Goal: Task Accomplishment & Management: Use online tool/utility

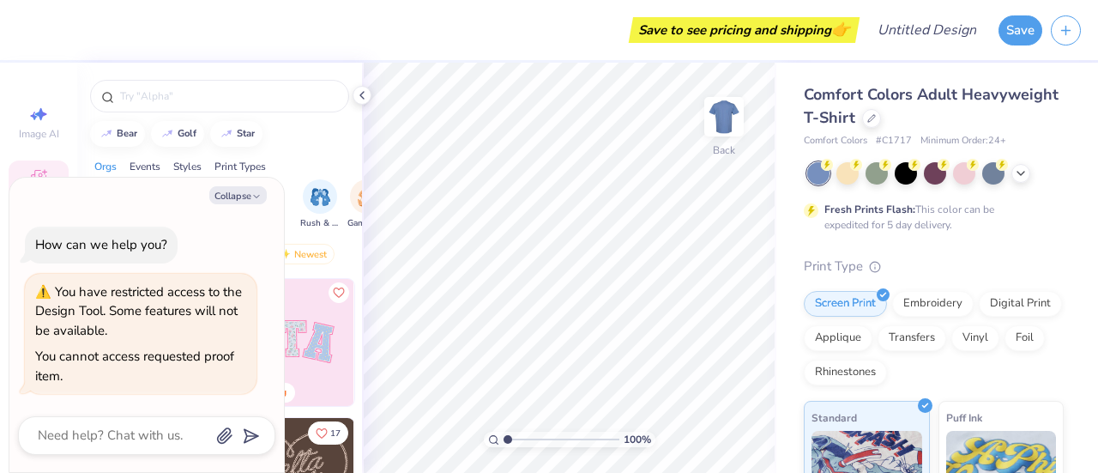
type textarea "x"
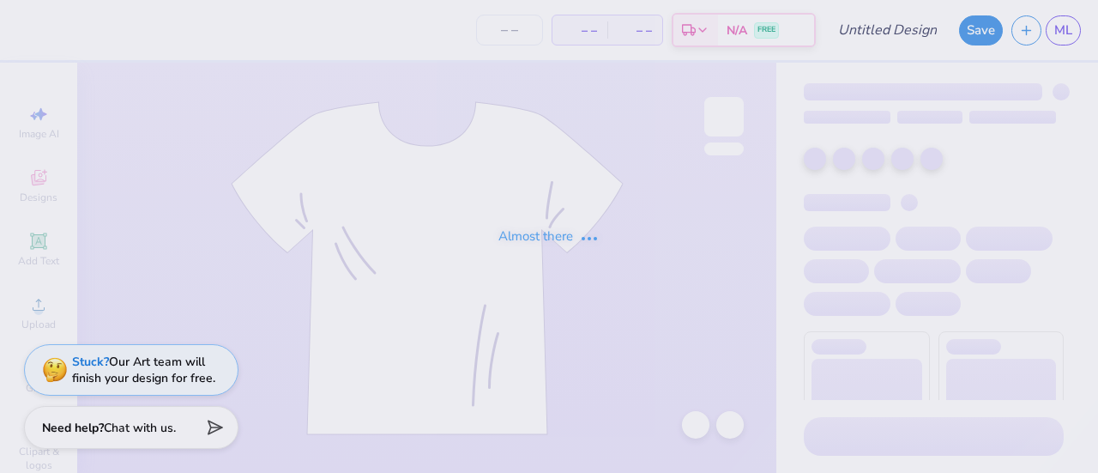
type input "fish week t-shirt 1"
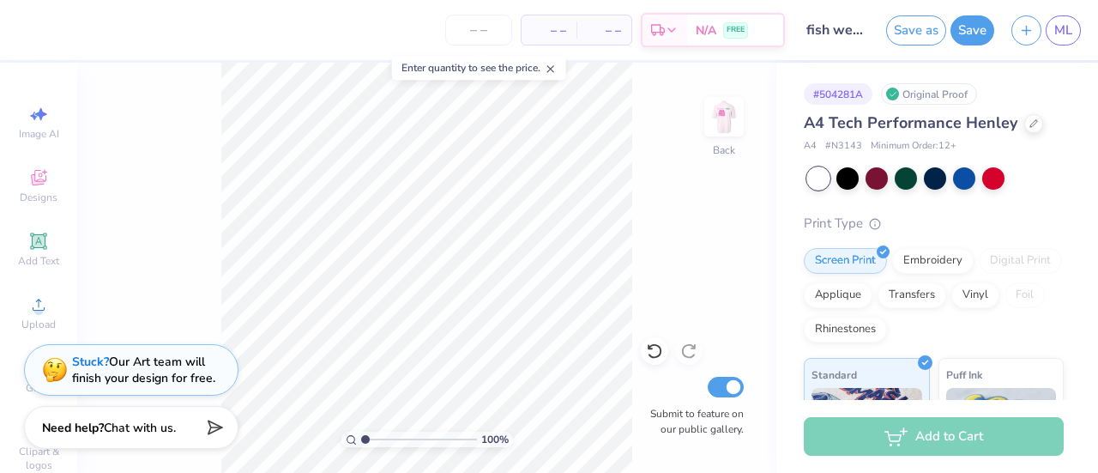
click at [721, 120] on img at bounding box center [724, 117] width 34 height 34
click at [745, 133] on div "100 % Front Submit to feature on our public gallery." at bounding box center [426, 268] width 699 height 410
click at [707, 115] on img at bounding box center [724, 117] width 34 height 34
click at [42, 247] on div "Add Text" at bounding box center [39, 249] width 60 height 51
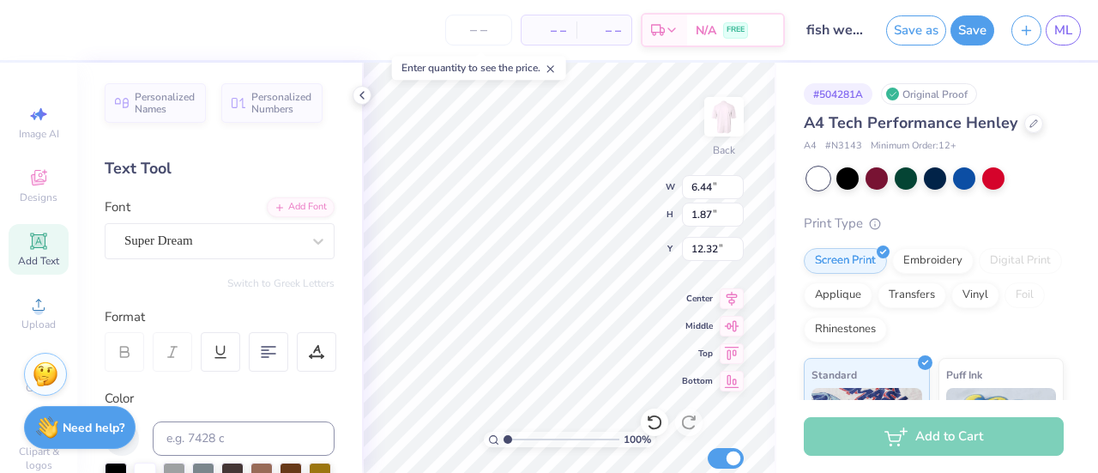
scroll to position [14, 3]
type textarea "T"
type textarea "a"
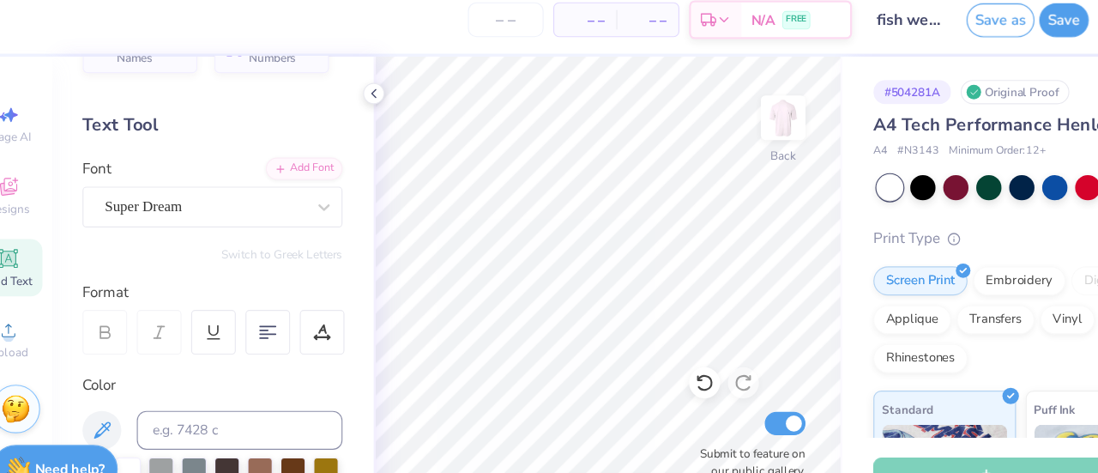
scroll to position [0, 0]
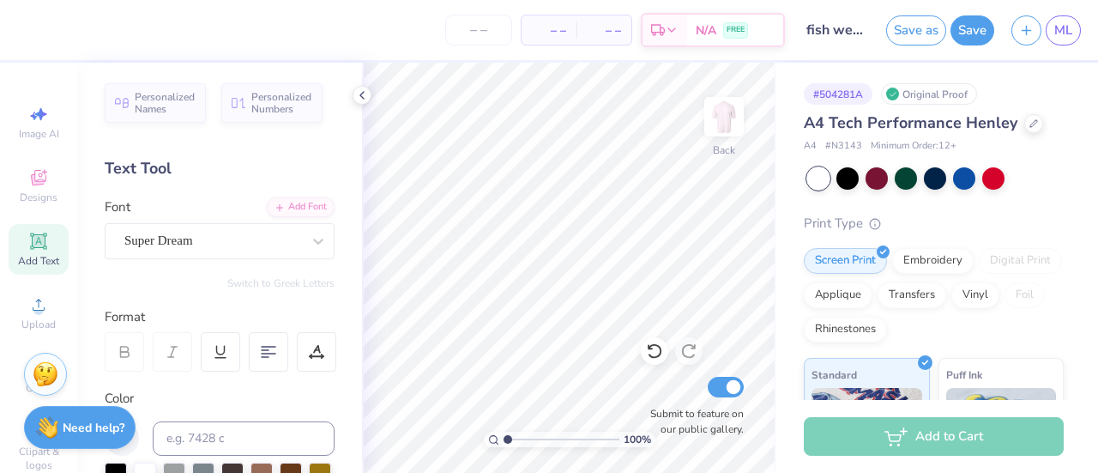
click at [34, 251] on div "Add Text" at bounding box center [39, 249] width 60 height 51
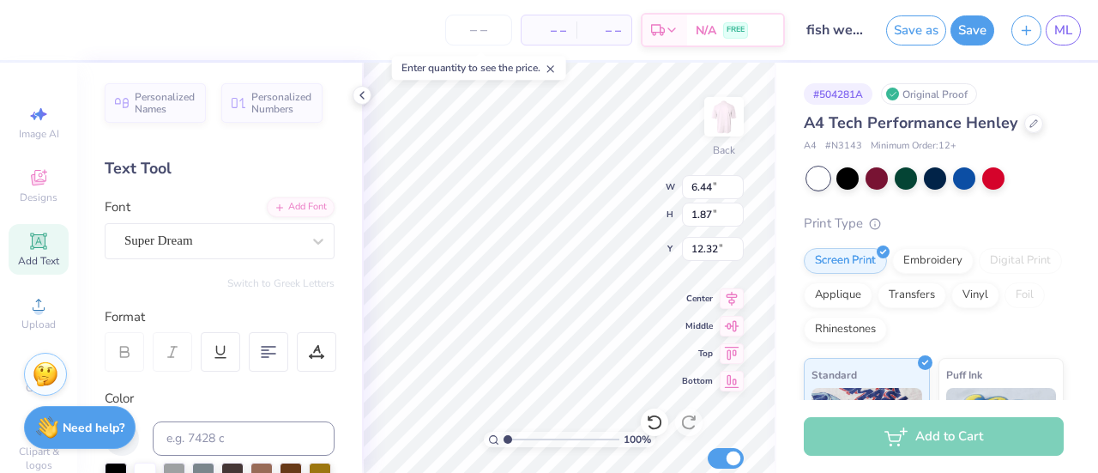
scroll to position [14, 2]
type textarea "A"
type input "6.27"
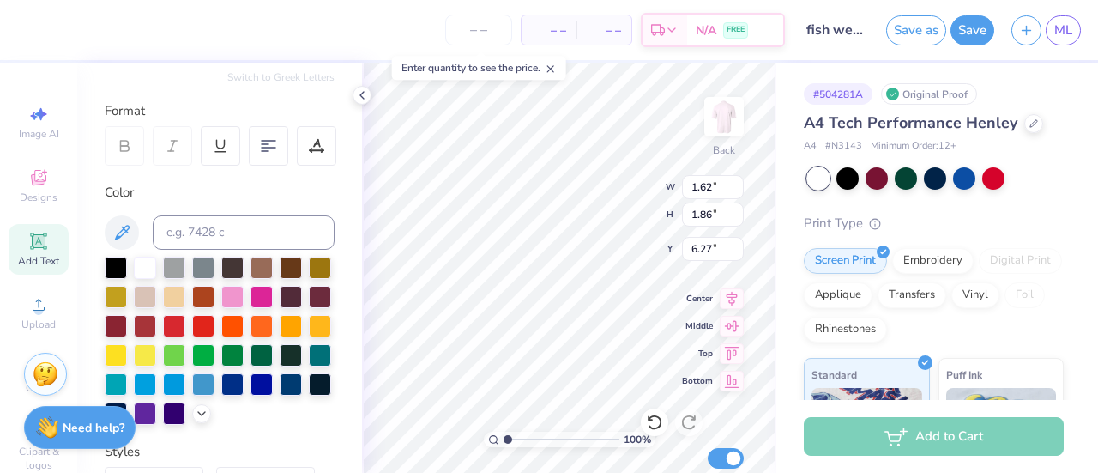
scroll to position [209, 0]
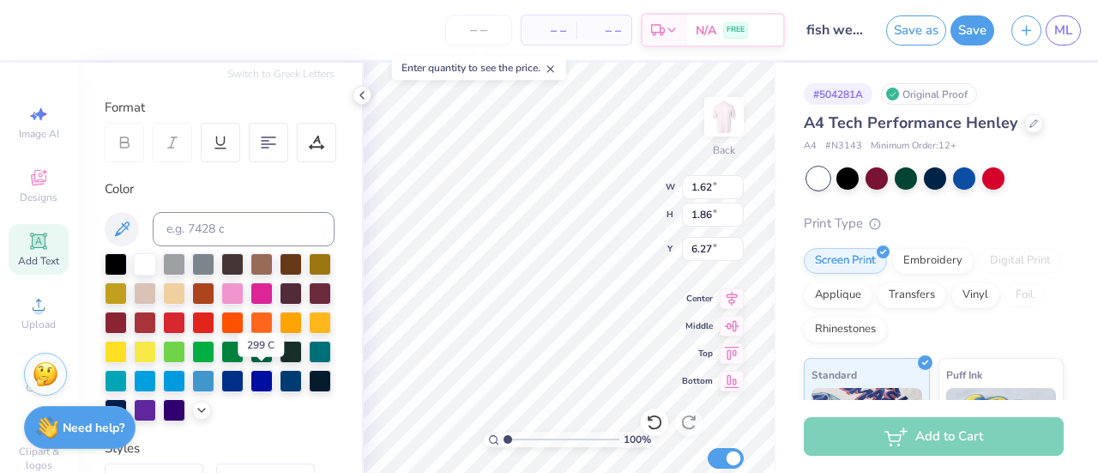
click at [156, 373] on div at bounding box center [145, 381] width 22 height 22
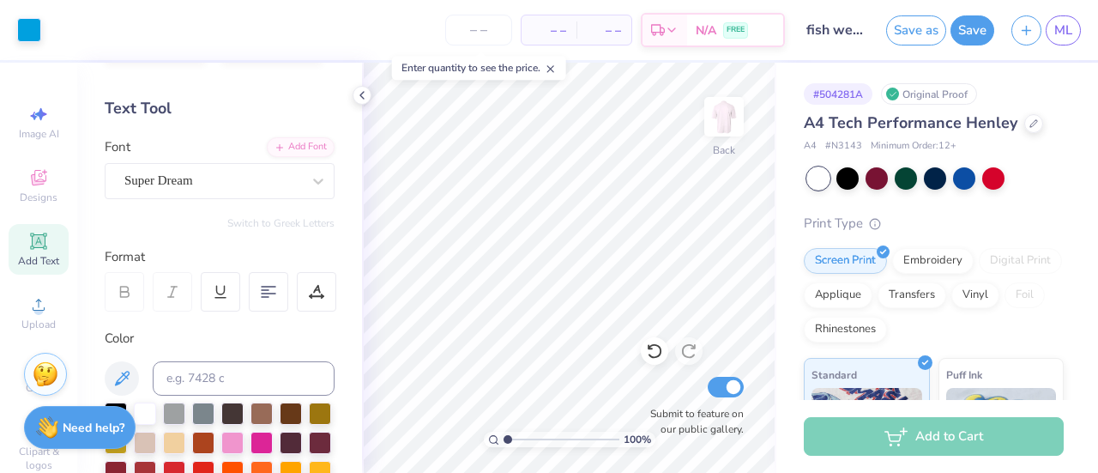
scroll to position [57, 0]
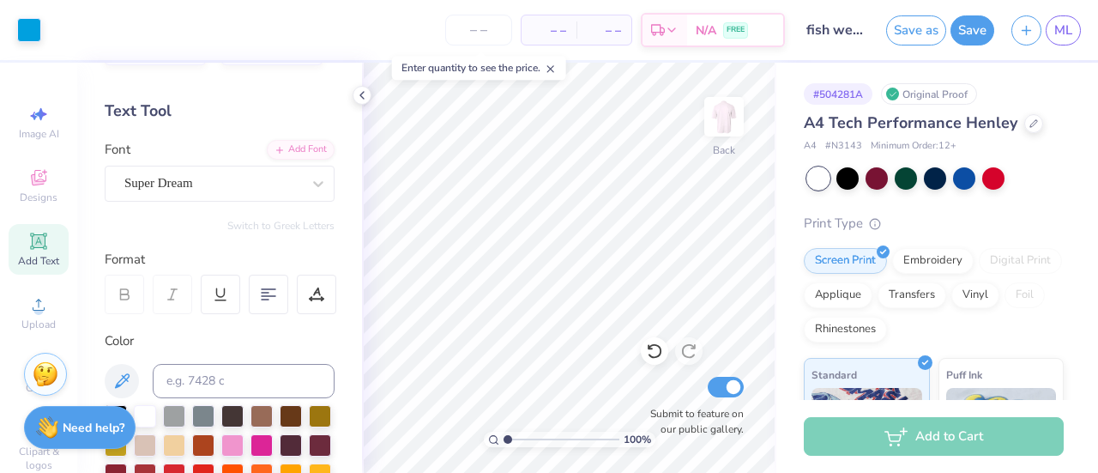
click at [19, 246] on div "Add Text" at bounding box center [39, 249] width 60 height 51
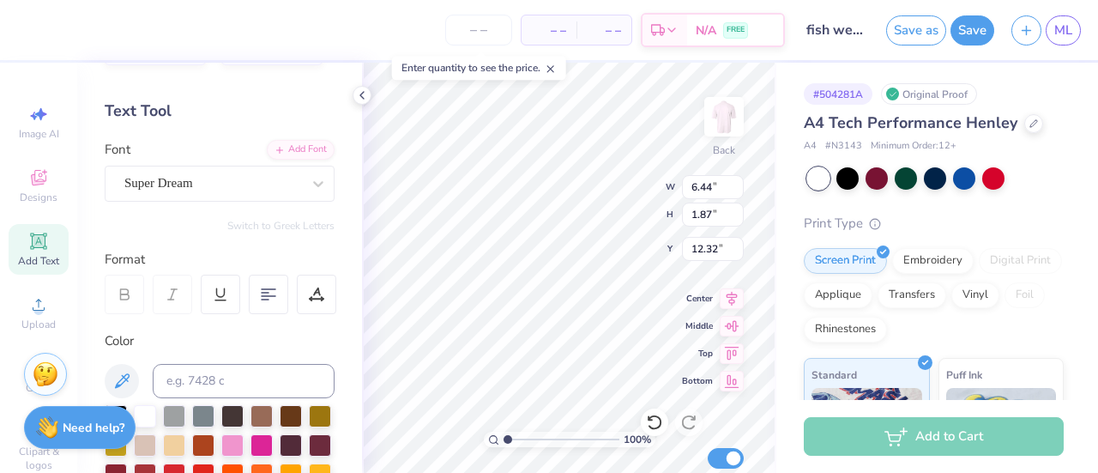
scroll to position [14, 2]
type textarea "M"
type input "6.27"
type input "1.62"
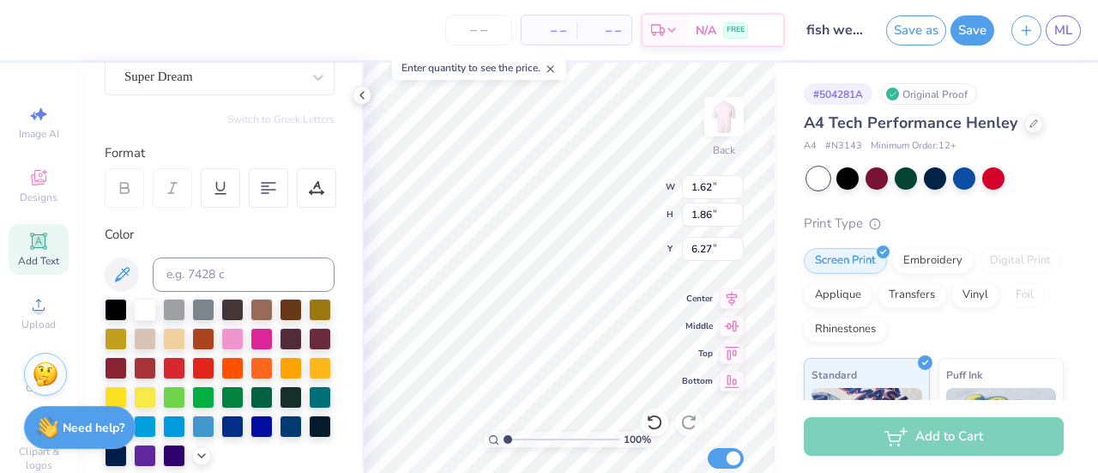
click at [214, 362] on div at bounding box center [203, 368] width 22 height 22
click at [185, 365] on div at bounding box center [174, 368] width 22 height 22
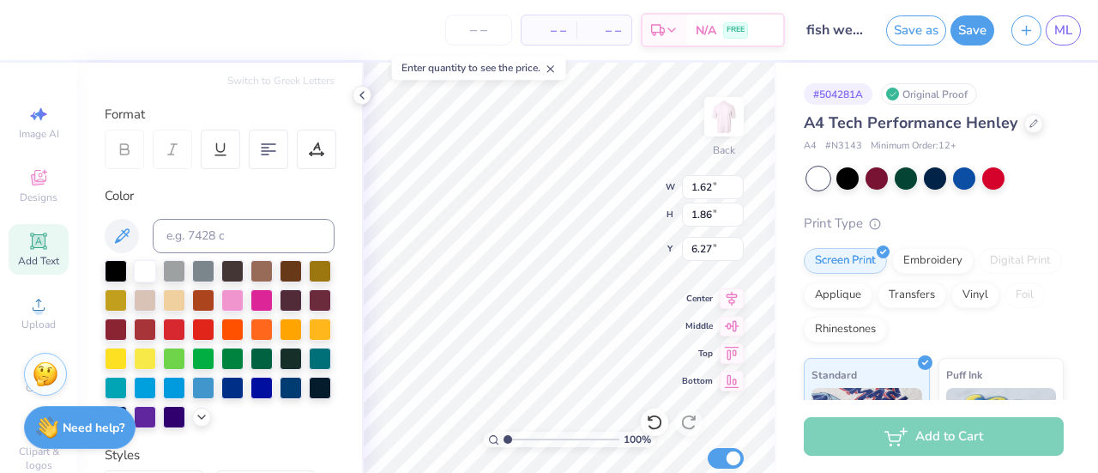
scroll to position [203, 0]
click at [214, 333] on div at bounding box center [203, 328] width 22 height 22
click at [185, 325] on div at bounding box center [174, 328] width 22 height 22
click at [156, 378] on div at bounding box center [145, 387] width 22 height 22
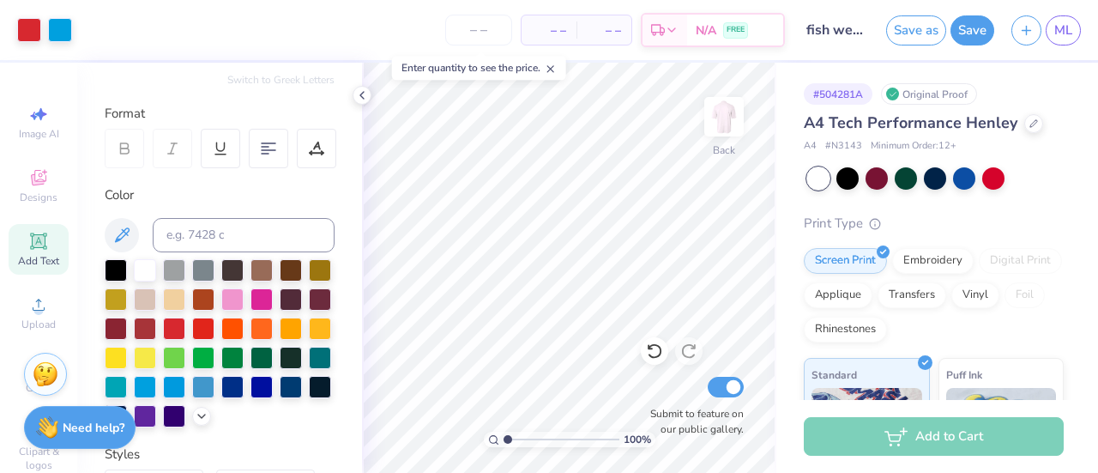
click at [31, 260] on span "Add Text" at bounding box center [38, 261] width 41 height 14
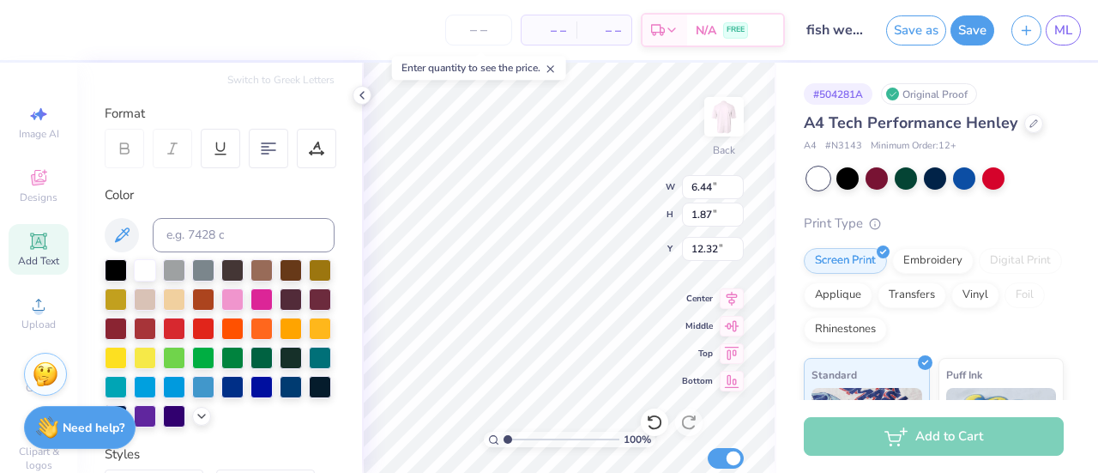
scroll to position [14, 2]
type textarea "E"
type input "6.27"
type input "6.28"
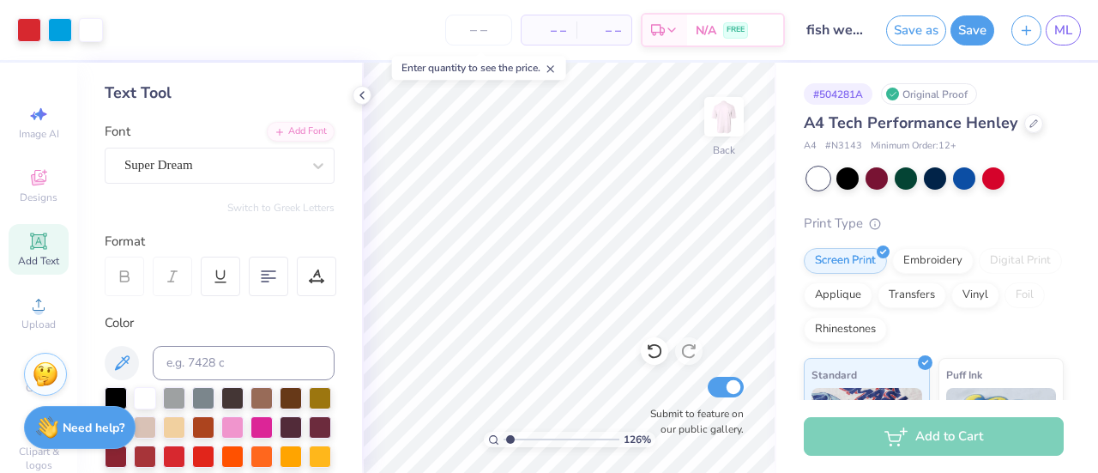
scroll to position [133, 0]
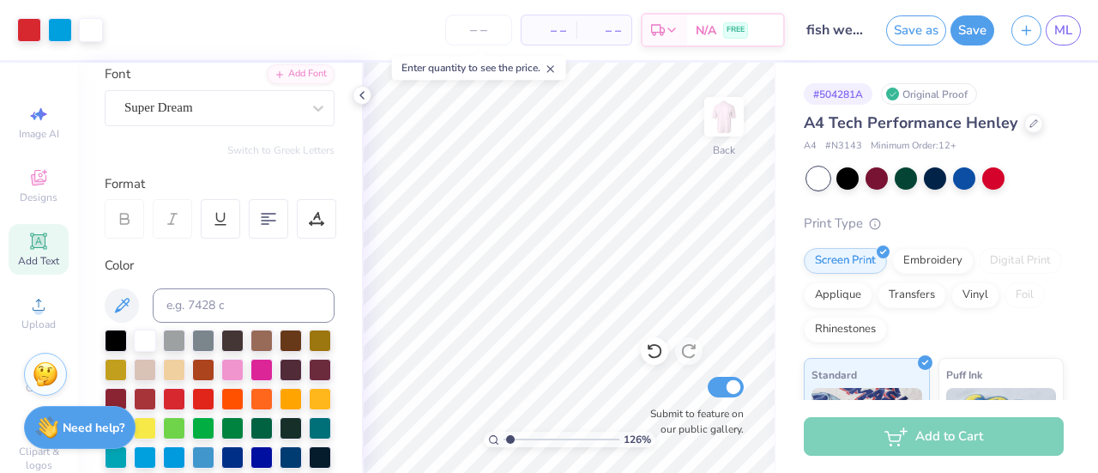
click at [41, 242] on icon at bounding box center [38, 241] width 21 height 21
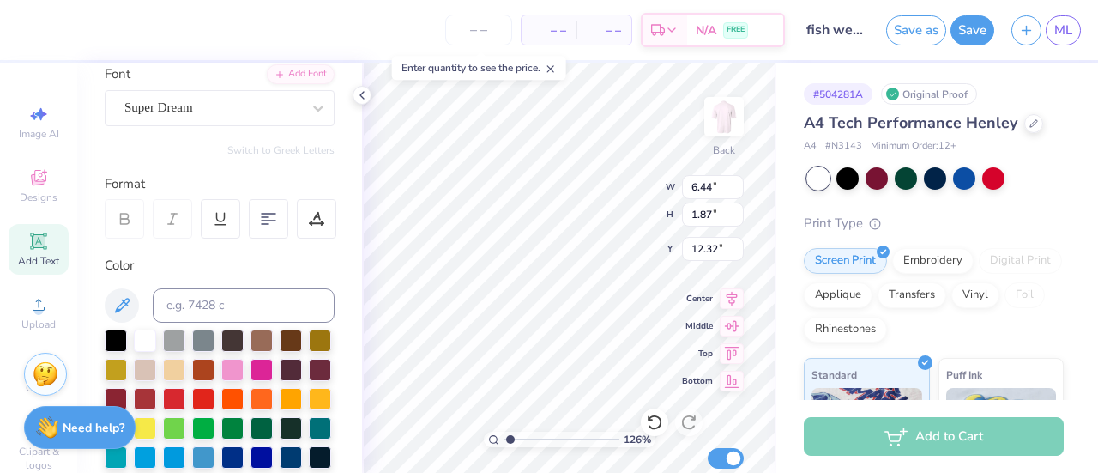
scroll to position [14, 2]
type input "1.25733432976178"
type textarea "TERXT"
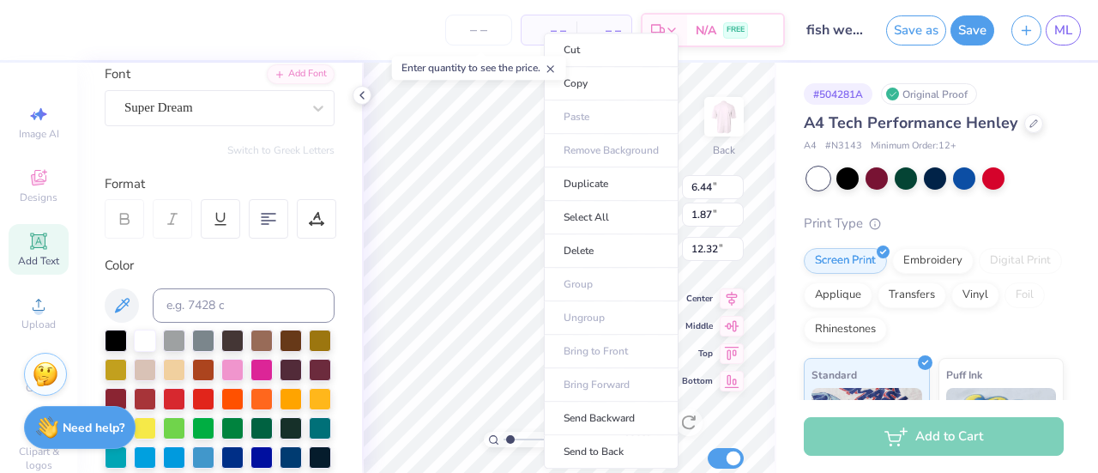
type input "1"
type input "8.13"
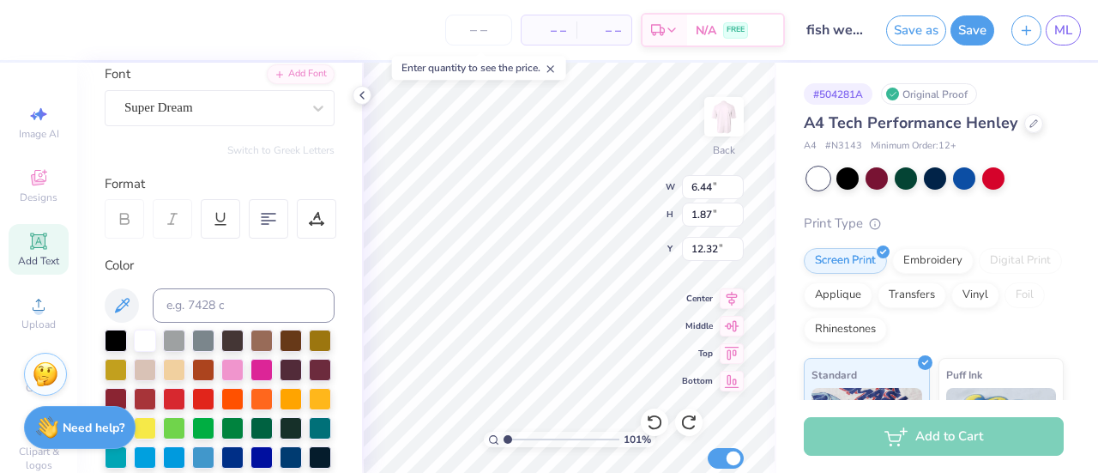
type input "1"
type textarea "R"
click at [214, 399] on div at bounding box center [203, 399] width 22 height 22
click at [185, 399] on div at bounding box center [174, 399] width 22 height 22
click at [185, 392] on div at bounding box center [174, 399] width 22 height 22
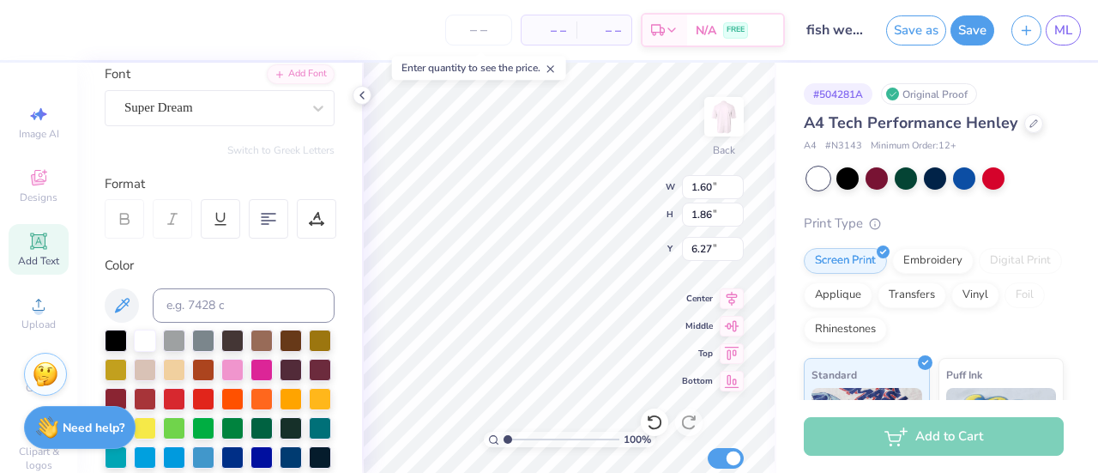
type input "6.27"
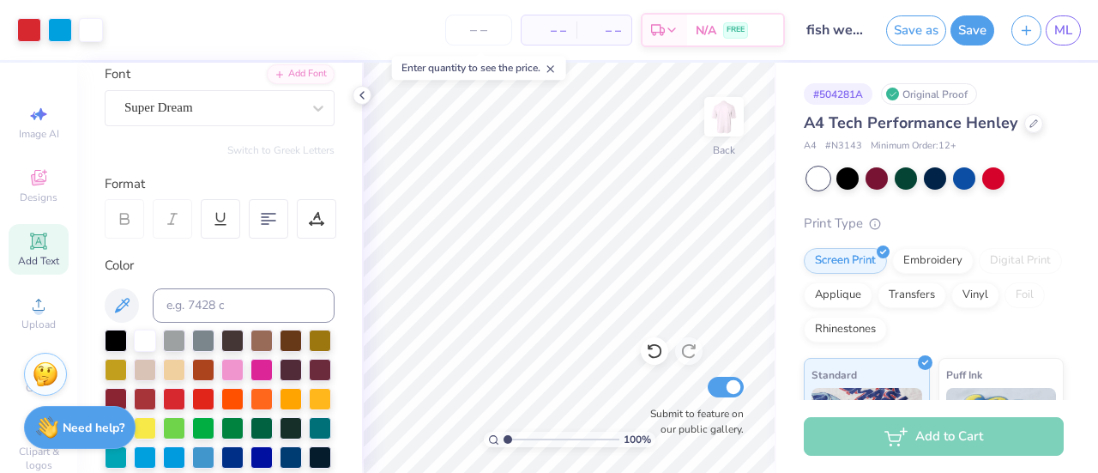
click at [32, 243] on icon at bounding box center [38, 240] width 13 height 13
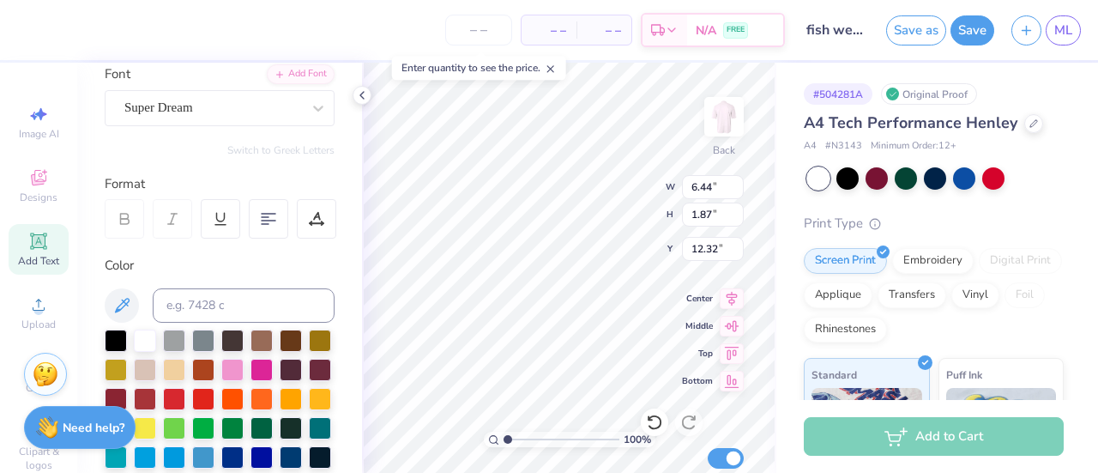
type textarea "I"
click at [156, 455] on div at bounding box center [145, 457] width 22 height 22
type input "6.27"
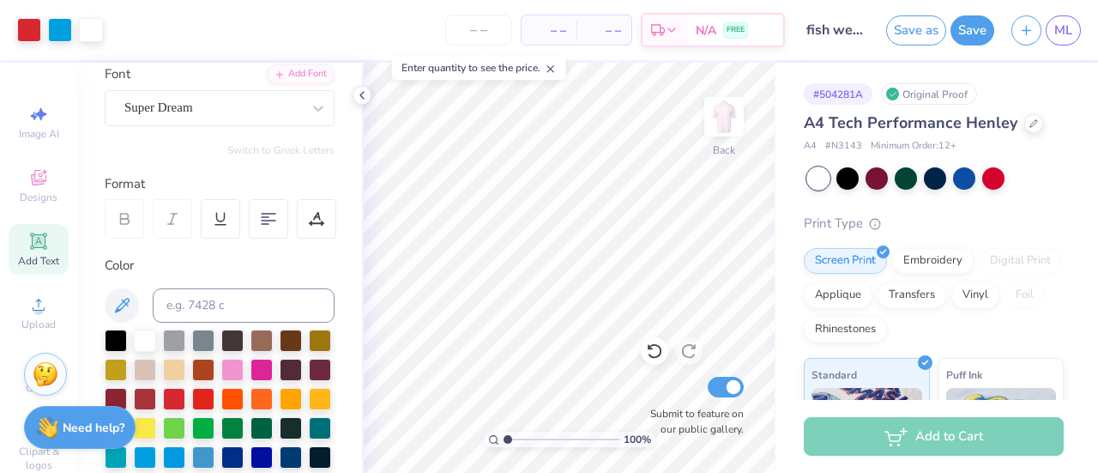
click at [39, 250] on icon at bounding box center [38, 241] width 21 height 21
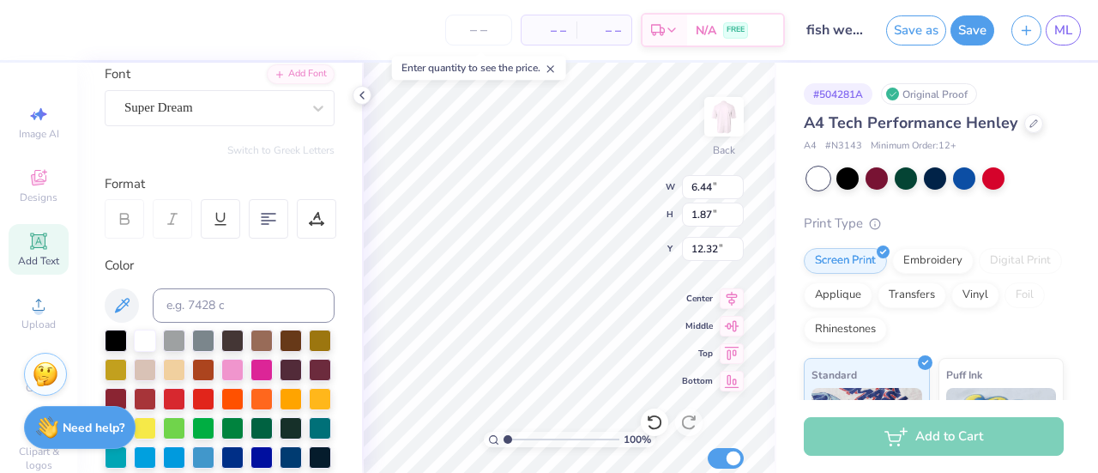
type textarea "C"
type input "6.27"
type input "1.29743164555032"
type input "6.27"
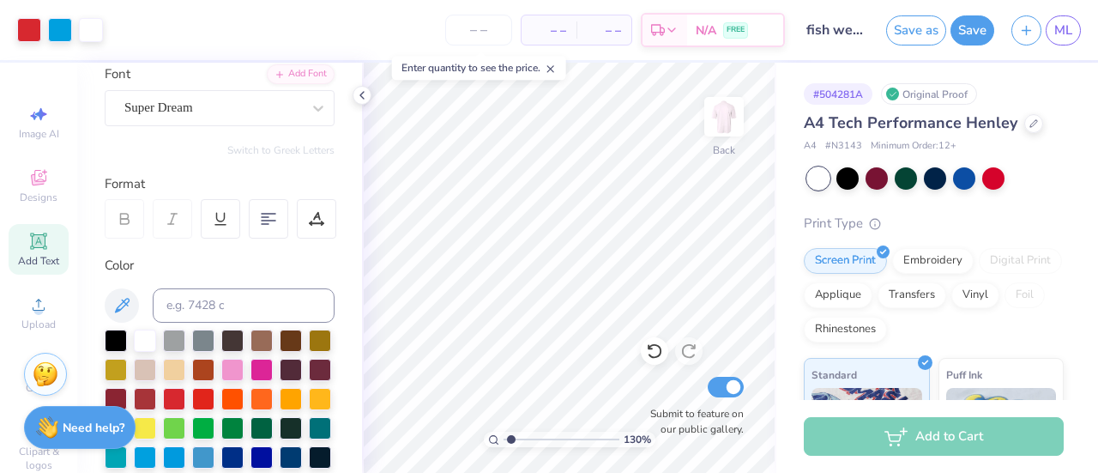
click at [33, 255] on span "Add Text" at bounding box center [38, 261] width 41 height 14
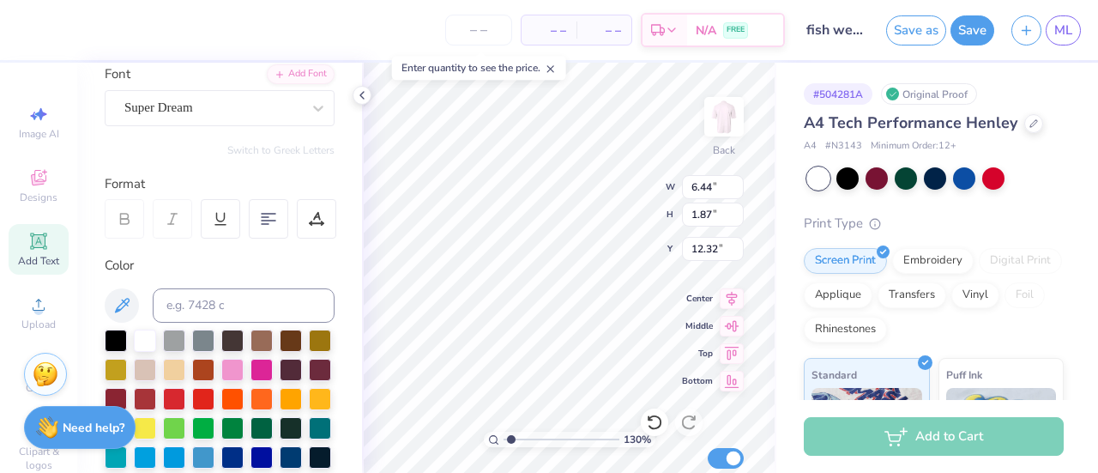
type input "1.29743164555032"
type textarea "A"
type input "1.29743164555032"
type textarea "A"
click at [185, 396] on div at bounding box center [174, 399] width 22 height 22
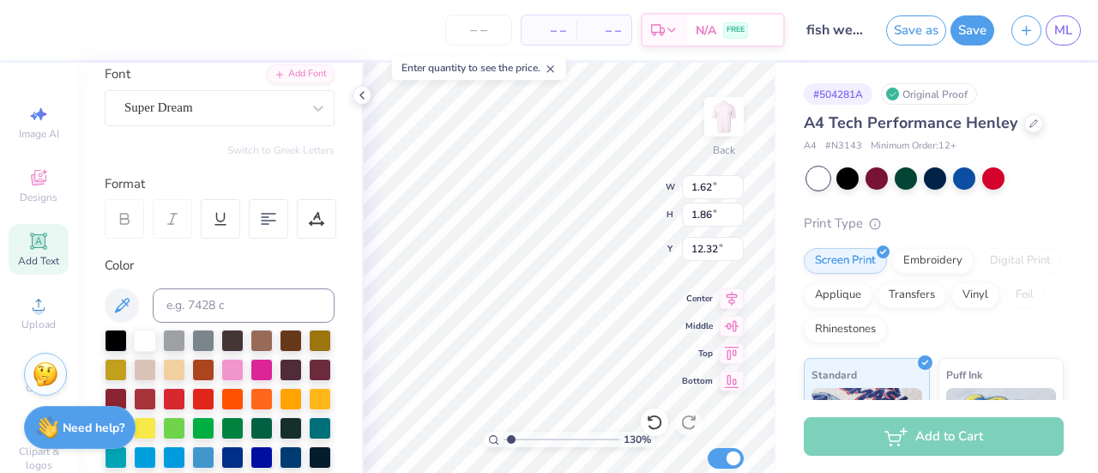
type input "1.29743164555032"
type input "6.27"
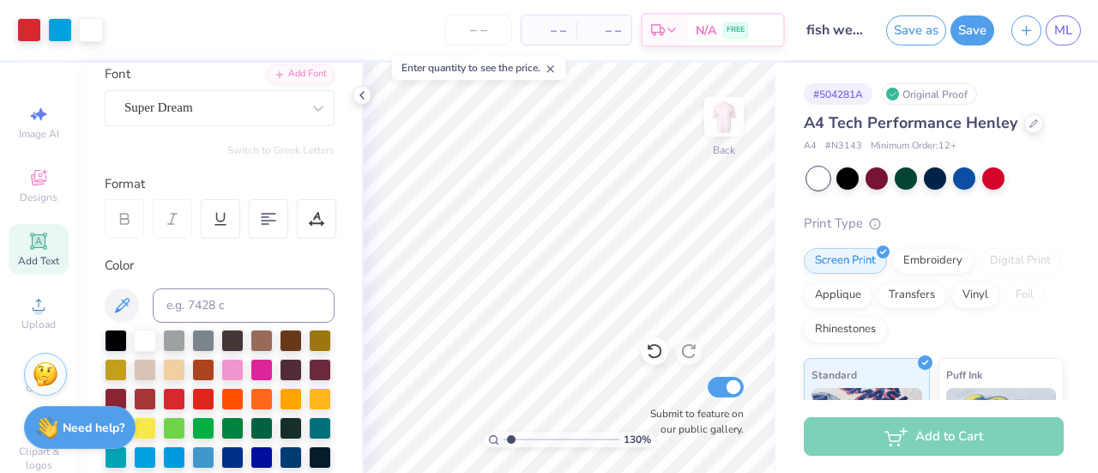
click at [33, 255] on span "Add Text" at bounding box center [38, 261] width 41 height 14
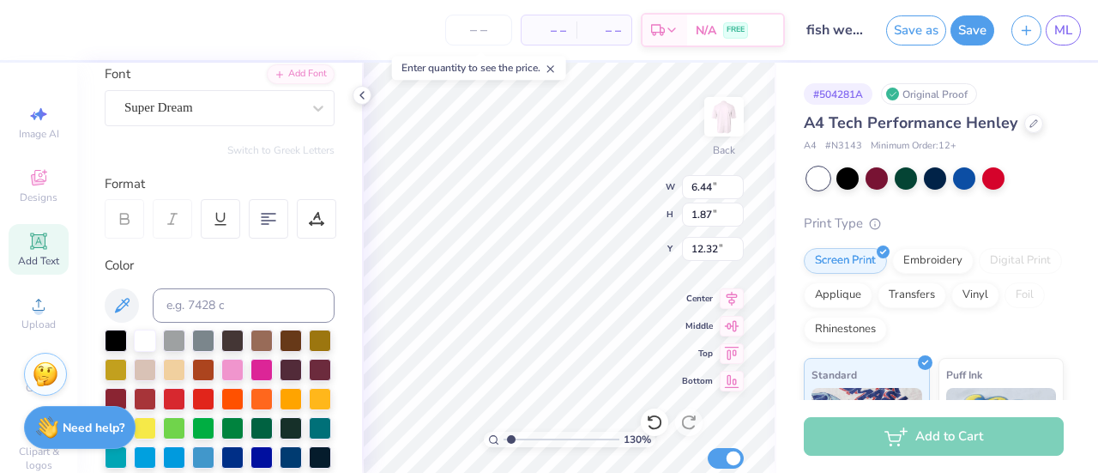
type input "1.29743164555032"
type textarea "N"
type input "1.29743164555032"
type textarea "N"
click at [156, 456] on div at bounding box center [145, 457] width 22 height 22
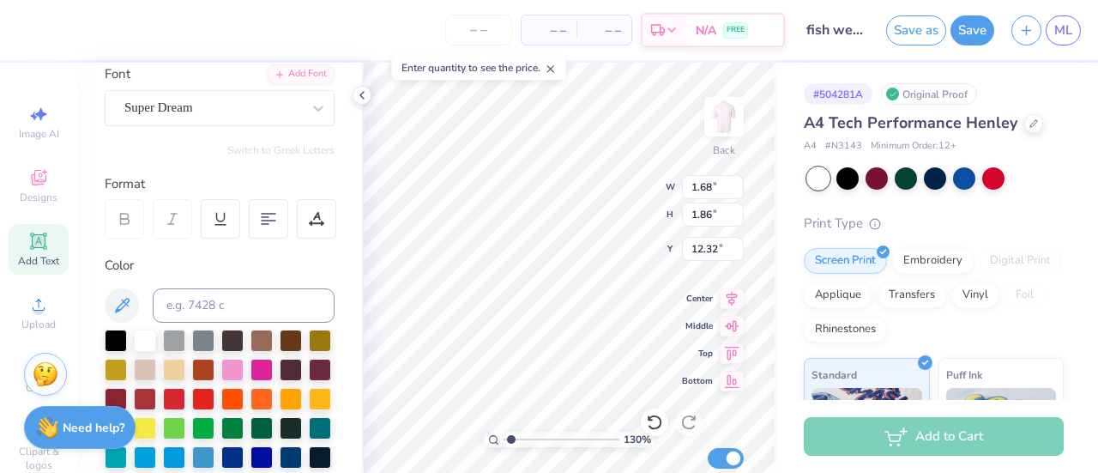
click at [691, 243] on div "130 % Back W 1.68 1.68 " H 1.86 1.86 " Y 12.32 12.32 " Center Middle Top Bottom…" at bounding box center [569, 268] width 414 height 410
type input "1.29743164555032"
type input "6.27"
click at [686, 238] on div "130 % Back W 1.68 1.68 " H 1.86 1.86 " Y 6.27 6.27 " Center Middle Top Bottom S…" at bounding box center [569, 268] width 414 height 410
type input "1.29743164555032"
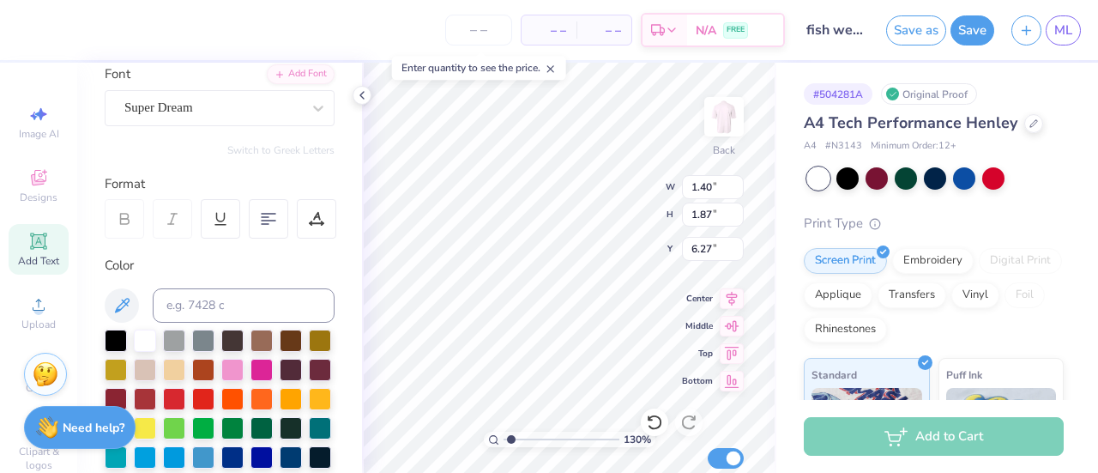
type input "6.26"
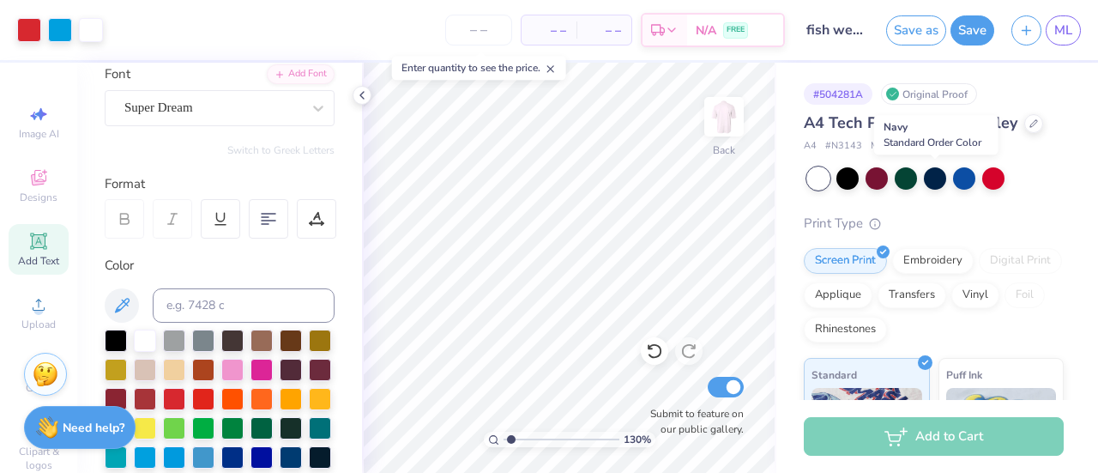
click at [937, 184] on div at bounding box center [935, 178] width 22 height 22
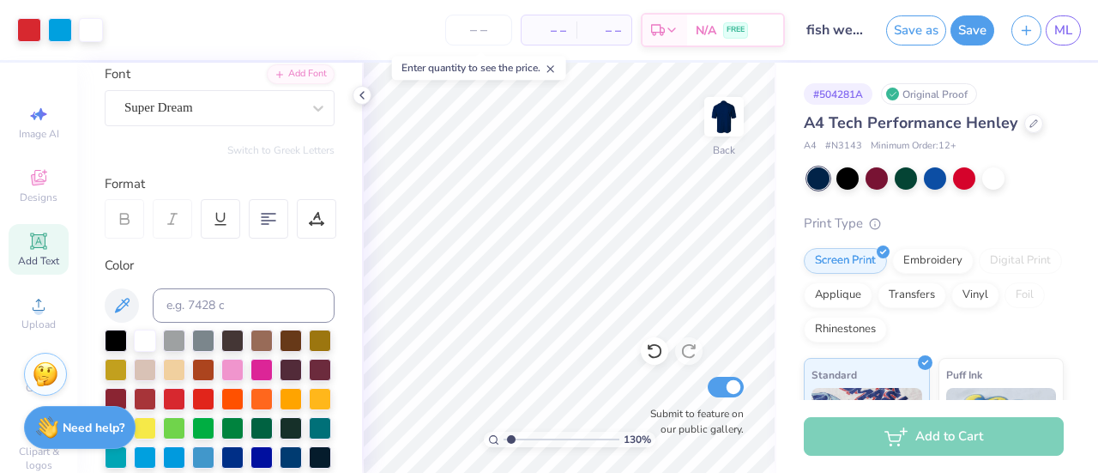
type input "1.29743164555032"
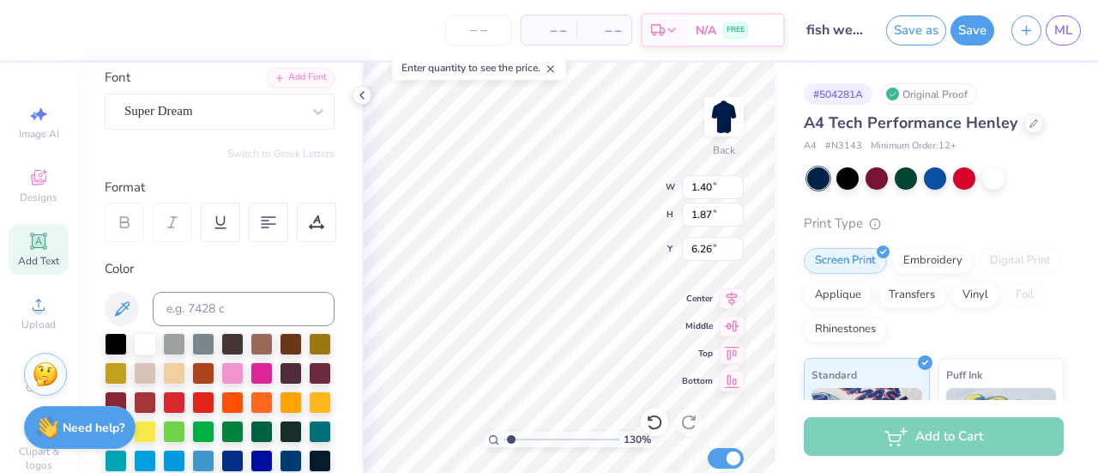
scroll to position [130, 0]
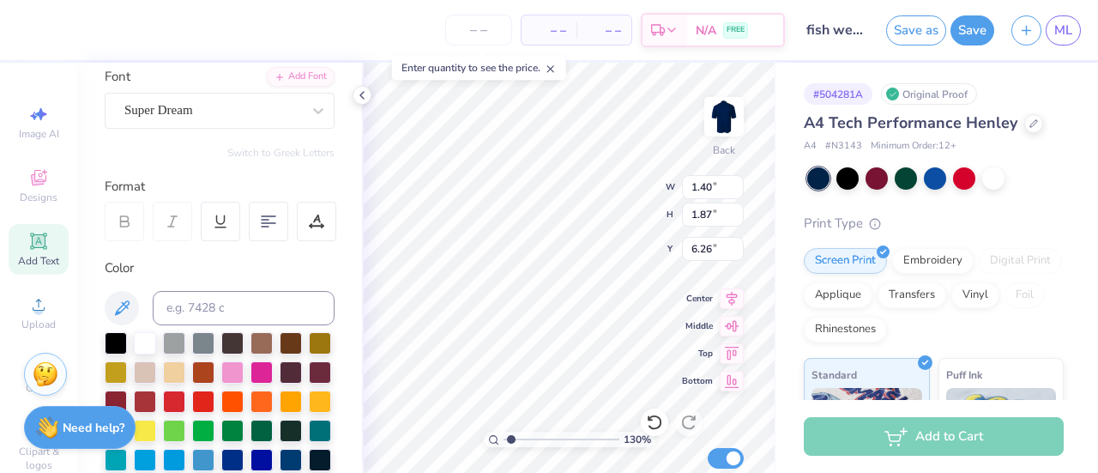
click at [304, 219] on div at bounding box center [316, 221] width 39 height 39
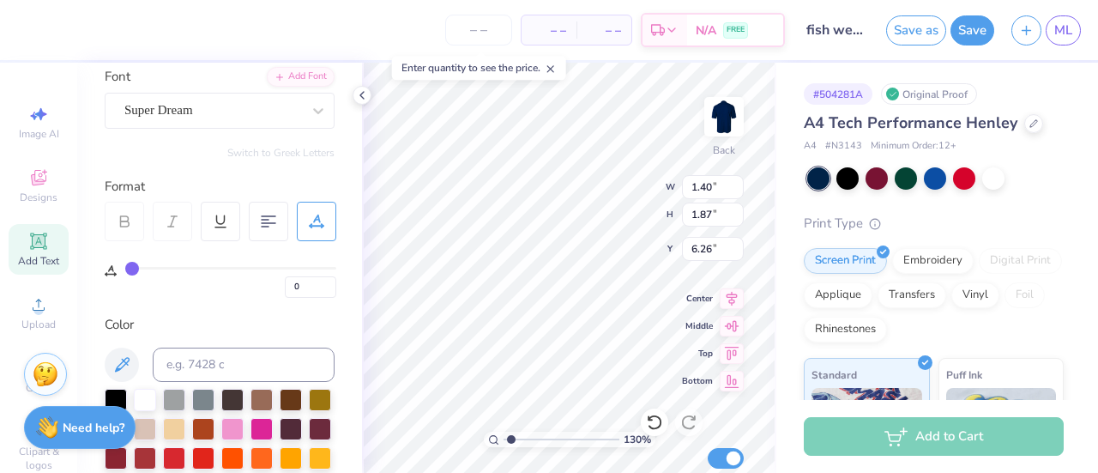
type input "3"
type input "9"
type input "12"
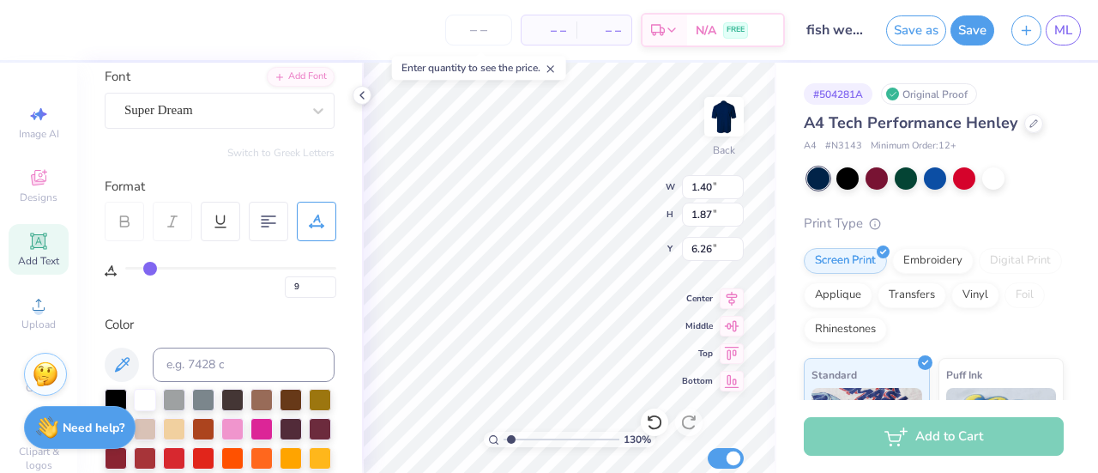
type input "12"
type input "15"
type input "18"
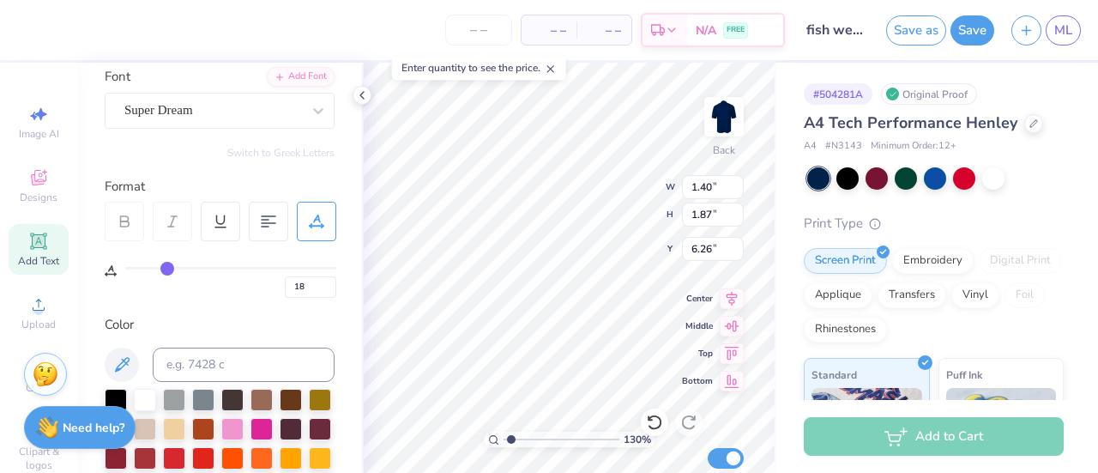
type input "19"
type input "22"
type input "24"
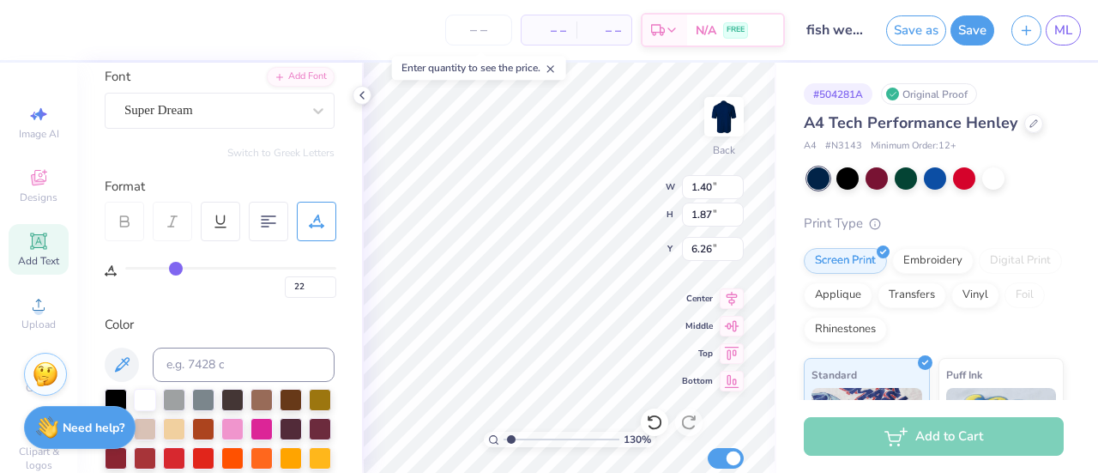
type input "24"
type input "27"
type input "30"
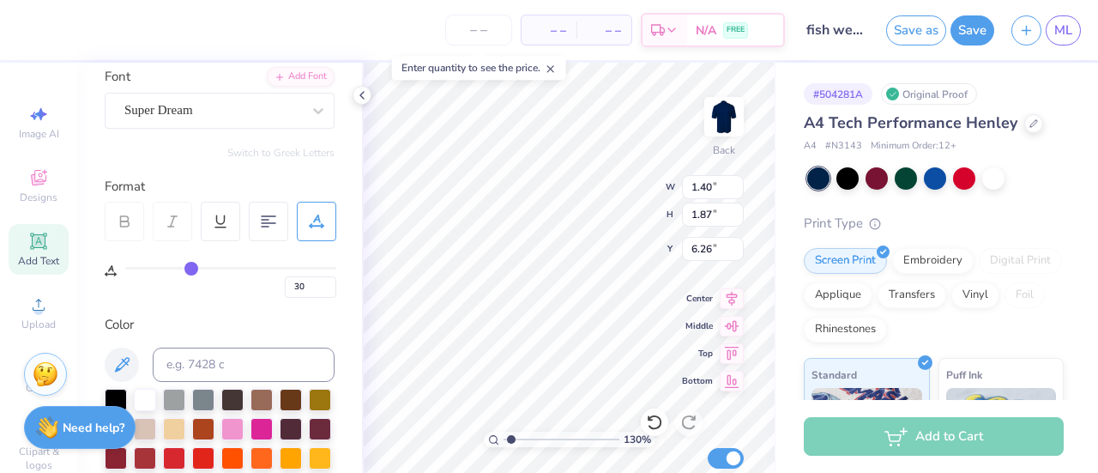
type input "32"
type input "34"
type input "35"
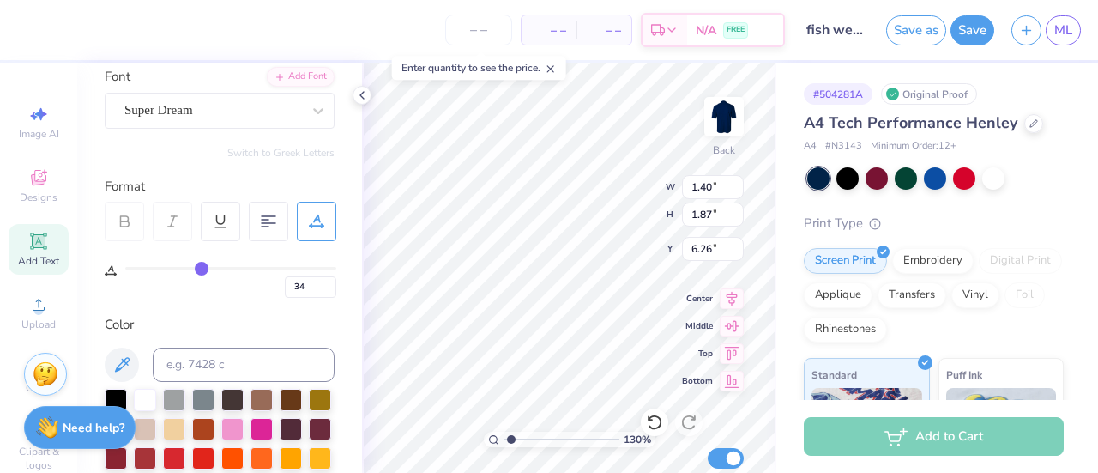
type input "35"
type input "38"
type input "39"
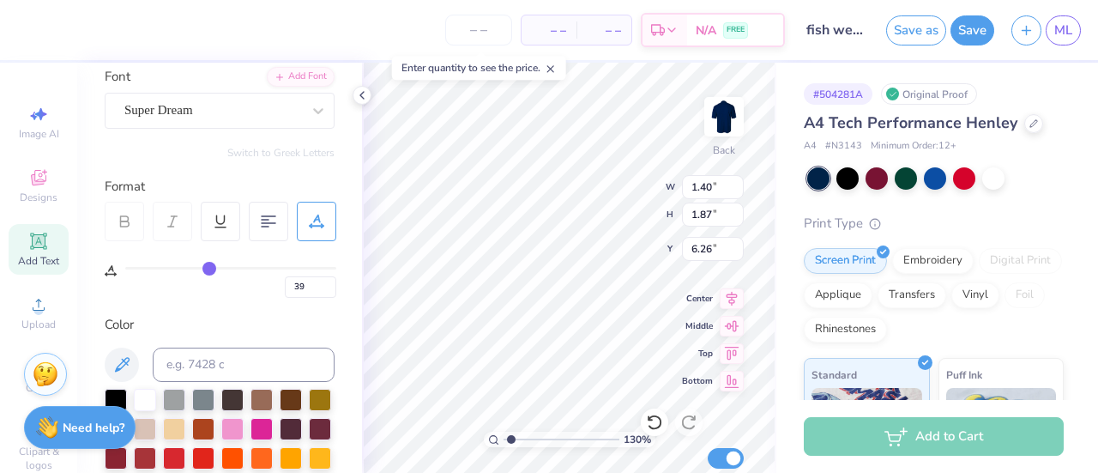
type input "41"
type input "43"
type input "44"
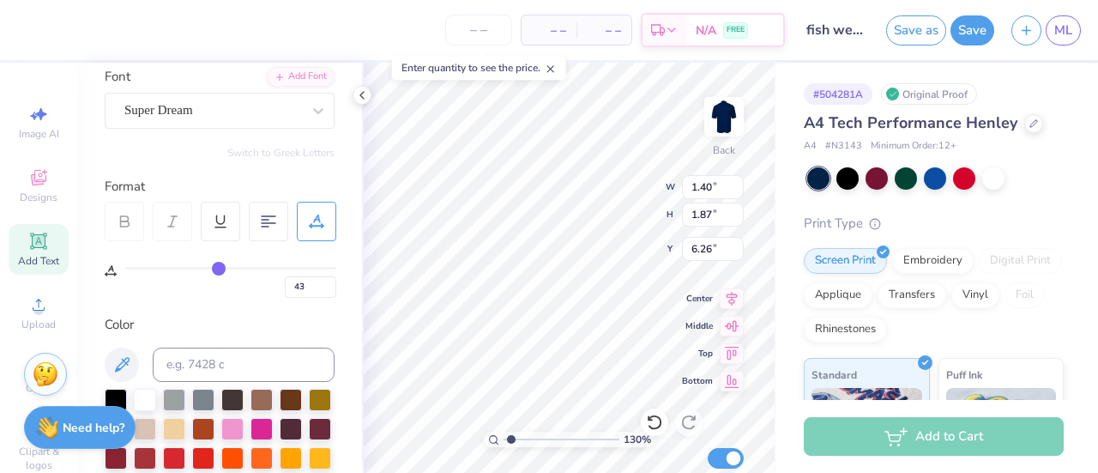
type input "44"
type input "45"
type input "46"
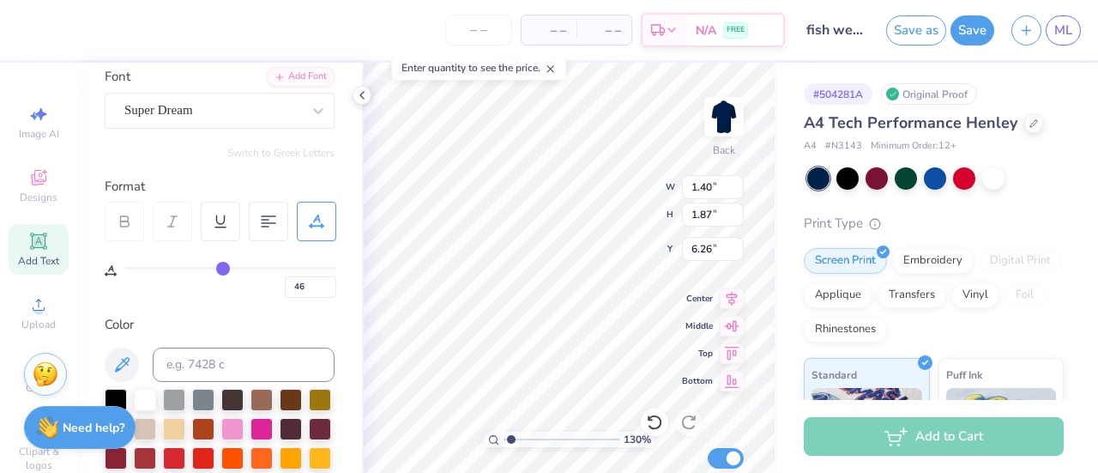
type input "48"
type input "50"
type input "51"
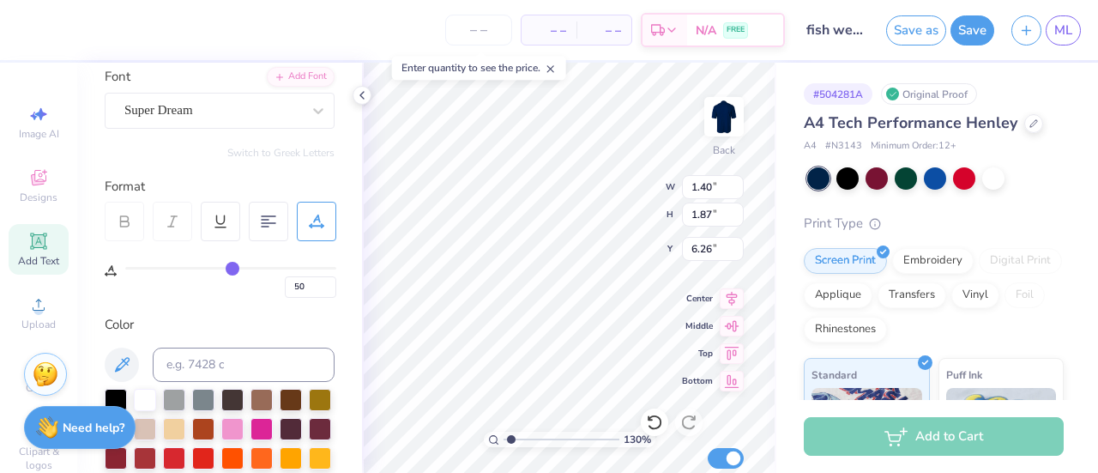
type input "51"
type input "52"
type input "53"
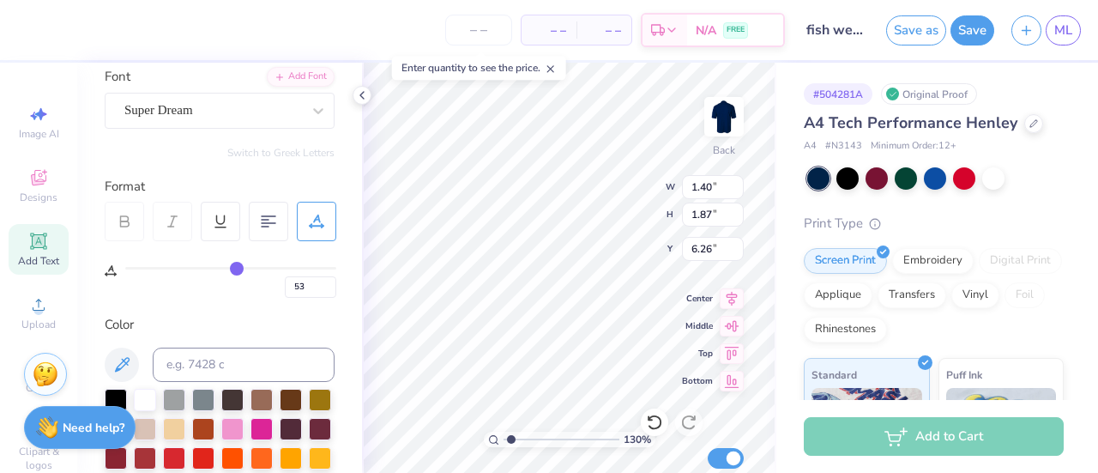
type input "54"
type input "1.29743164555032"
type input "5"
type input "1.29743164555032"
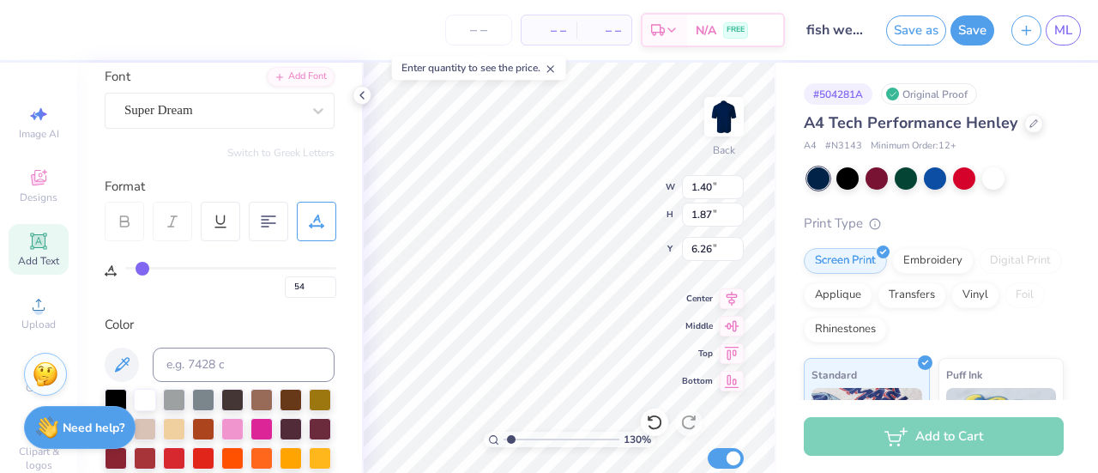
type input "5"
type input "1.29743164555032"
drag, startPoint x: 127, startPoint y: 265, endPoint x: 141, endPoint y: 262, distance: 14.1
type input "5"
click at [141, 267] on input "range" at bounding box center [230, 268] width 211 height 3
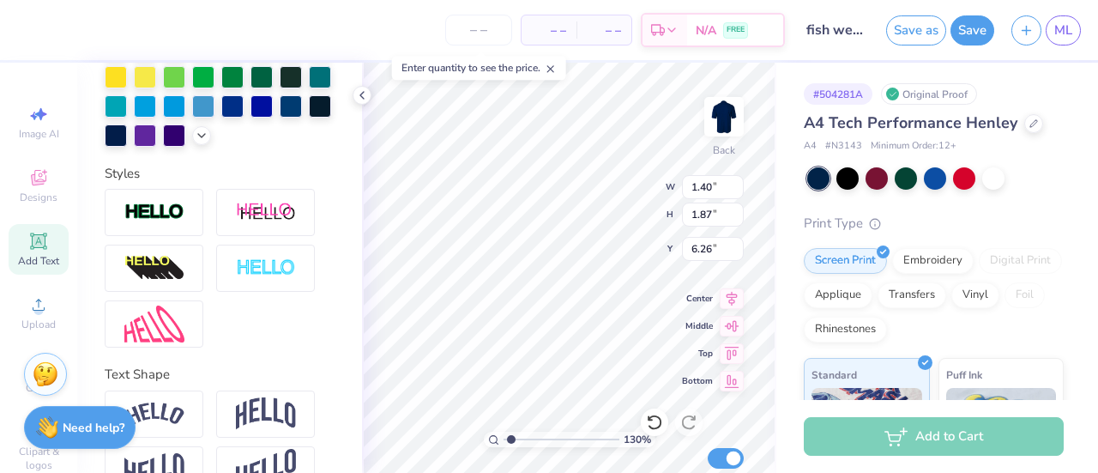
scroll to position [609, 0]
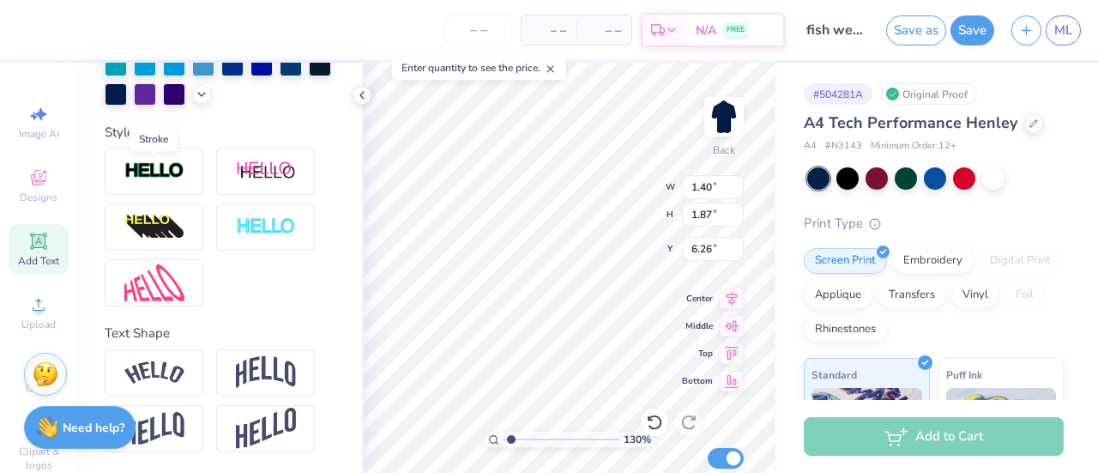
click at [178, 168] on img at bounding box center [154, 171] width 60 height 20
type input "1.29743164555032"
type input "1.43"
type input "1.90"
type input "6.25"
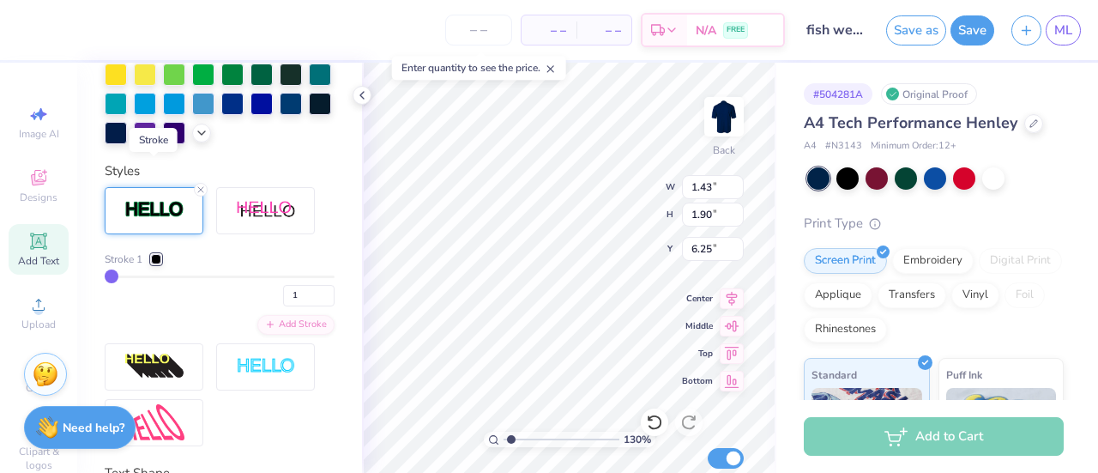
scroll to position [675, 0]
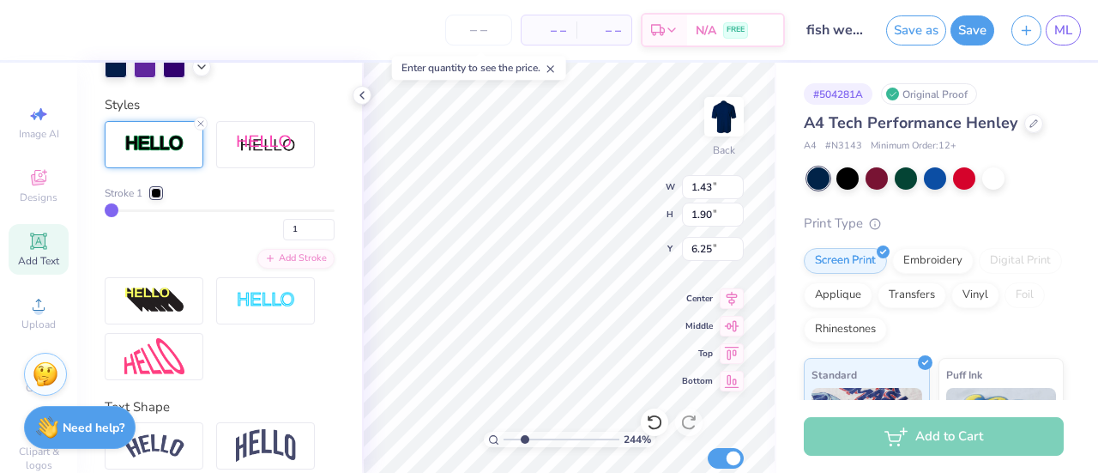
click at [989, 178] on div at bounding box center [993, 178] width 22 height 22
click at [154, 198] on div at bounding box center [156, 193] width 10 height 10
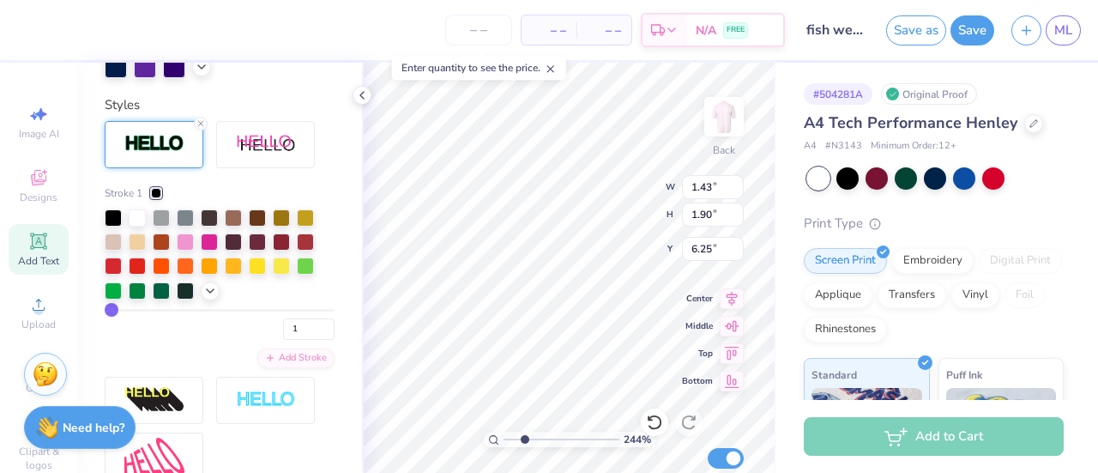
click at [206, 298] on icon at bounding box center [210, 291] width 14 height 14
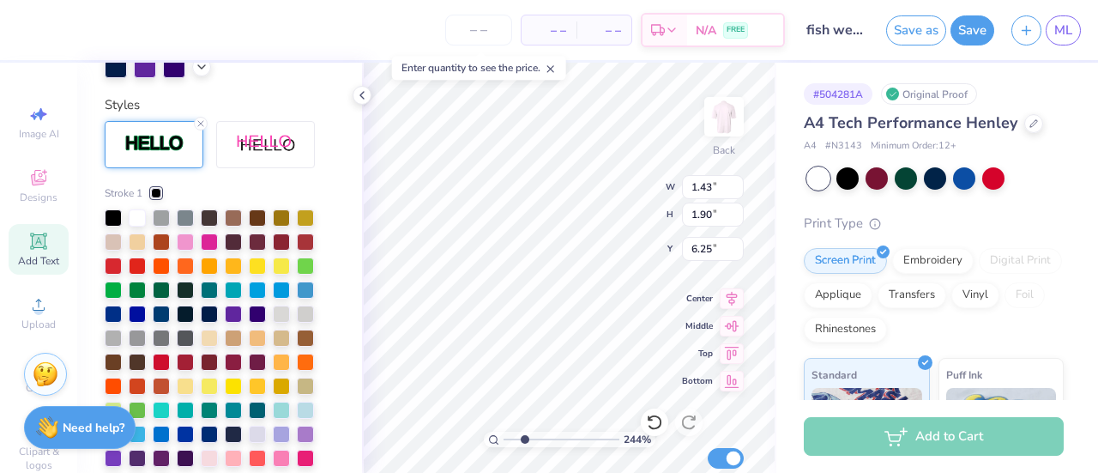
click at [112, 323] on div at bounding box center [113, 313] width 17 height 17
type input "2.44411056036601"
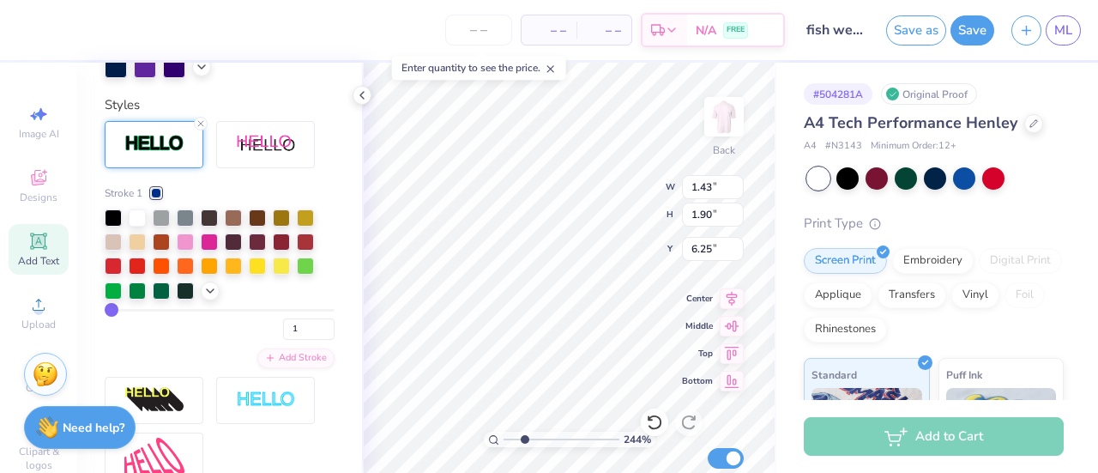
type input "2"
type input "3"
type input "4"
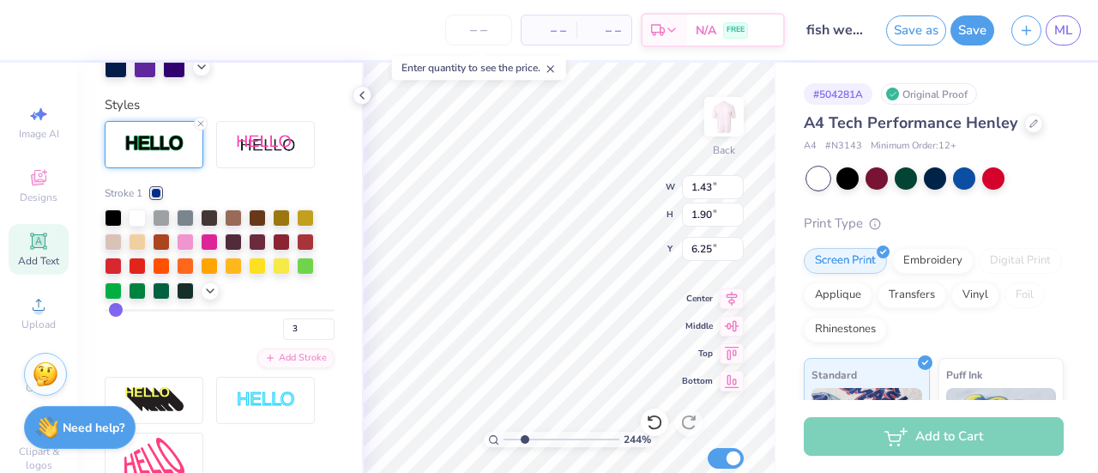
type input "4"
type input "5"
type input "6"
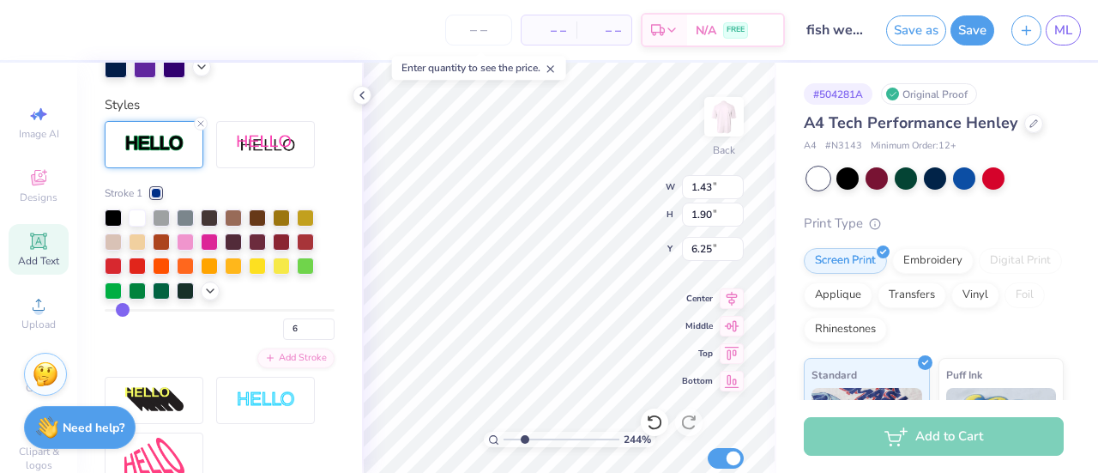
type input "7"
type input "8"
type input "9"
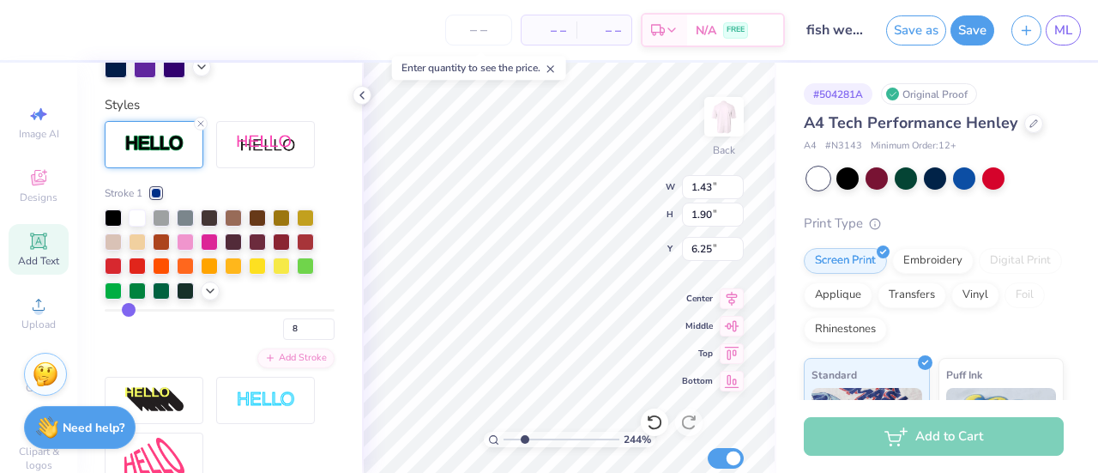
type input "9"
type input "10"
type input "11"
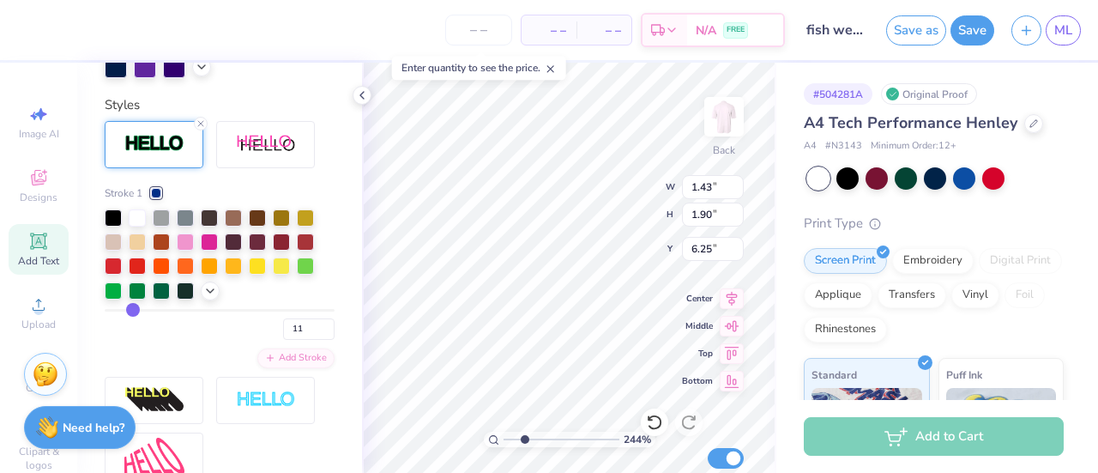
type input "12"
type input "13"
drag, startPoint x: 112, startPoint y: 340, endPoint x: 136, endPoint y: 344, distance: 25.2
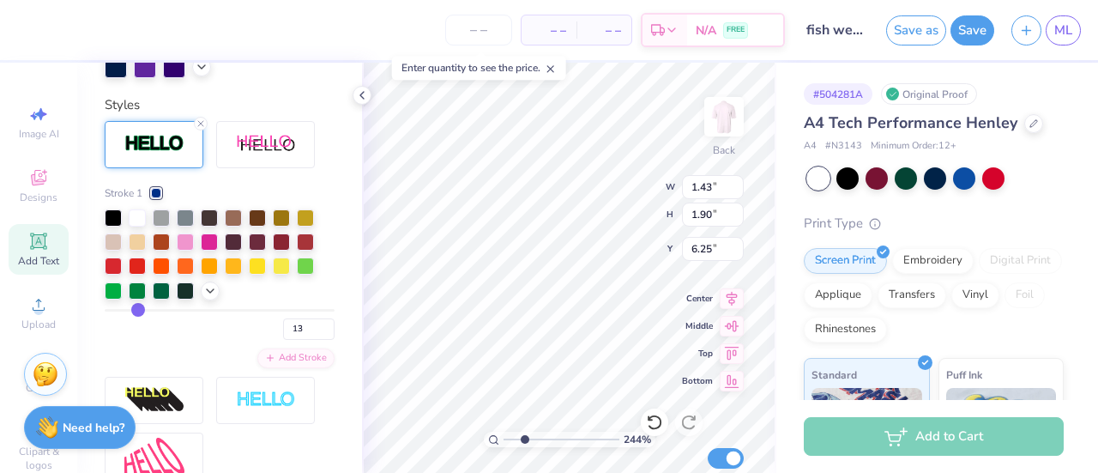
type input "13"
click at [136, 311] on input "range" at bounding box center [220, 310] width 230 height 3
type input "2.44411056036601"
type input "1.86"
type input "2.32"
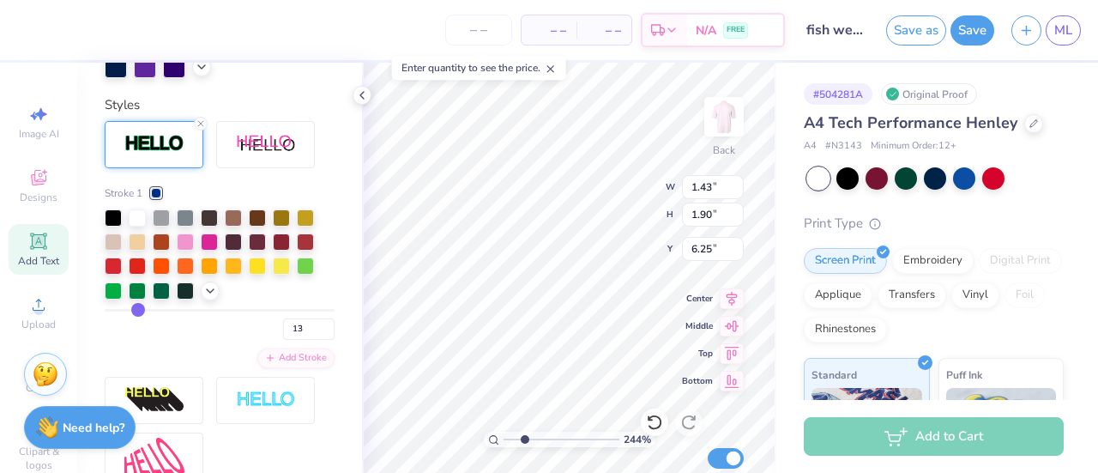
type input "6.04"
type input "12"
type input "11"
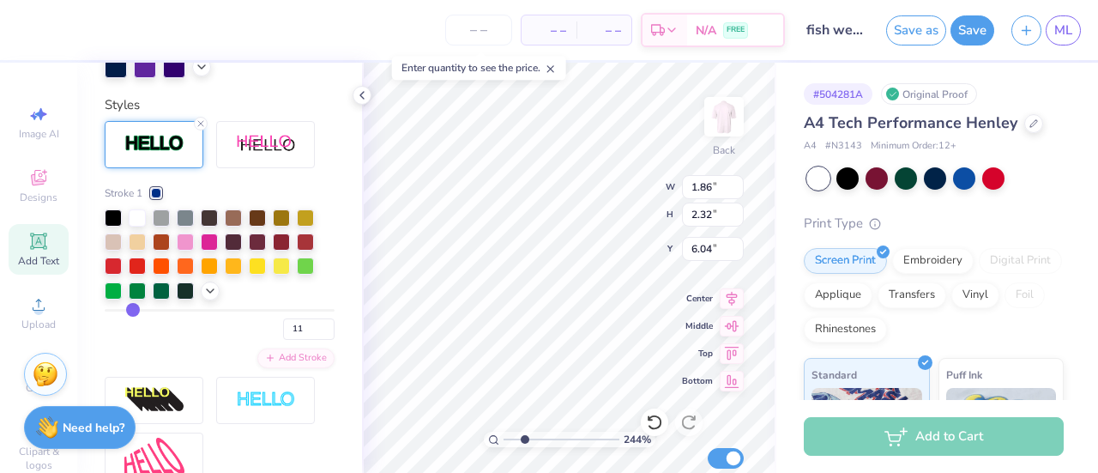
type input "10"
type input "9"
type input "8"
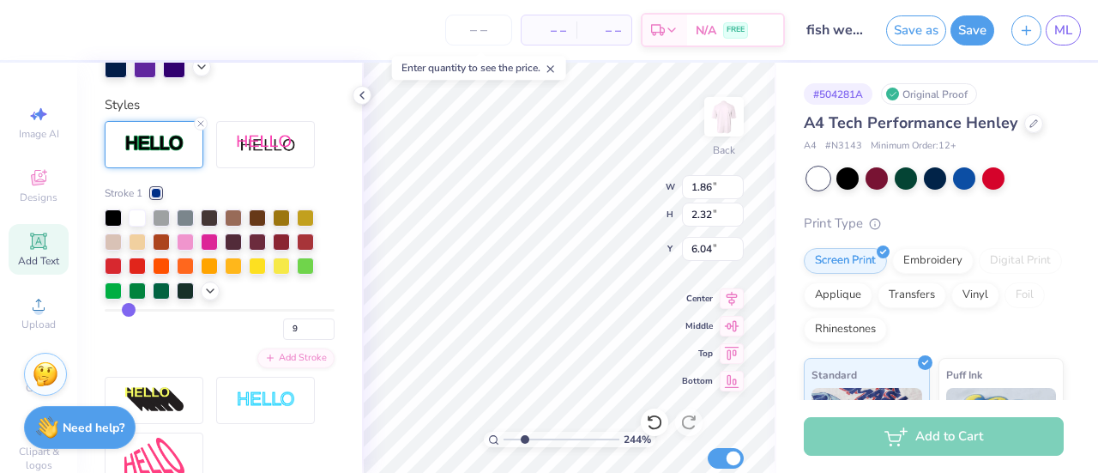
type input "8"
type input "7"
type input "6"
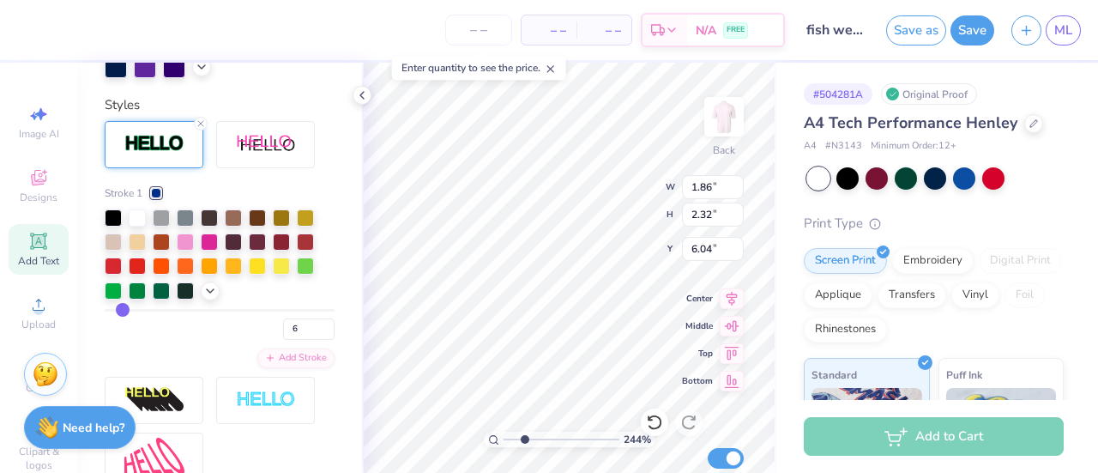
type input "5"
type input "4"
type input "3"
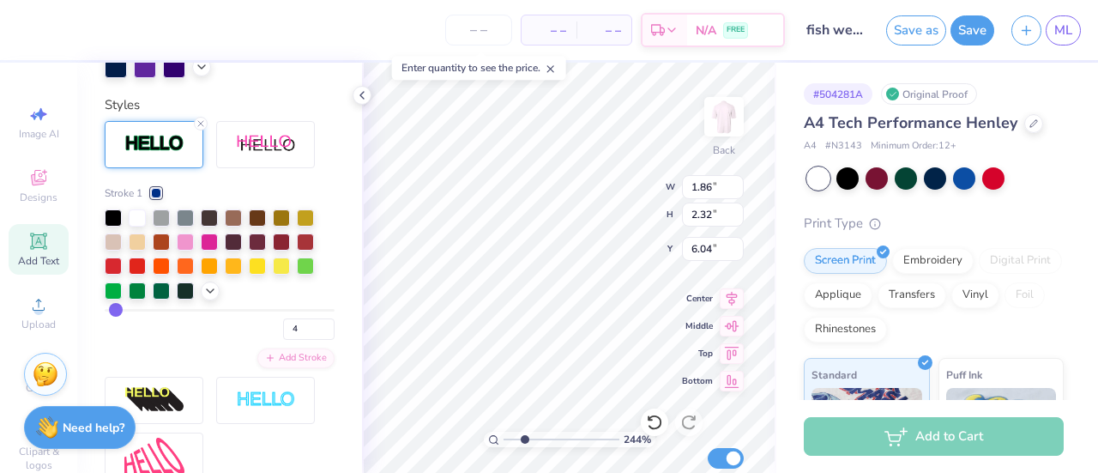
type input "3"
type input "2"
type input "1"
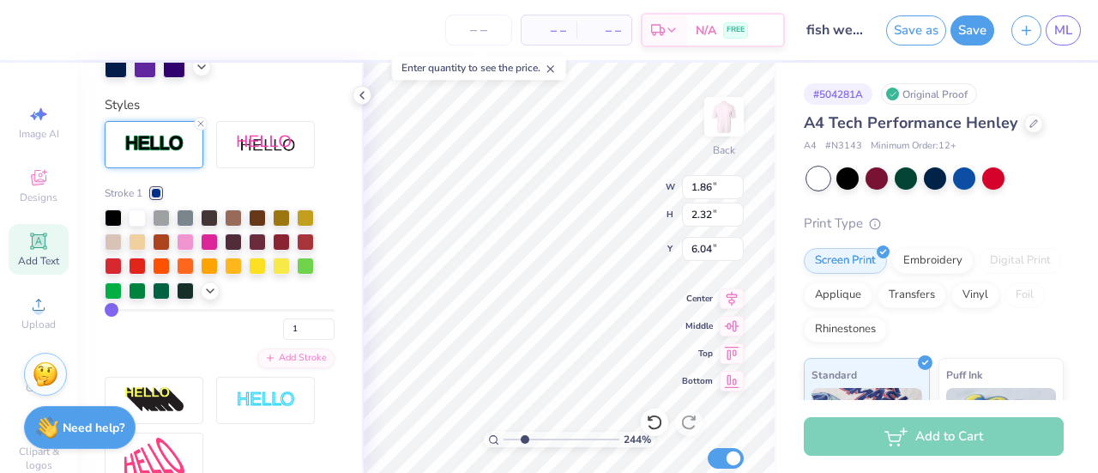
drag, startPoint x: 136, startPoint y: 336, endPoint x: 101, endPoint y: 336, distance: 35.2
type input "1"
click at [105, 311] on input "range" at bounding box center [220, 310] width 230 height 3
type input "2.44411056036601"
type input "1.43"
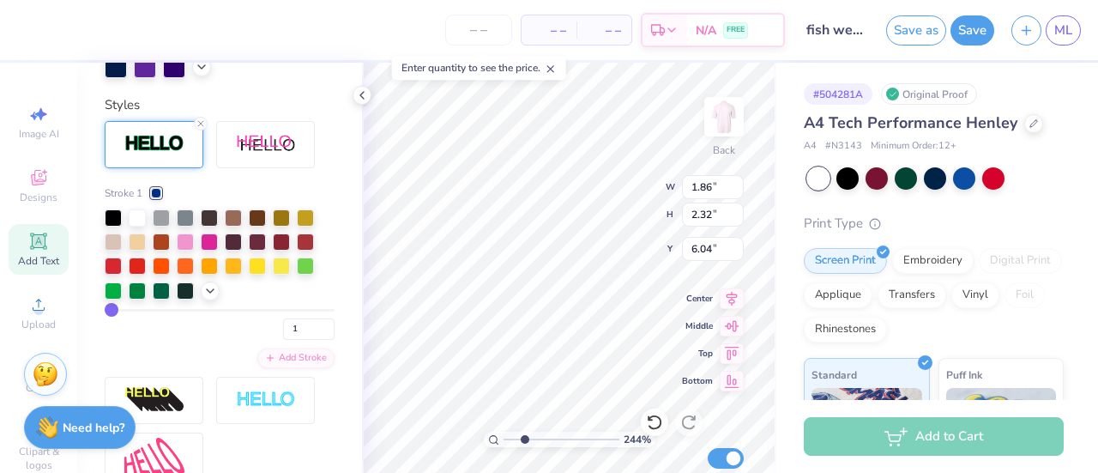
type input "1.90"
type input "6.25"
click at [113, 311] on input "range" at bounding box center [220, 310] width 230 height 3
click at [300, 340] on input "1" at bounding box center [308, 328] width 51 height 21
type input "3"
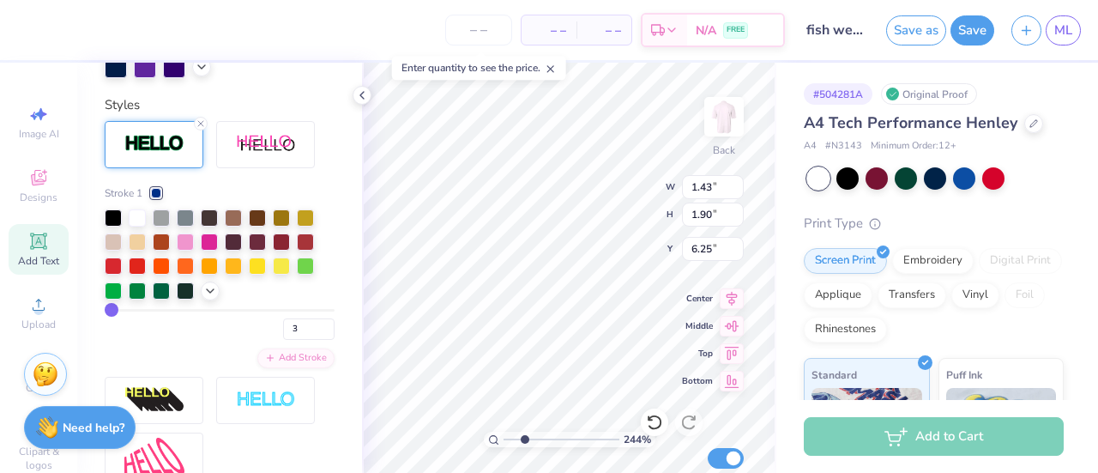
type input "3"
click at [242, 340] on div "3" at bounding box center [220, 324] width 230 height 31
type input "2.44411056036601"
type input "1.51"
type input "1.97"
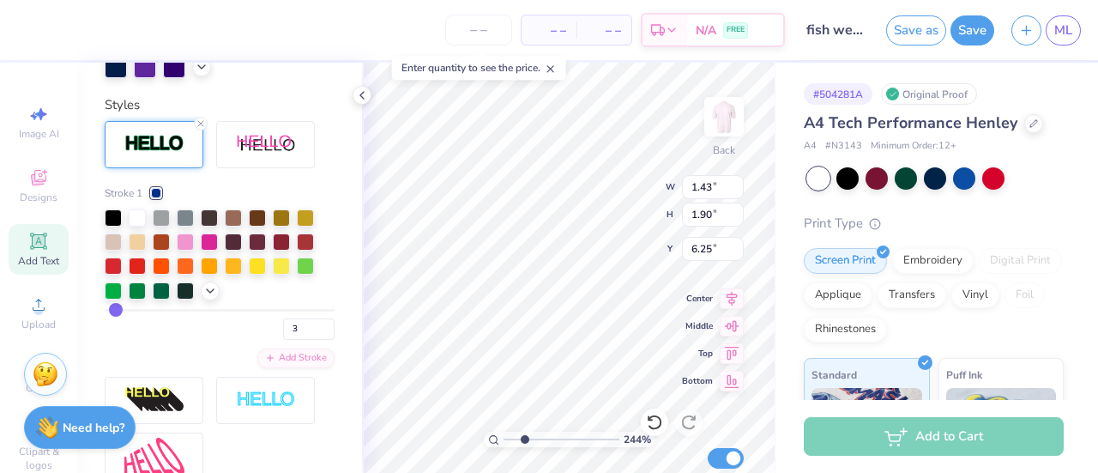
type input "6.21"
click at [285, 340] on input "3" at bounding box center [308, 328] width 51 height 21
click at [283, 340] on input "2" at bounding box center [308, 328] width 51 height 21
type input "2"
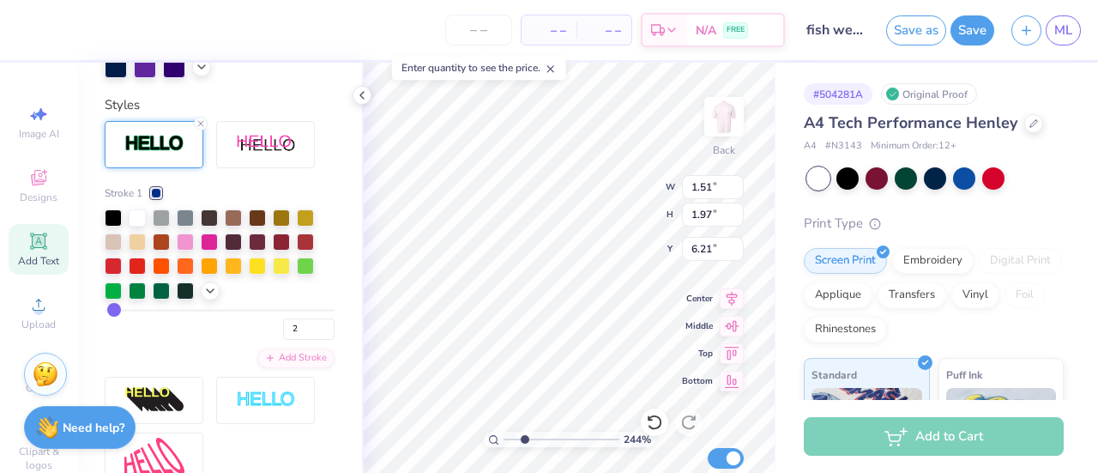
click at [231, 340] on div "2" at bounding box center [220, 324] width 230 height 31
type input "2.44411056036601"
type input "1.47"
type input "1.94"
type input "6.23"
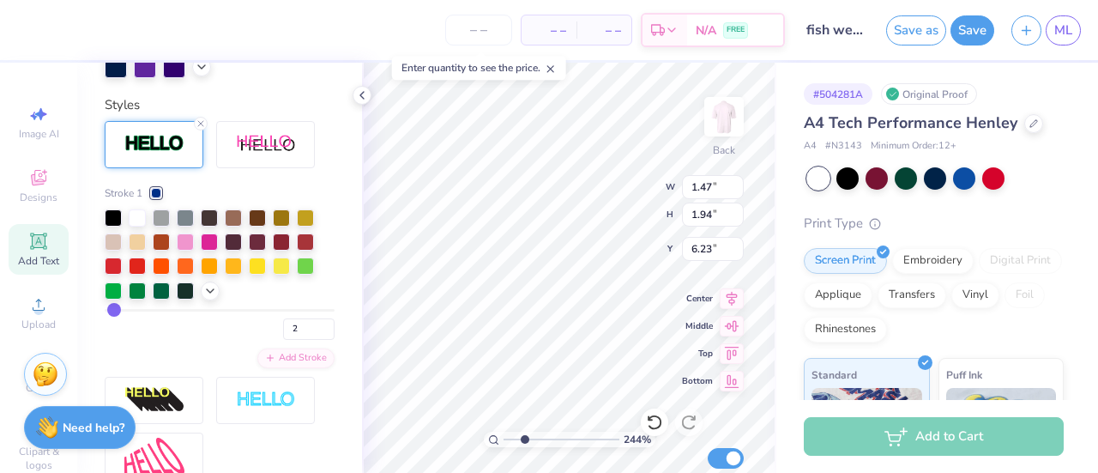
type input "2.44411056036601"
type input "1.62"
type input "1.86"
type input "6.27"
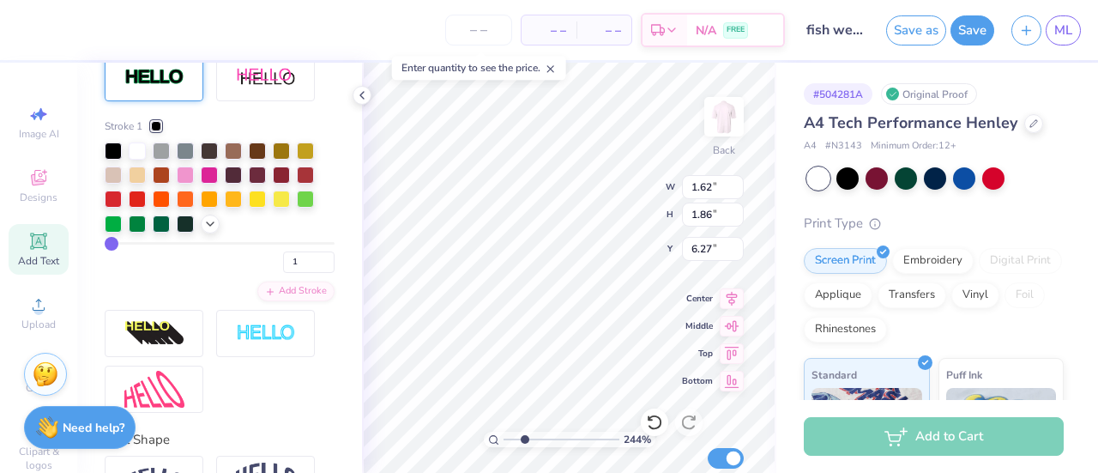
type input "2.44411056036601"
type input "0"
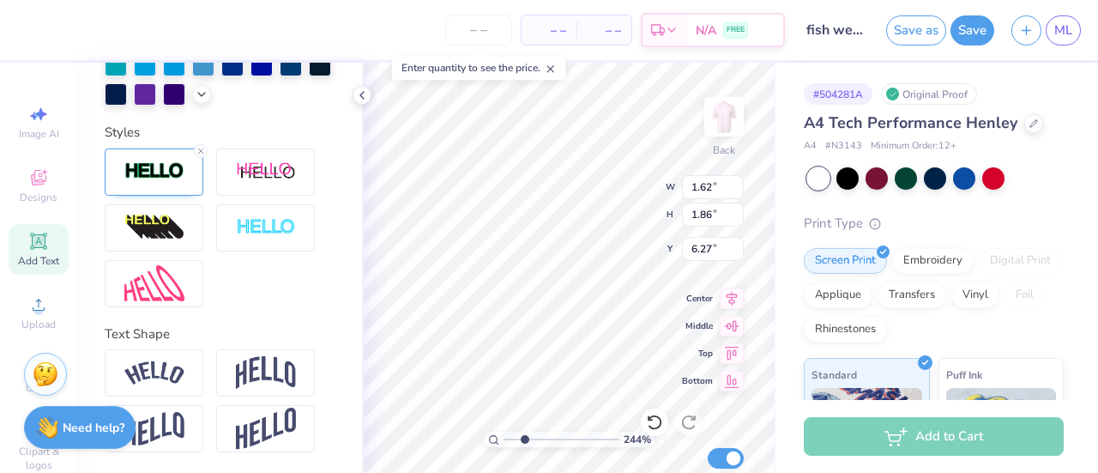
type input "2.44411056036601"
type input "0"
type input "2.44411056036601"
type input "1.65"
type input "1.90"
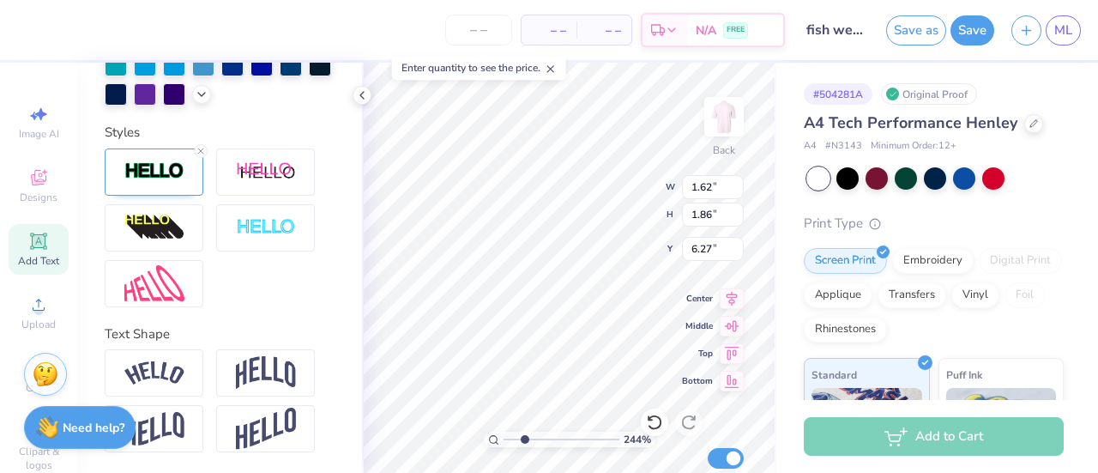
type input "6.25"
click at [146, 179] on img at bounding box center [154, 171] width 60 height 20
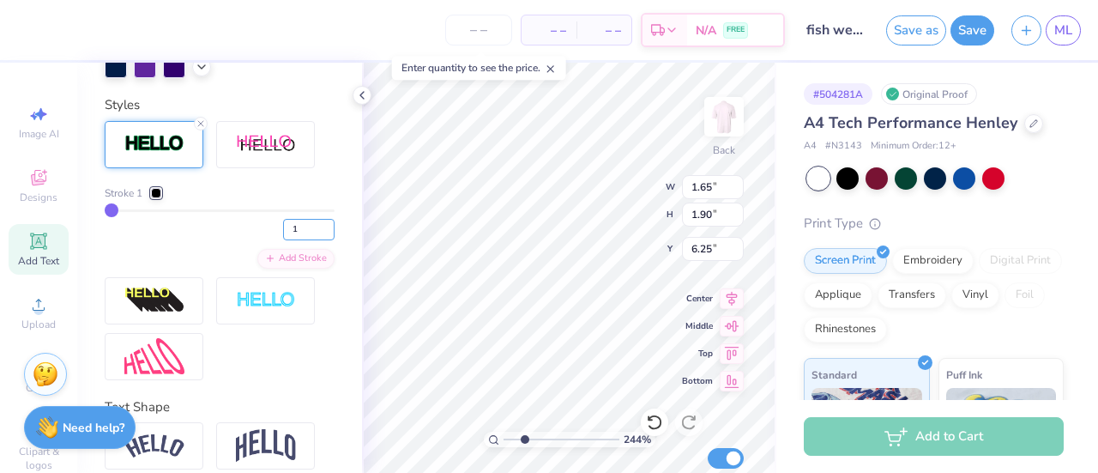
click at [299, 240] on input "1" at bounding box center [308, 229] width 51 height 21
type input "2"
click at [192, 269] on div "Stroke 1 2 Add Stroke" at bounding box center [220, 226] width 230 height 83
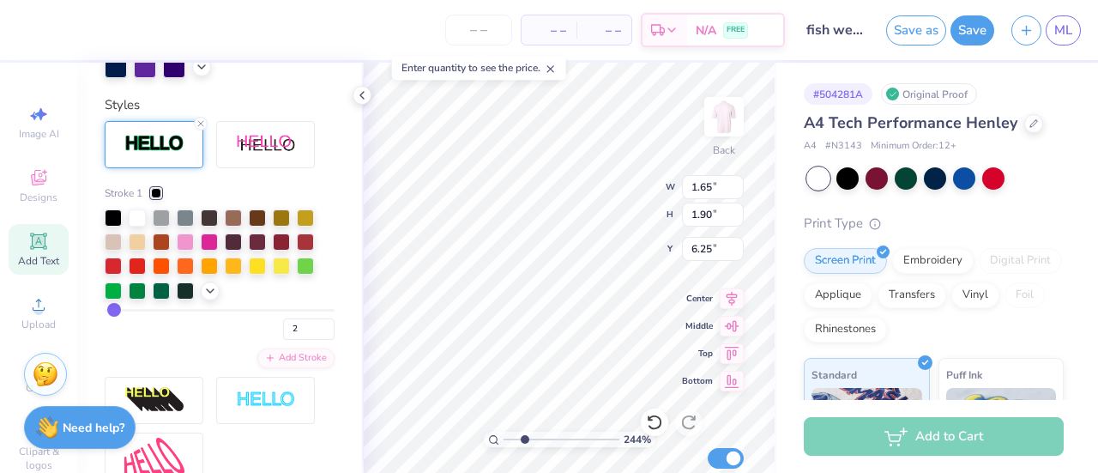
type input "2.44411056036601"
type input "1.69"
type input "1.93"
type input "6.23"
click at [211, 298] on icon at bounding box center [210, 291] width 14 height 14
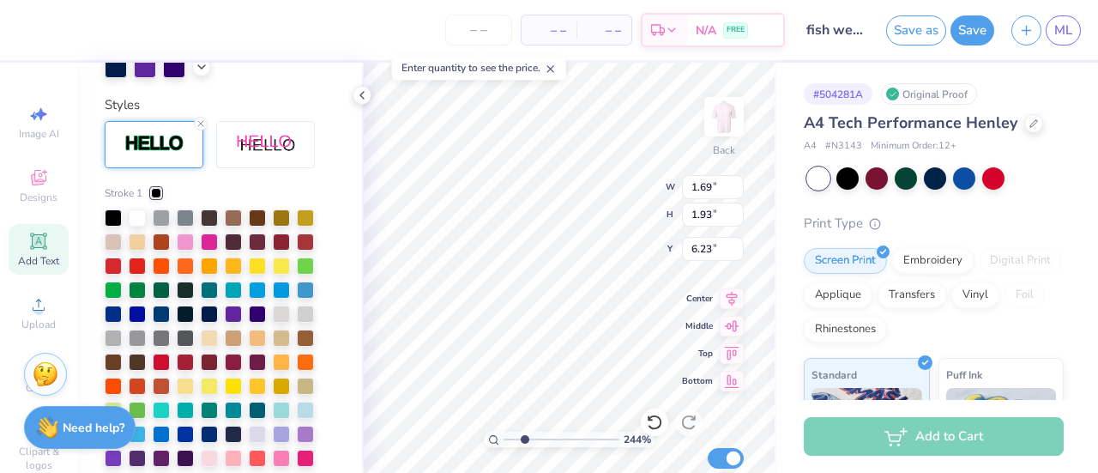
click at [115, 323] on div at bounding box center [113, 313] width 17 height 17
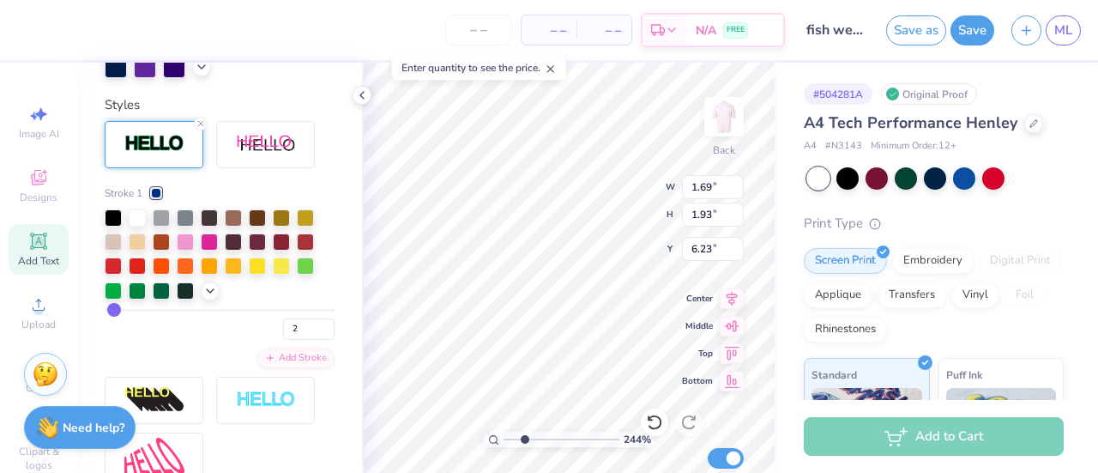
type input "2.44411056036601"
type input "1.87"
type input "1.86"
type input "6.27"
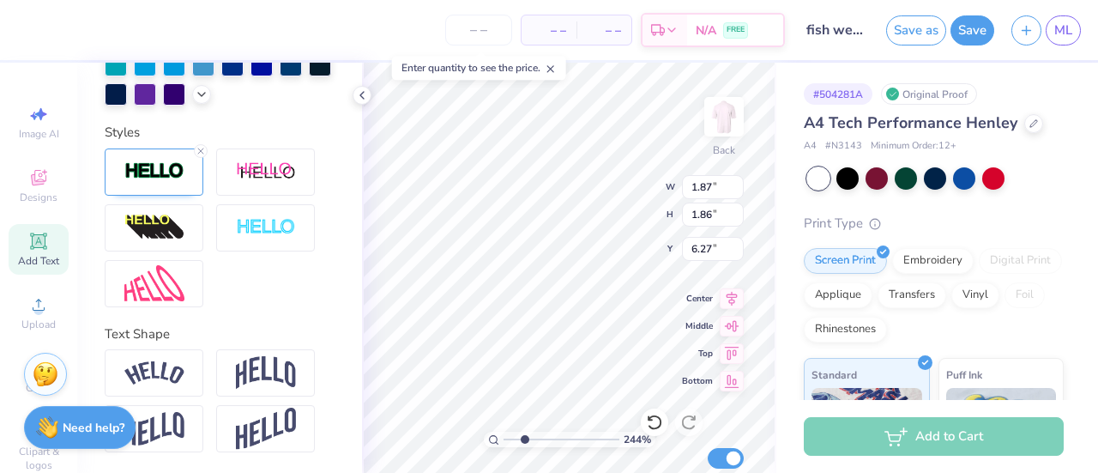
type input "2.44411056036601"
type input "1.90"
type input "6.25"
click at [177, 180] on img at bounding box center [154, 171] width 60 height 20
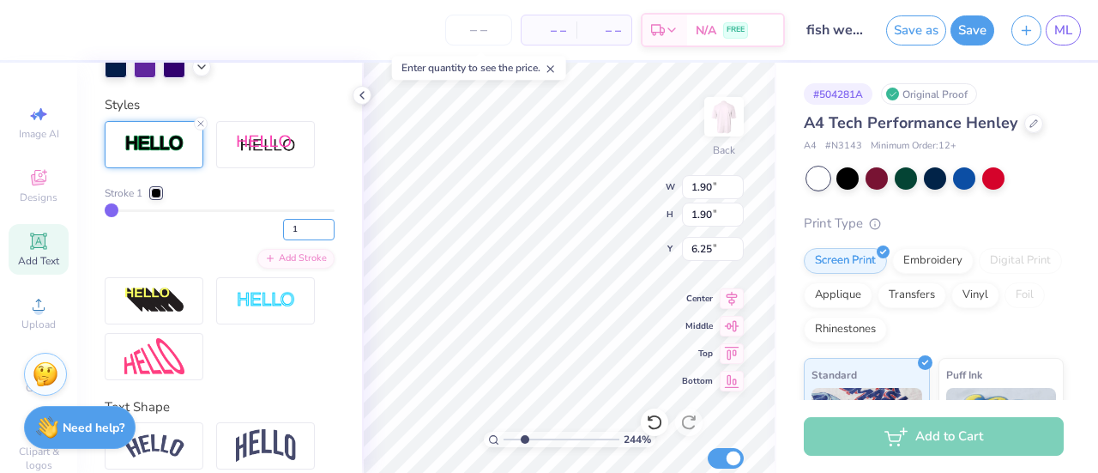
click at [287, 240] on input "1" at bounding box center [308, 229] width 51 height 21
type input "2"
click at [161, 240] on div "2" at bounding box center [220, 224] width 230 height 31
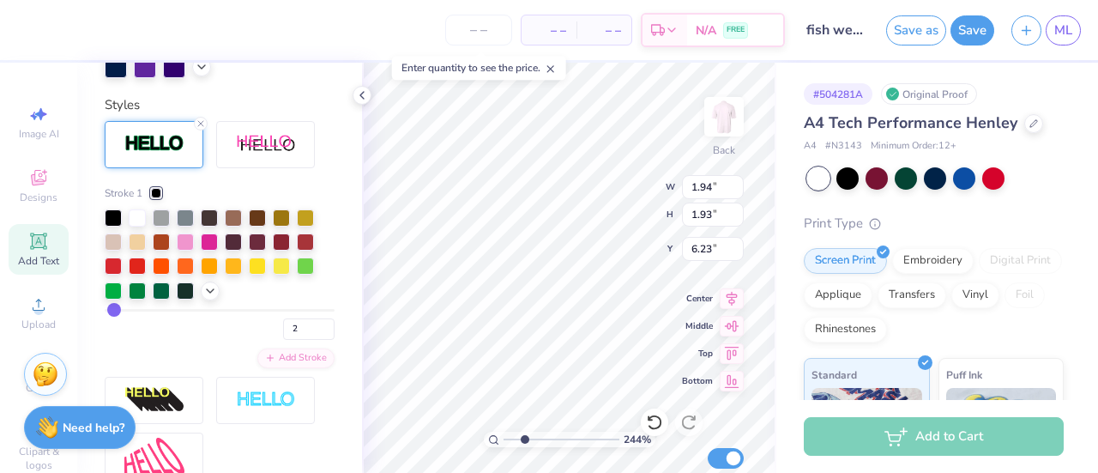
click at [206, 298] on icon at bounding box center [210, 291] width 14 height 14
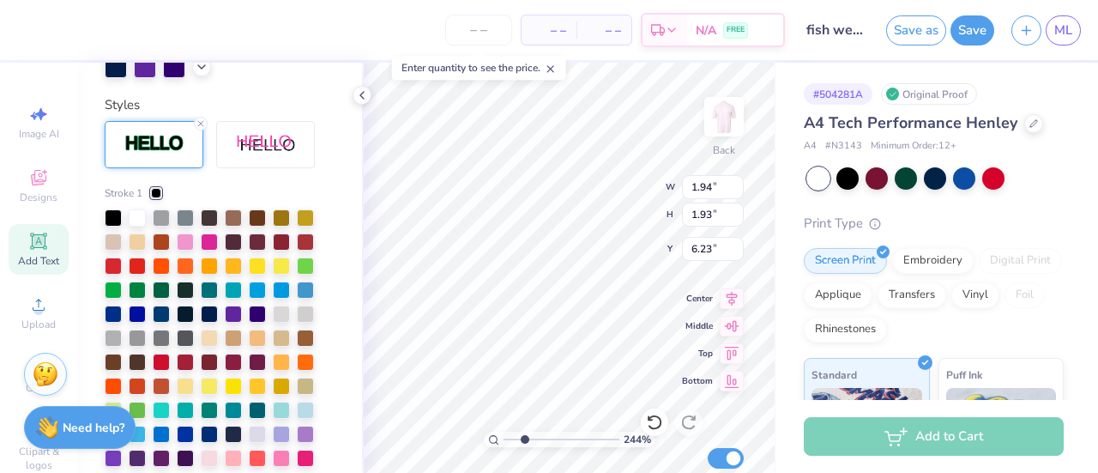
click at [115, 323] on div at bounding box center [113, 313] width 17 height 17
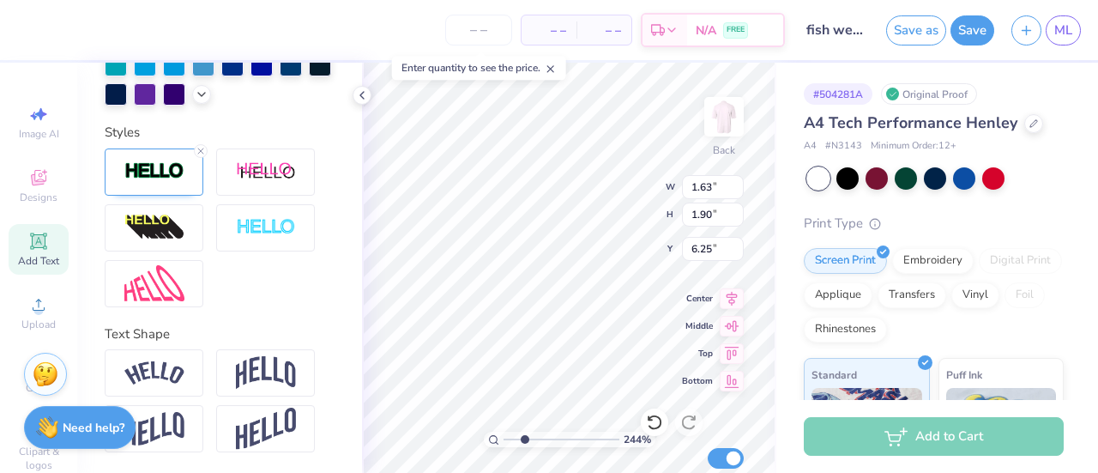
click at [157, 166] on img at bounding box center [154, 171] width 60 height 20
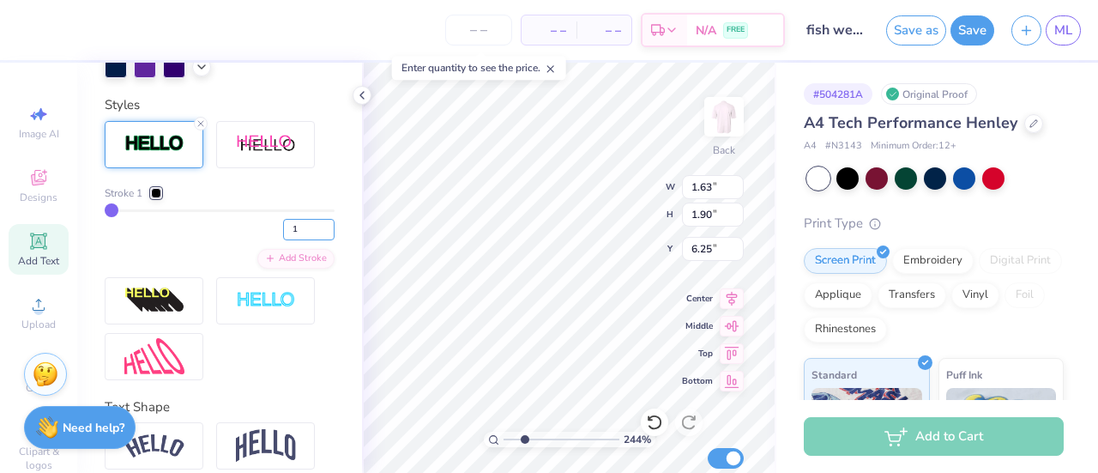
click at [286, 240] on input "1" at bounding box center [308, 229] width 51 height 21
click at [221, 240] on div "2" at bounding box center [220, 224] width 230 height 31
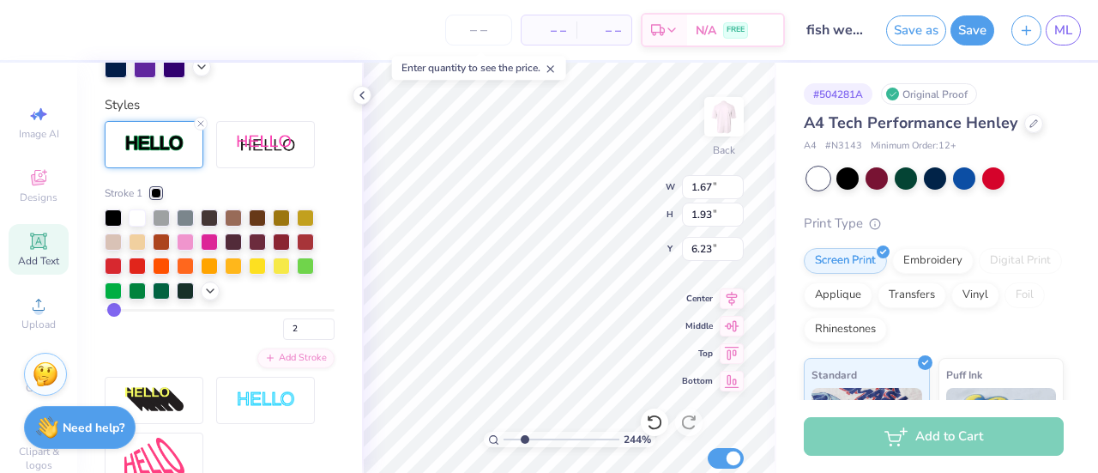
click at [206, 298] on icon at bounding box center [210, 291] width 14 height 14
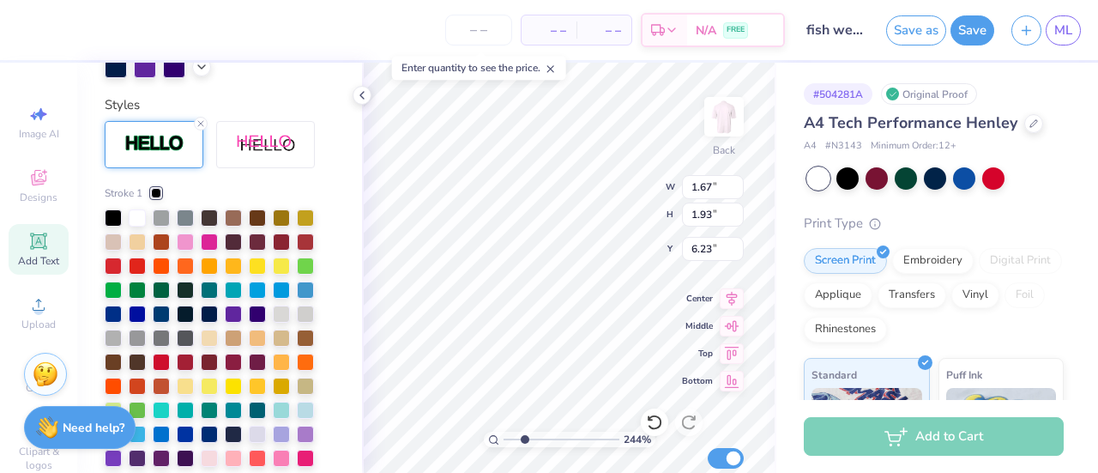
click at [111, 323] on div at bounding box center [113, 313] width 17 height 17
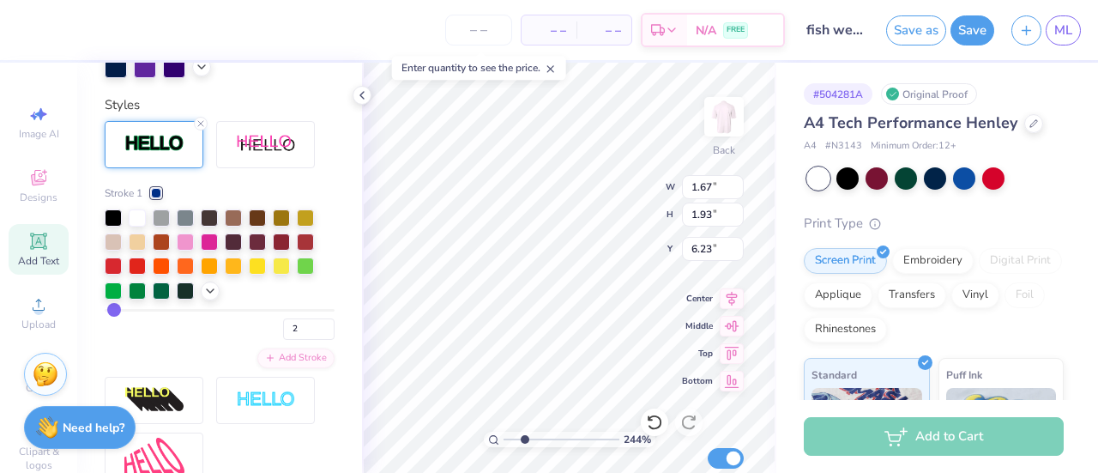
click at [247, 201] on div "Stroke 1" at bounding box center [220, 192] width 230 height 15
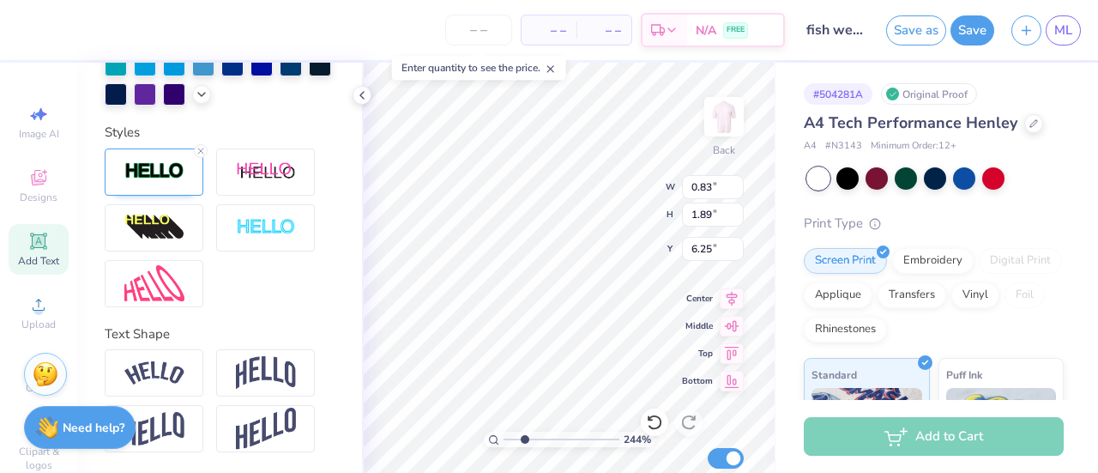
click at [149, 185] on div at bounding box center [154, 171] width 99 height 47
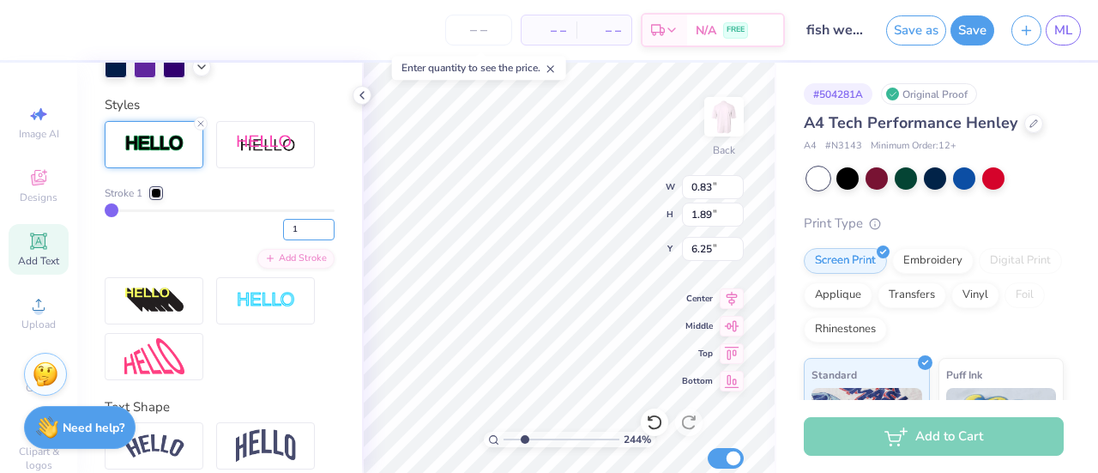
click at [283, 240] on input "1" at bounding box center [308, 229] width 51 height 21
click at [191, 240] on div "2" at bounding box center [220, 224] width 230 height 31
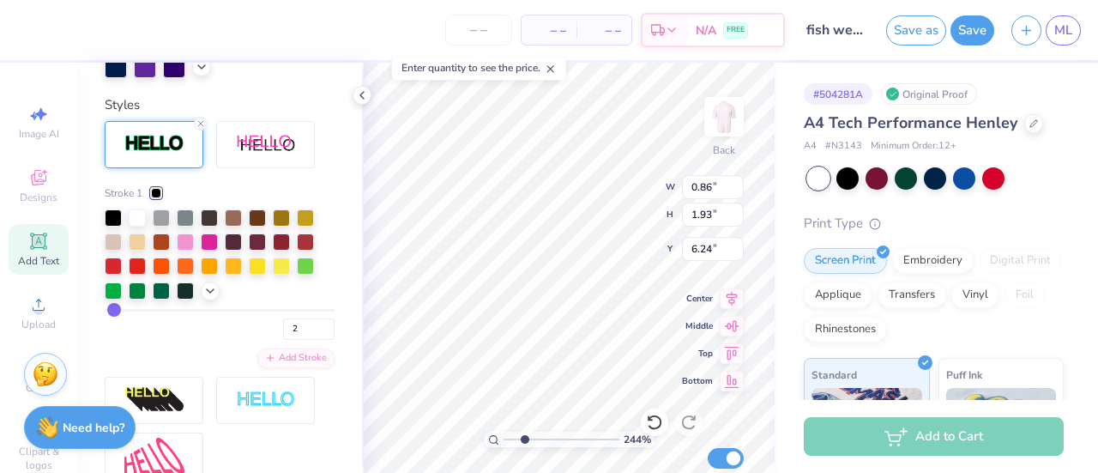
click at [202, 300] on div at bounding box center [210, 290] width 19 height 19
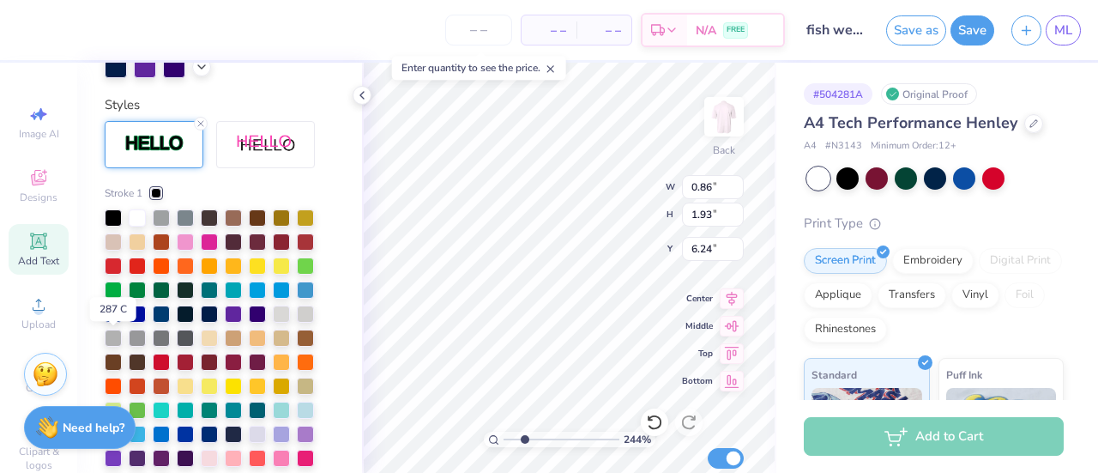
click at [116, 323] on div at bounding box center [113, 313] width 17 height 17
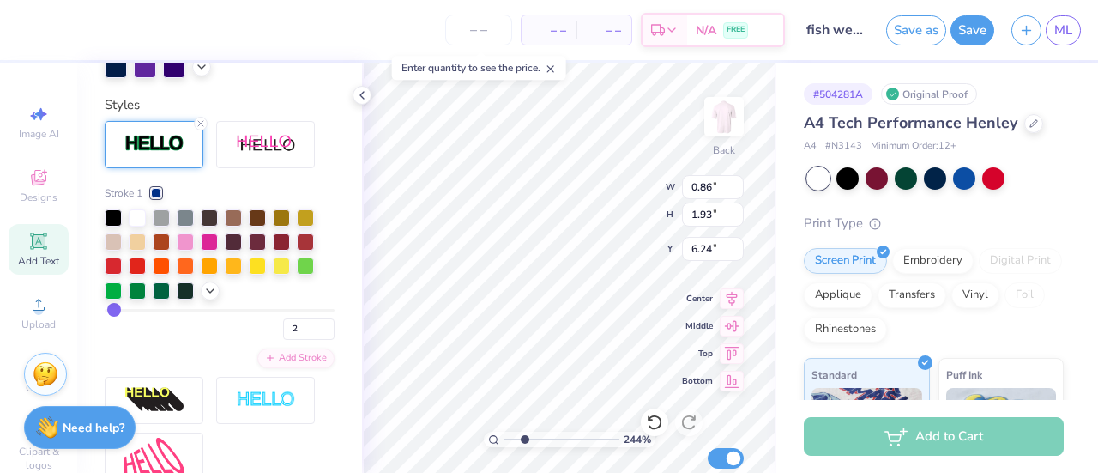
click at [219, 201] on div "Stroke 1" at bounding box center [220, 192] width 230 height 15
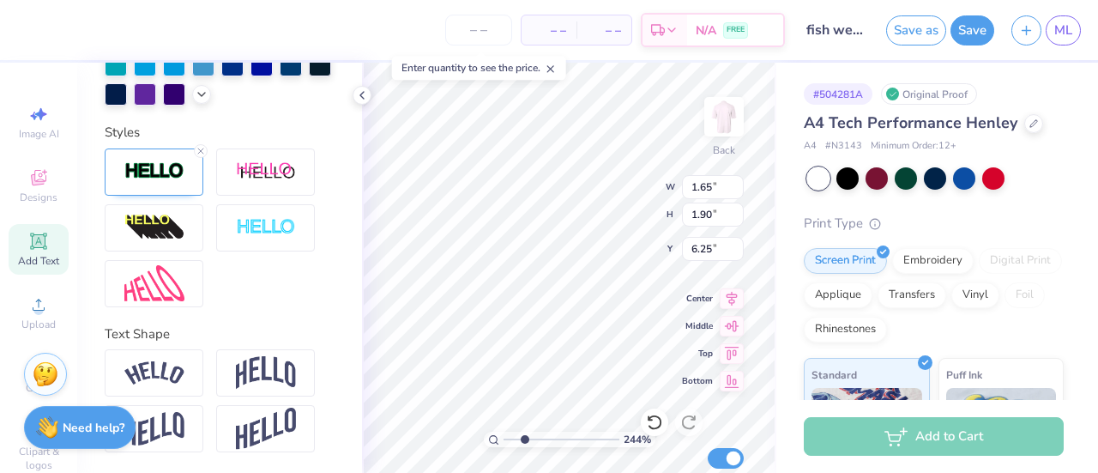
click at [153, 170] on img at bounding box center [154, 171] width 60 height 20
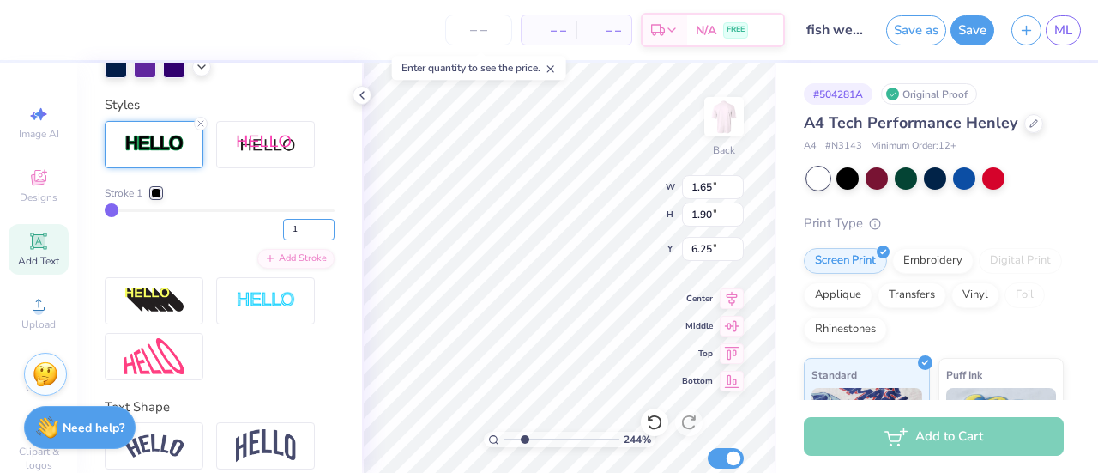
click at [287, 240] on input "1" at bounding box center [308, 229] width 51 height 21
click at [157, 198] on div at bounding box center [156, 193] width 10 height 10
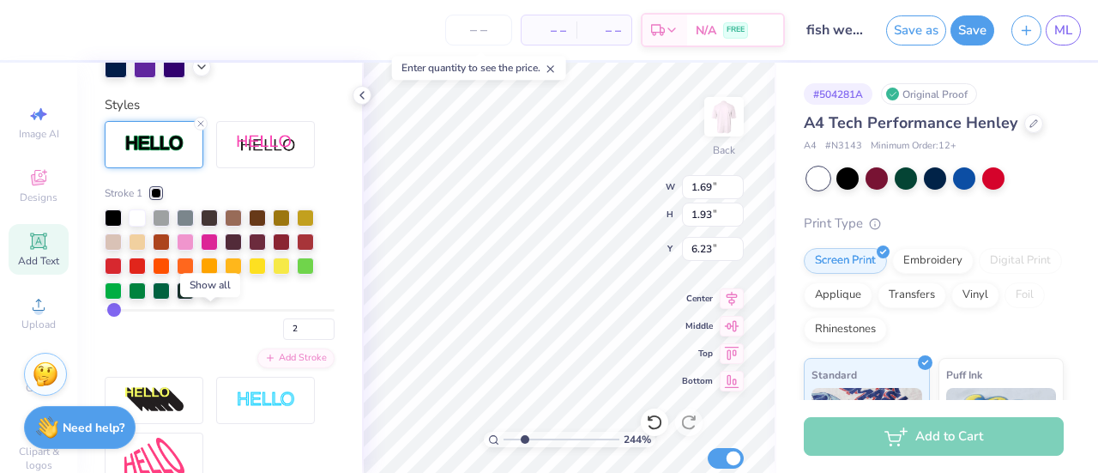
click at [214, 298] on icon at bounding box center [210, 291] width 14 height 14
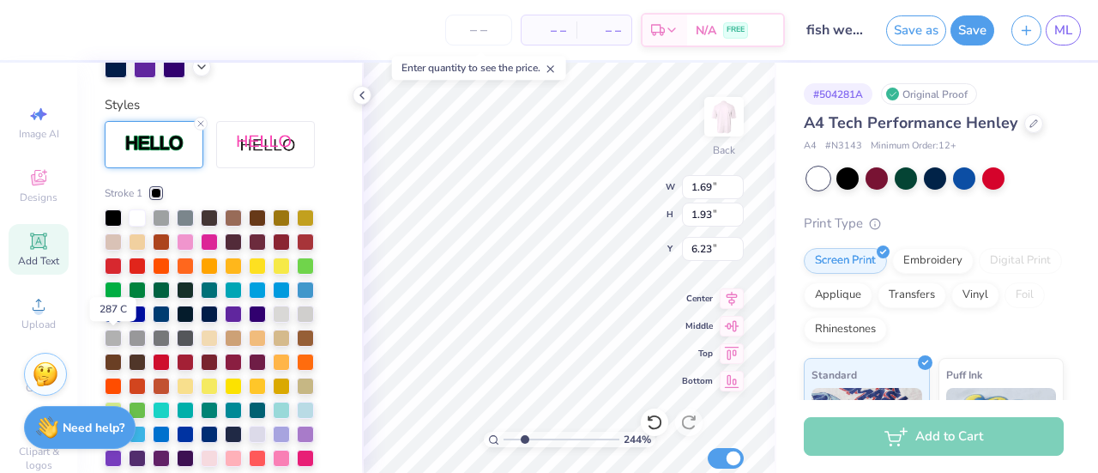
click at [115, 323] on div at bounding box center [113, 313] width 17 height 17
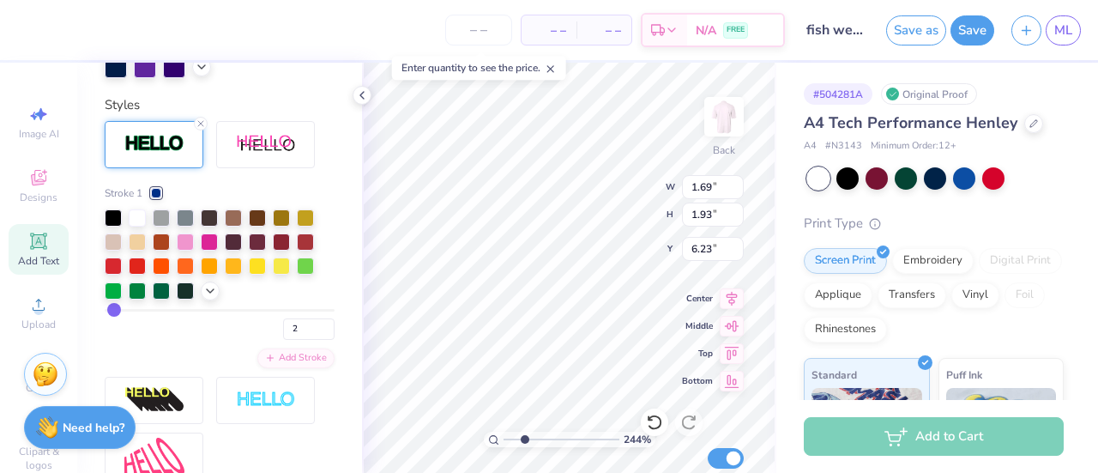
click at [197, 201] on div "Stroke 1" at bounding box center [220, 192] width 230 height 15
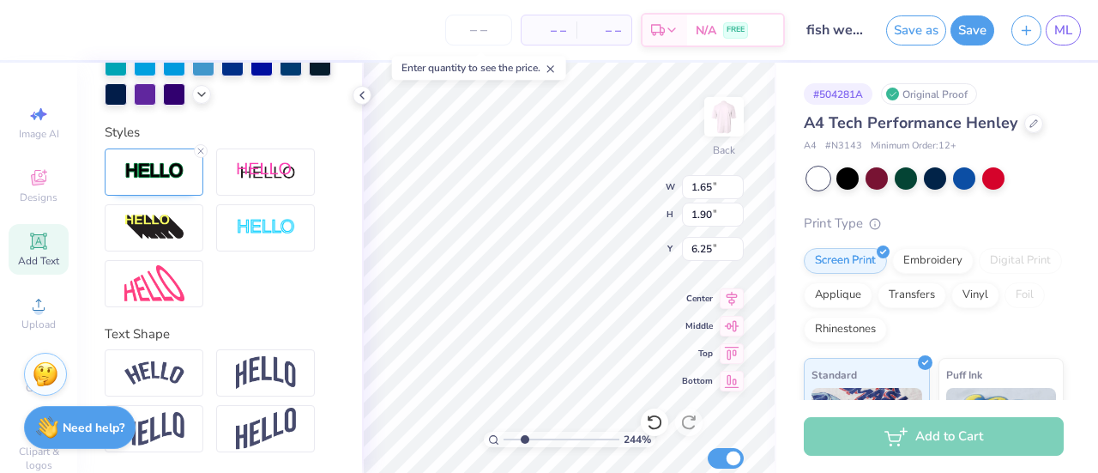
click at [168, 178] on img at bounding box center [154, 171] width 60 height 20
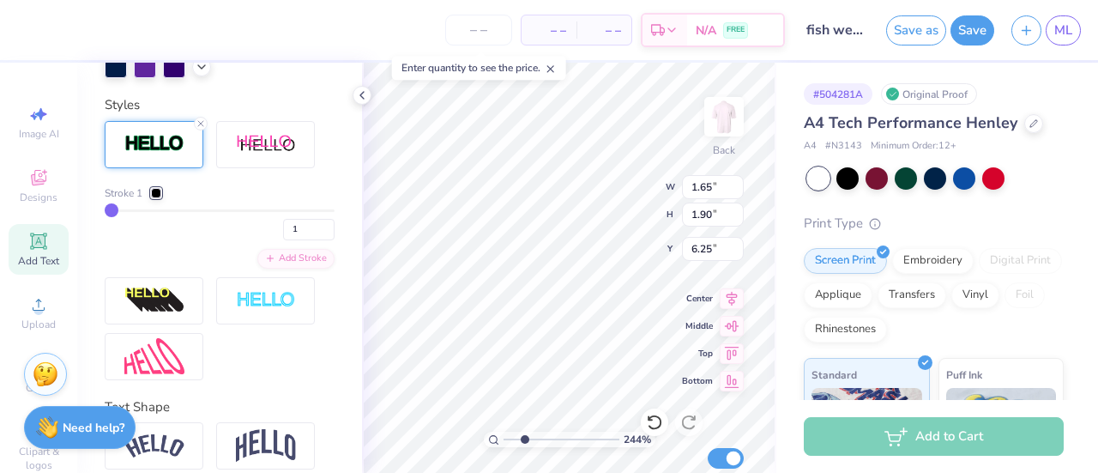
click at [158, 198] on div at bounding box center [156, 193] width 10 height 10
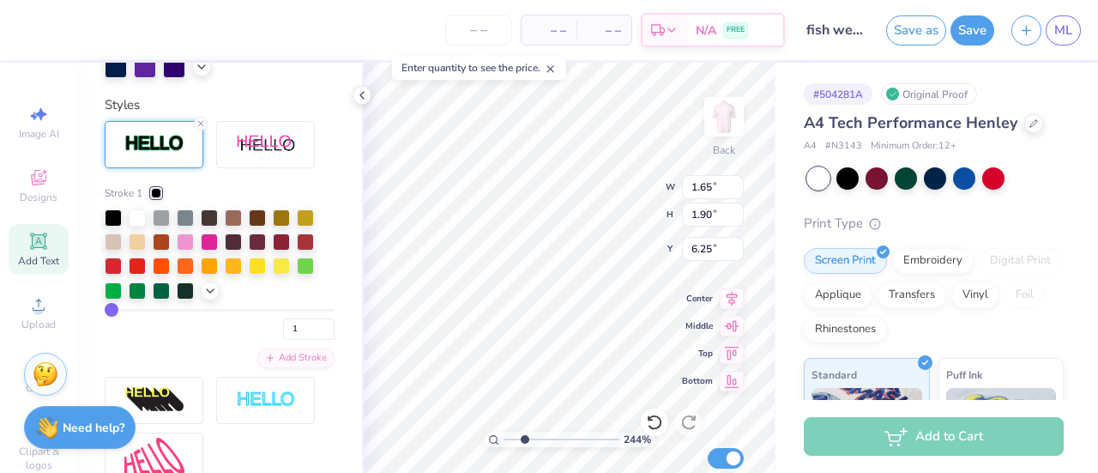
click at [202, 300] on div at bounding box center [210, 290] width 19 height 19
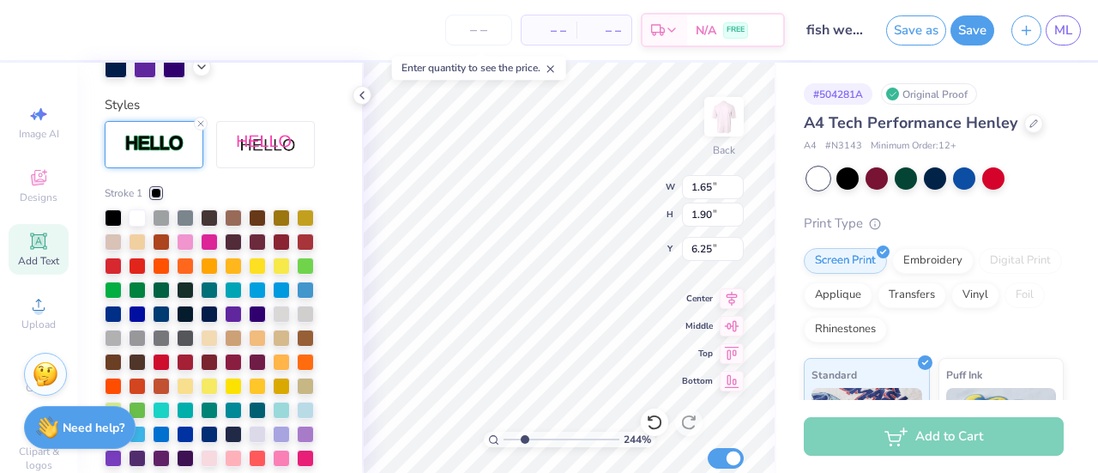
click at [118, 323] on div at bounding box center [113, 313] width 17 height 17
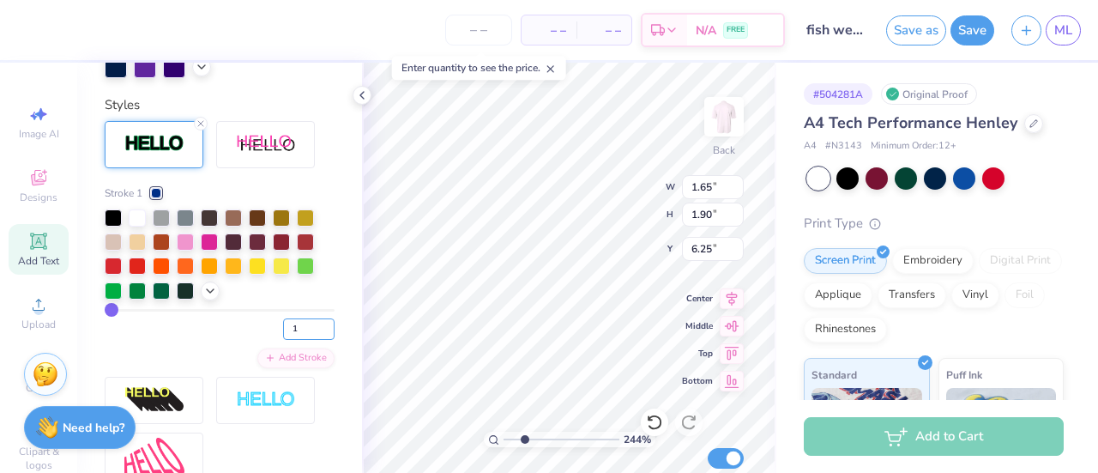
click at [287, 340] on input "1" at bounding box center [308, 328] width 51 height 21
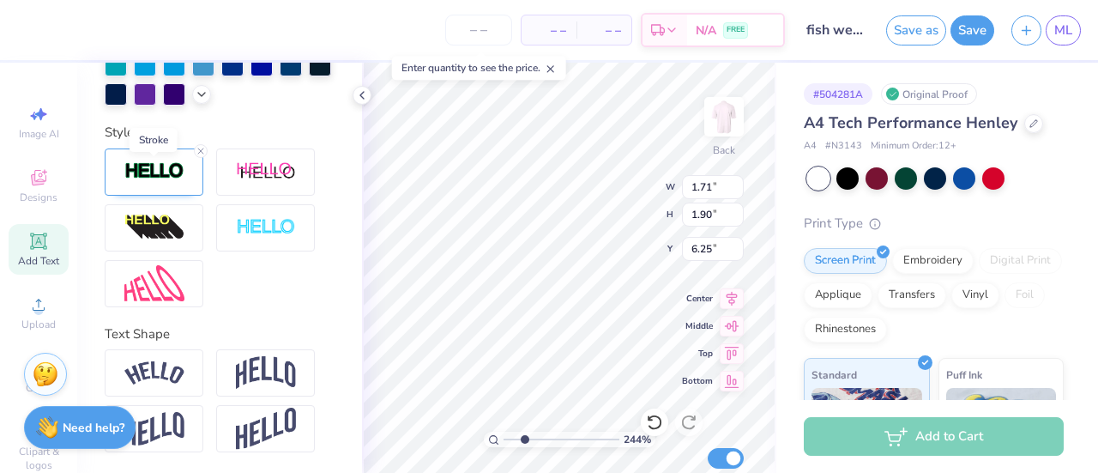
click at [174, 172] on img at bounding box center [154, 171] width 60 height 20
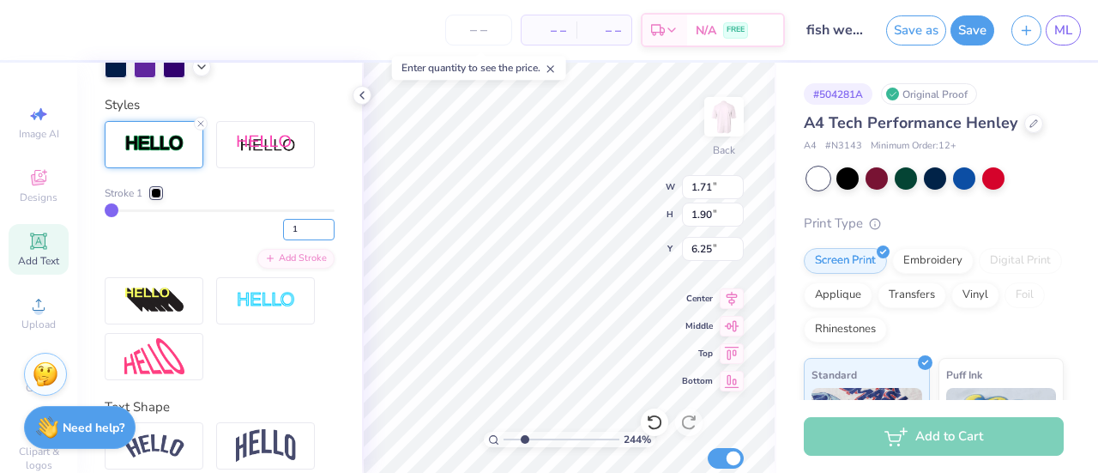
click at [287, 240] on input "1" at bounding box center [308, 229] width 51 height 21
click at [144, 240] on div "2" at bounding box center [220, 224] width 230 height 31
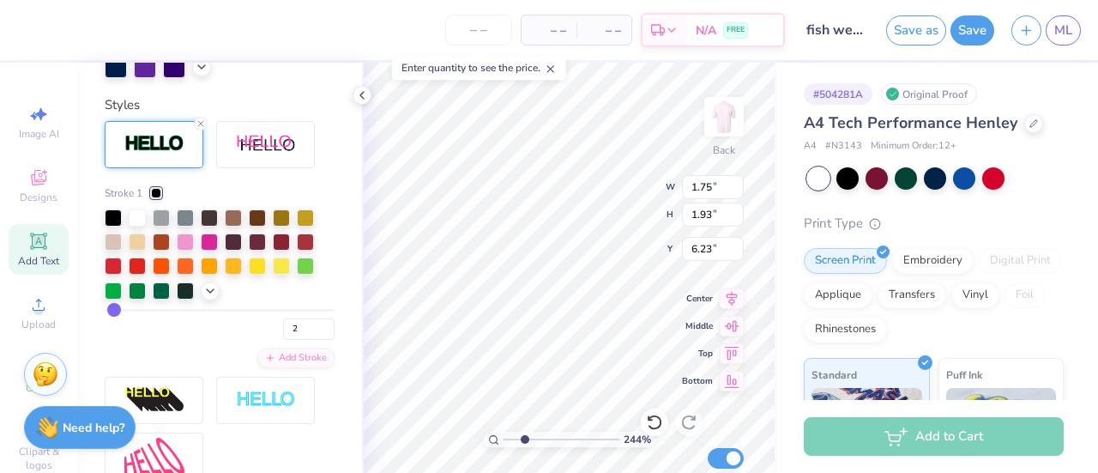
click at [216, 298] on icon at bounding box center [210, 291] width 14 height 14
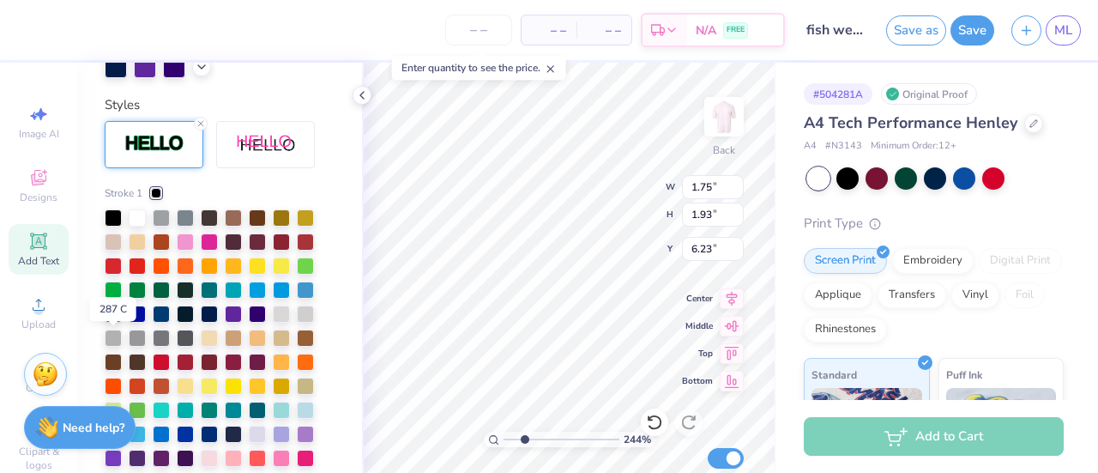
click at [112, 323] on div at bounding box center [113, 313] width 17 height 17
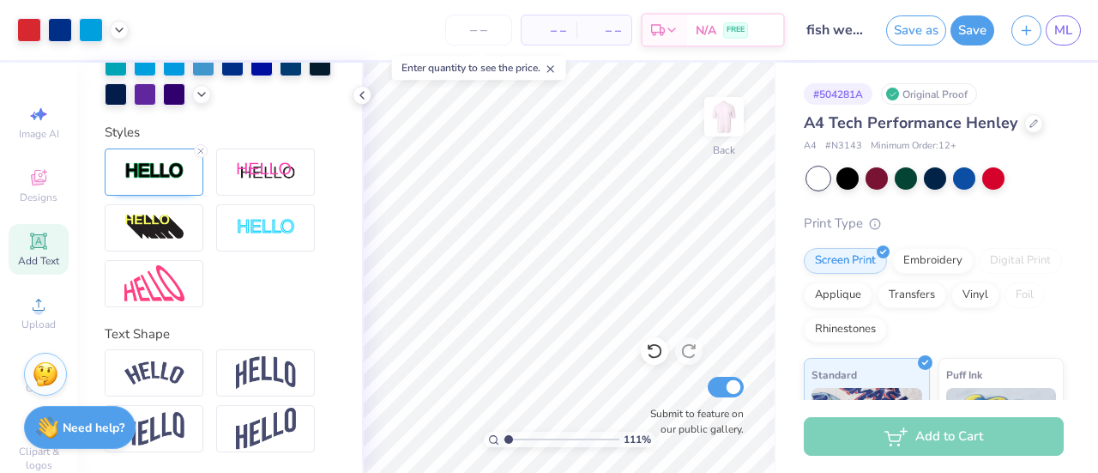
click at [28, 248] on icon at bounding box center [38, 241] width 21 height 21
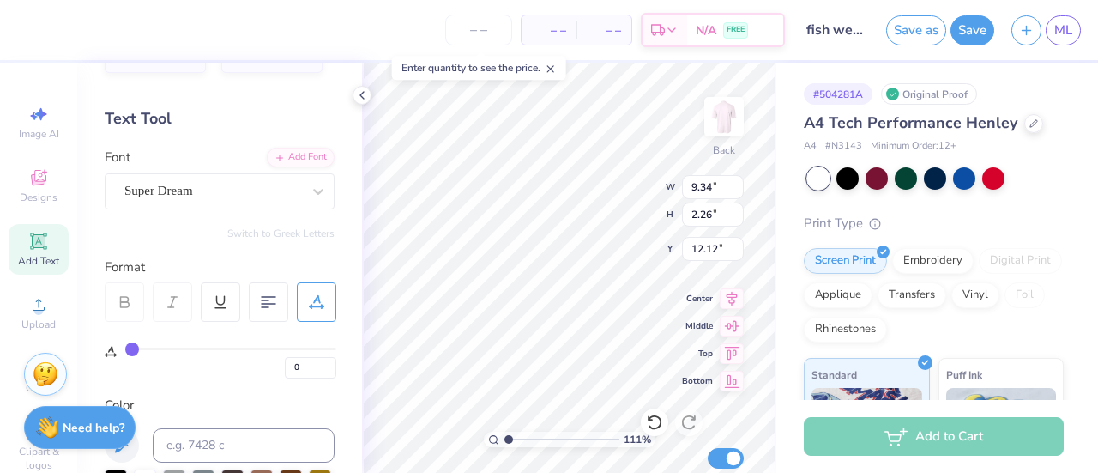
scroll to position [0, 0]
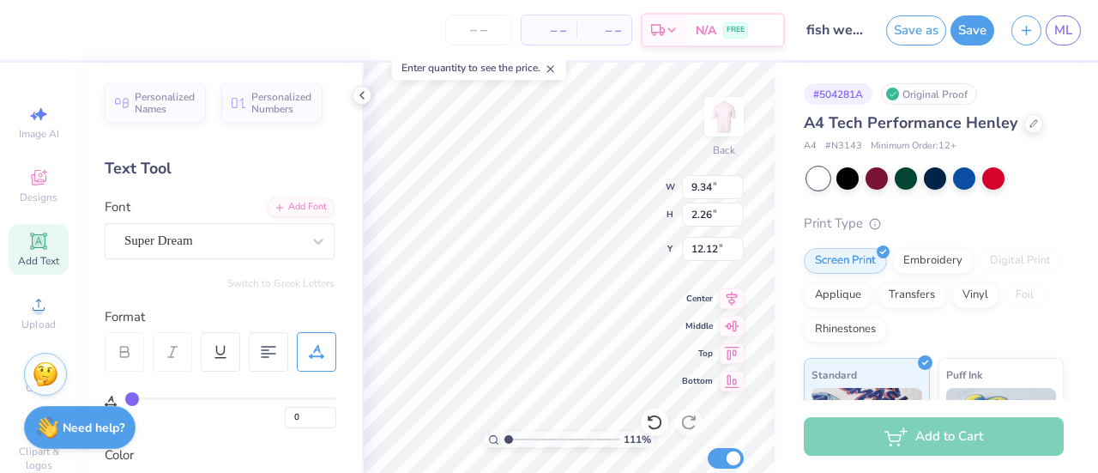
click at [310, 236] on icon at bounding box center [318, 240] width 17 height 17
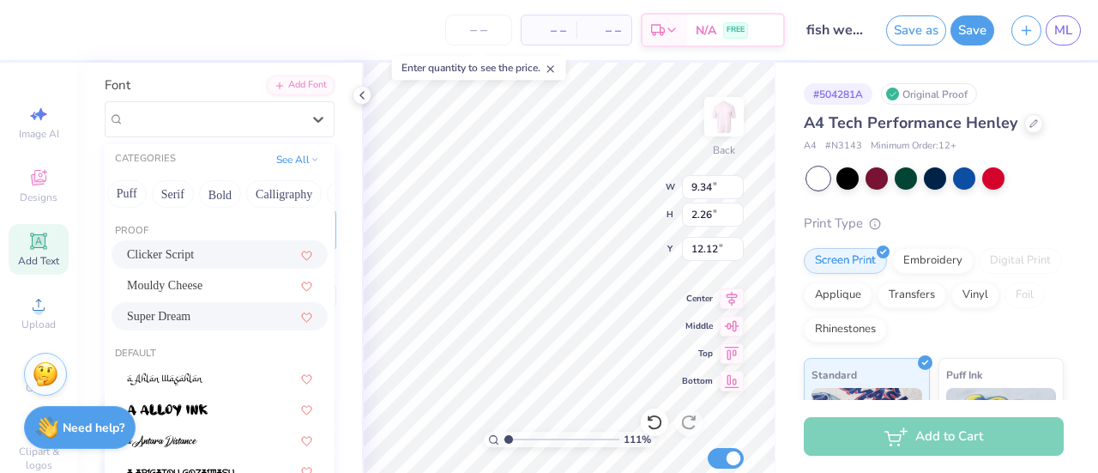
scroll to position [0, 142]
click at [277, 202] on button "Calligraphy" at bounding box center [282, 193] width 75 height 27
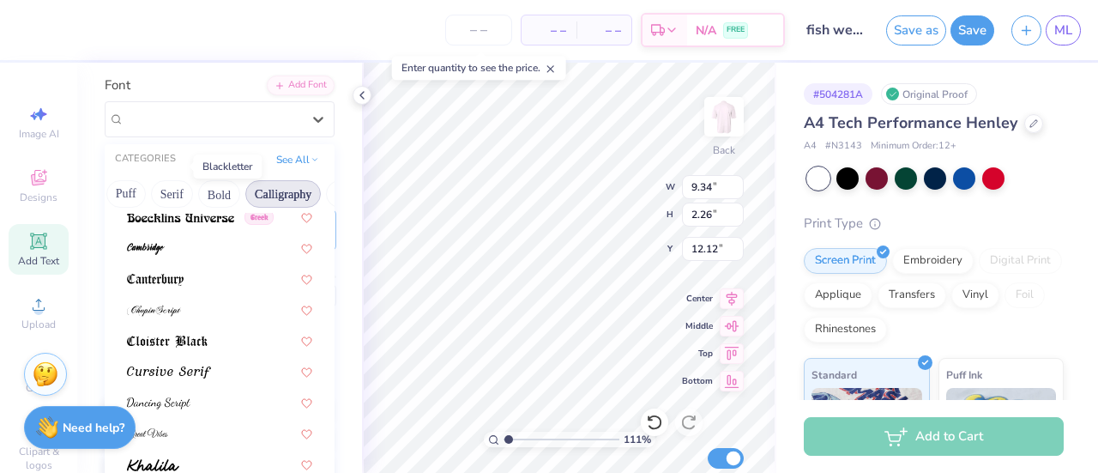
scroll to position [287, 0]
click at [200, 366] on img at bounding box center [169, 371] width 84 height 12
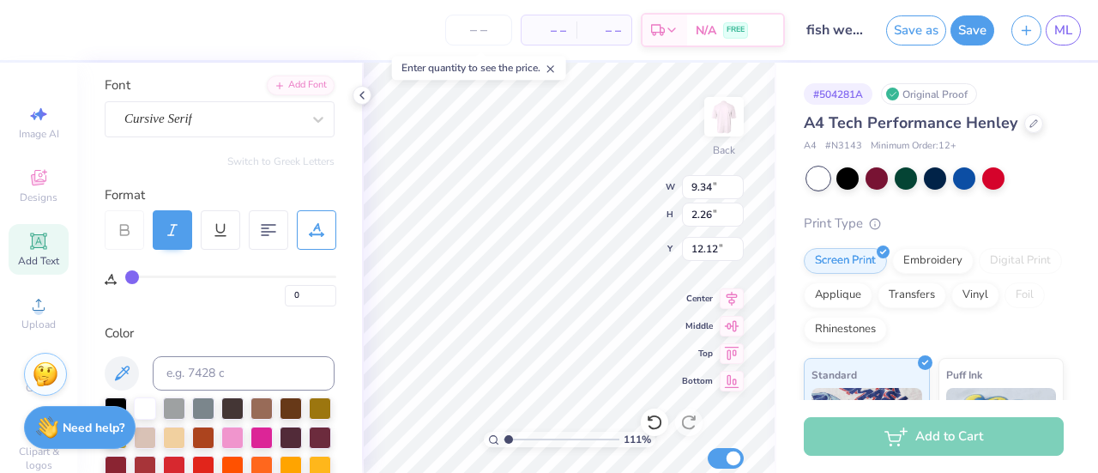
click at [311, 118] on icon at bounding box center [318, 119] width 17 height 17
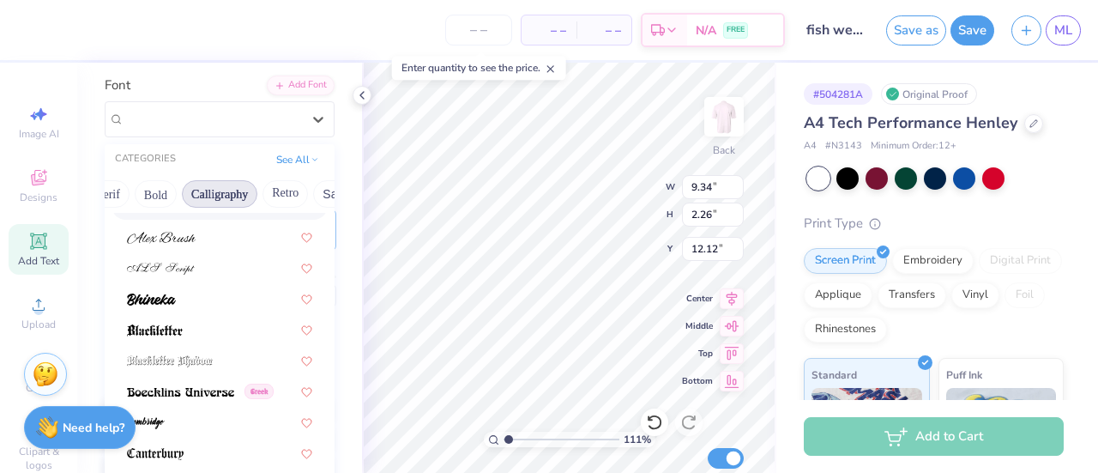
scroll to position [0, 208]
click at [219, 196] on button "Calligraphy" at bounding box center [217, 193] width 75 height 27
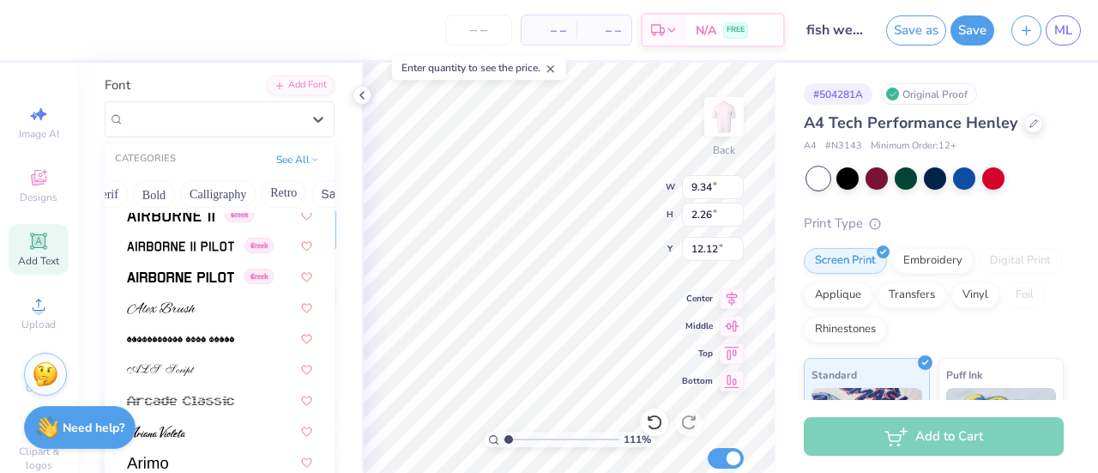
scroll to position [484, 0]
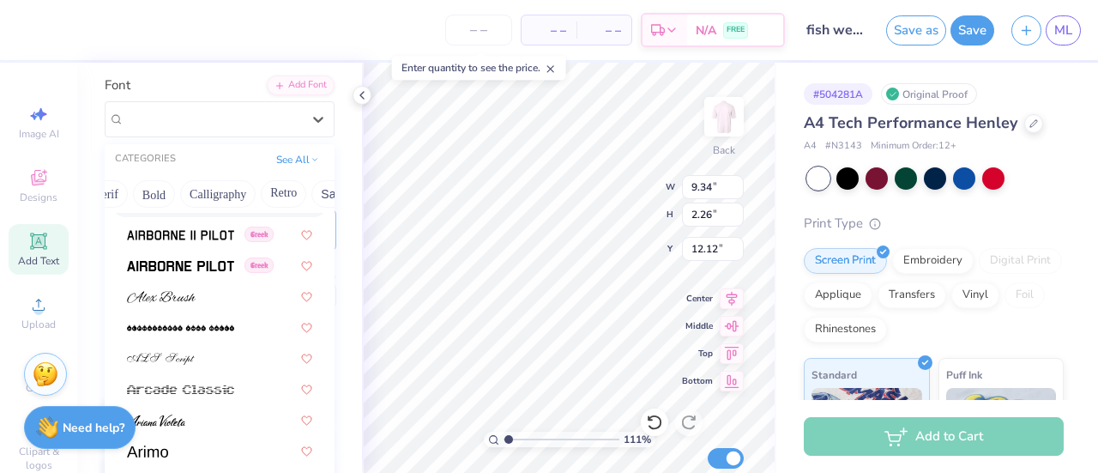
click at [218, 184] on button "Calligraphy" at bounding box center [217, 193] width 75 height 27
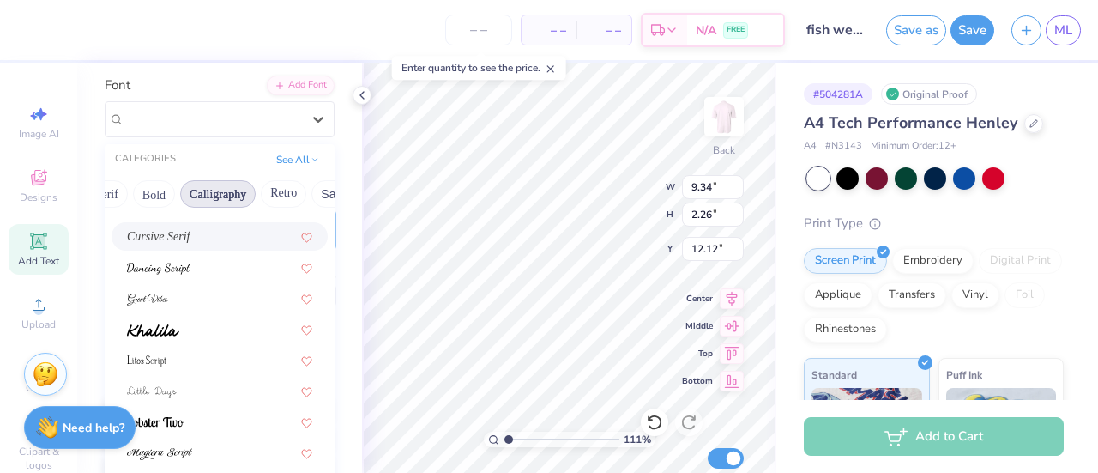
scroll to position [421, 0]
click at [178, 329] on img at bounding box center [153, 329] width 52 height 12
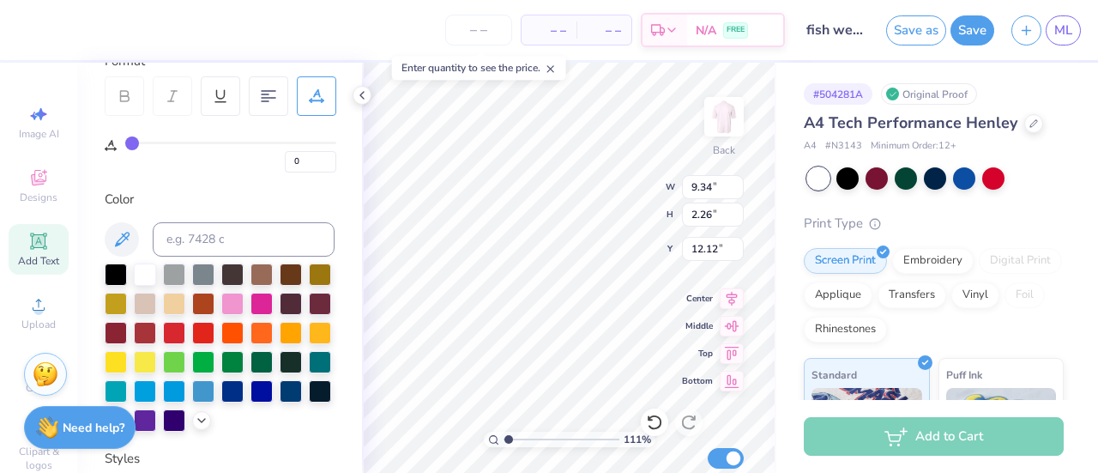
scroll to position [384, 0]
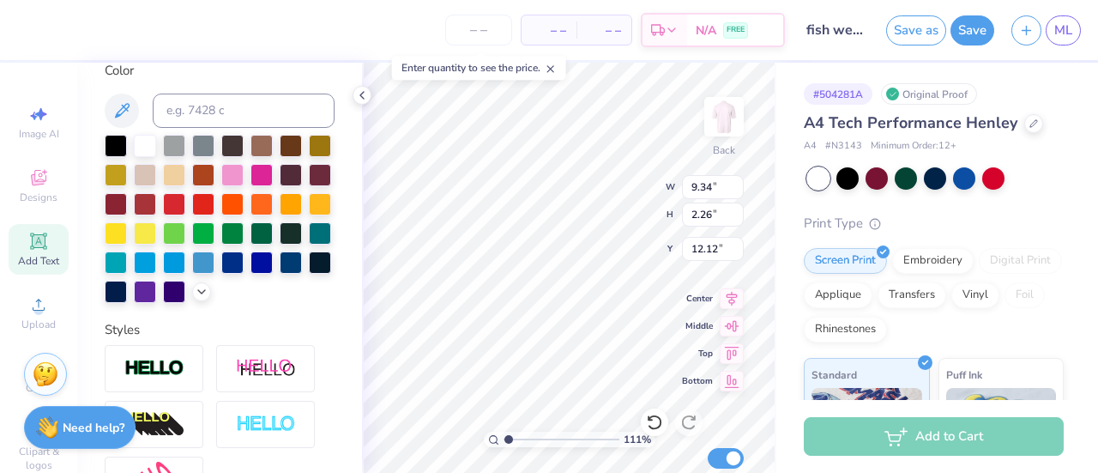
click at [221, 274] on div at bounding box center [232, 262] width 22 height 22
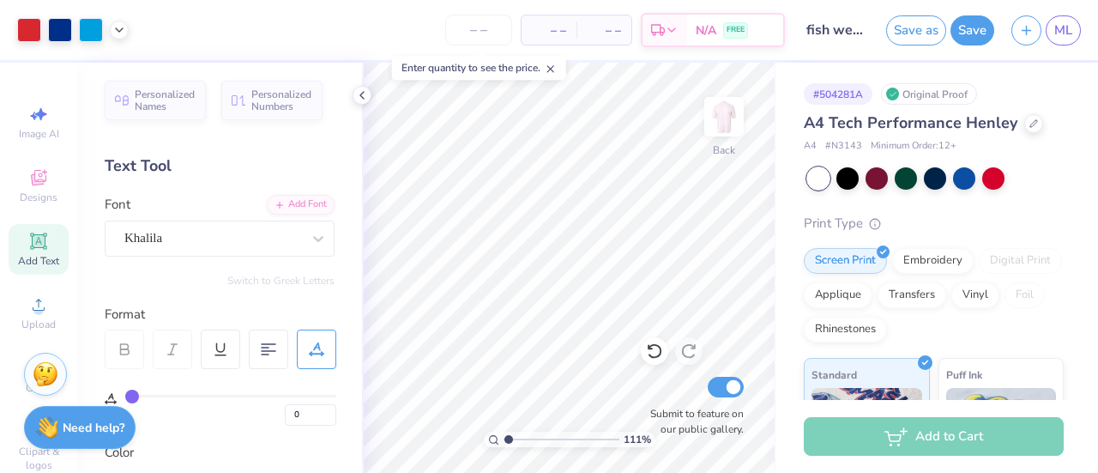
scroll to position [0, 0]
click at [36, 253] on div "Add Text" at bounding box center [39, 249] width 60 height 51
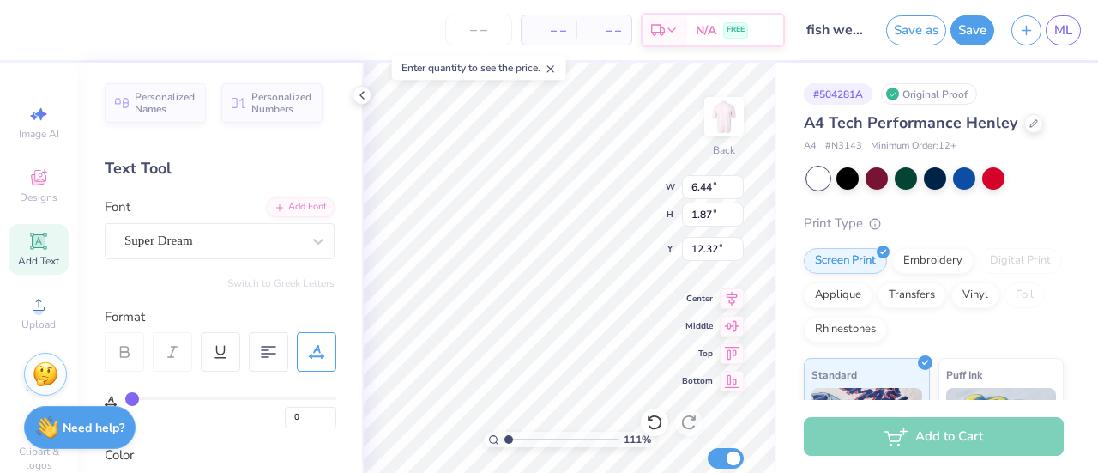
scroll to position [14, 2]
click at [310, 237] on icon at bounding box center [318, 240] width 17 height 17
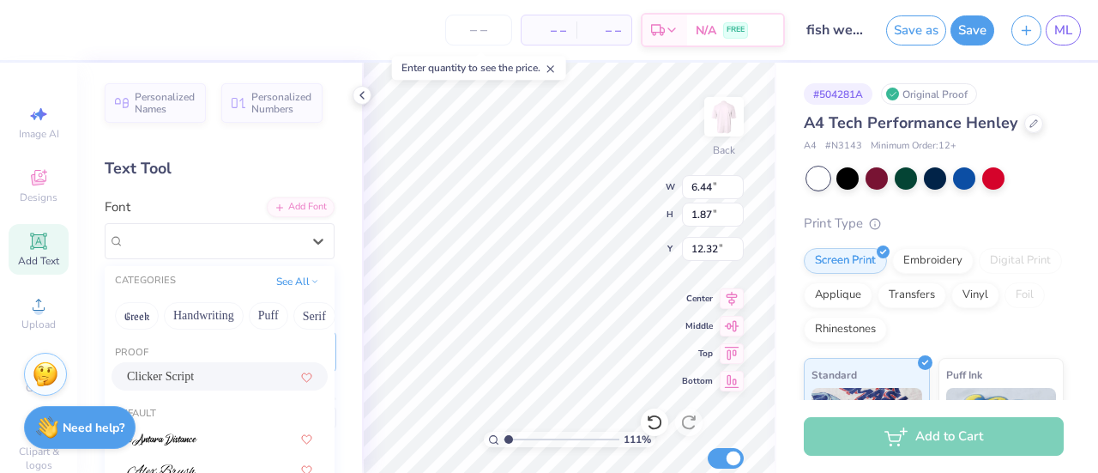
click at [227, 311] on button "Handwriting" at bounding box center [204, 315] width 80 height 27
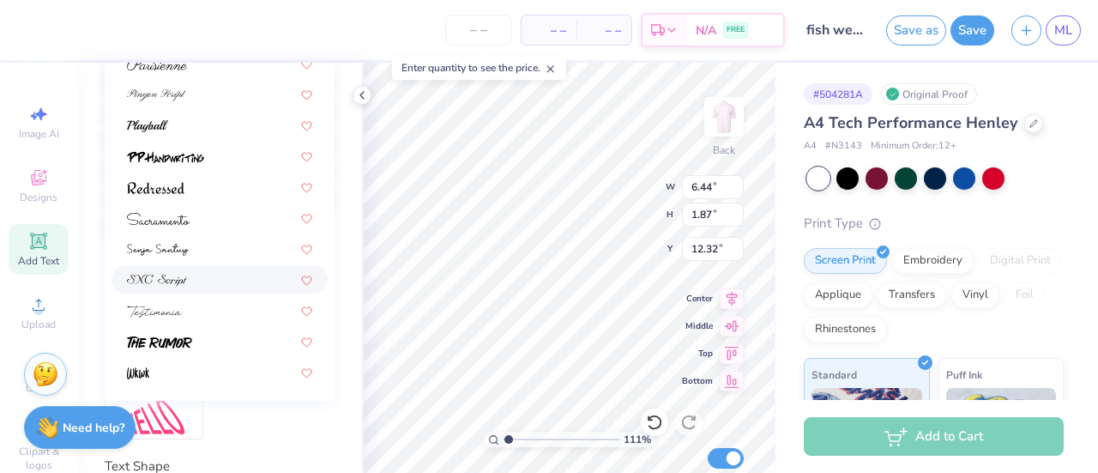
scroll to position [450, 0]
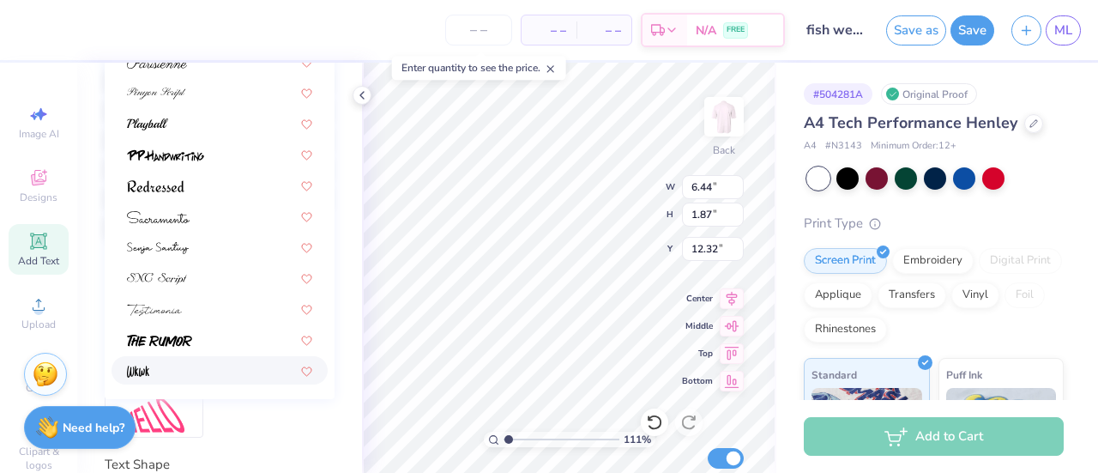
click at [151, 368] on div at bounding box center [219, 370] width 185 height 18
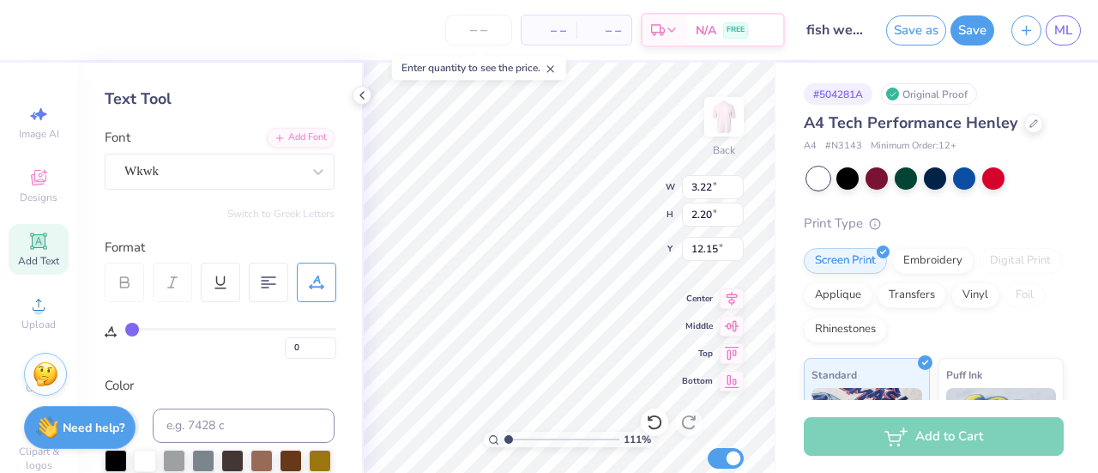
scroll to position [56, 0]
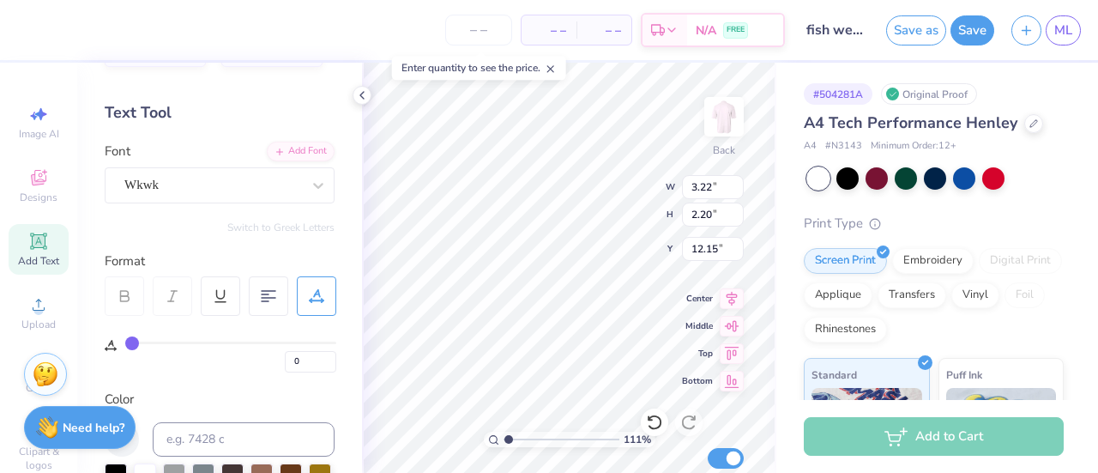
click at [310, 182] on icon at bounding box center [318, 185] width 17 height 17
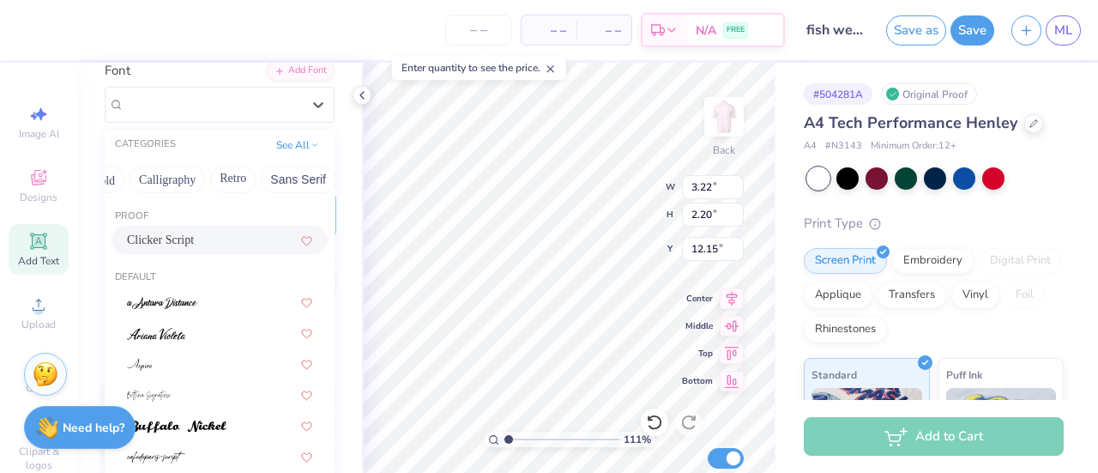
scroll to position [0, 259]
click at [188, 178] on button "Calligraphy" at bounding box center [166, 179] width 75 height 27
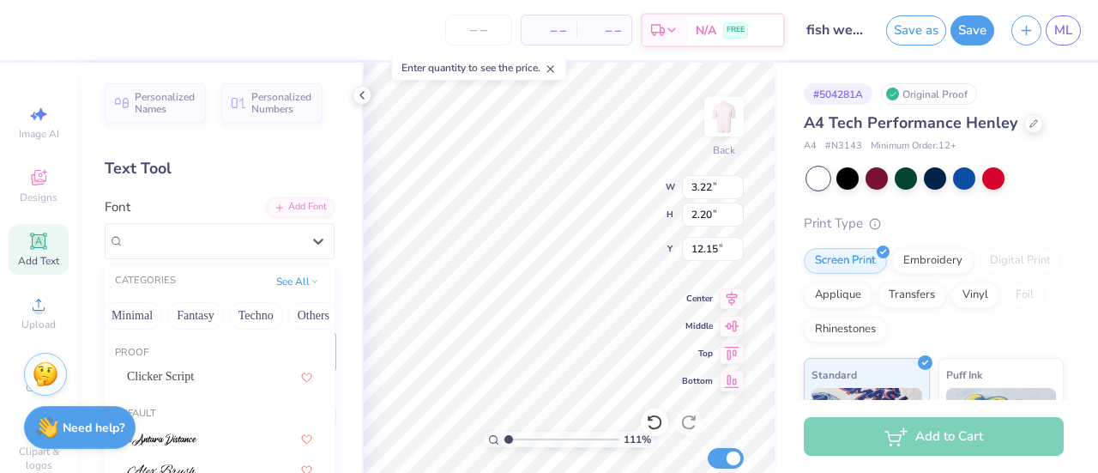
scroll to position [163, 0]
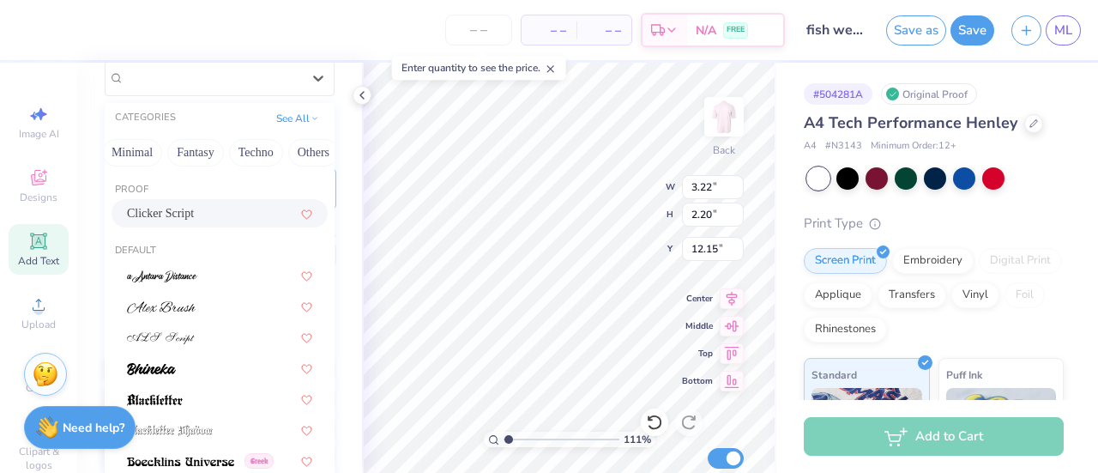
click at [200, 147] on button "Fantasy" at bounding box center [195, 152] width 57 height 27
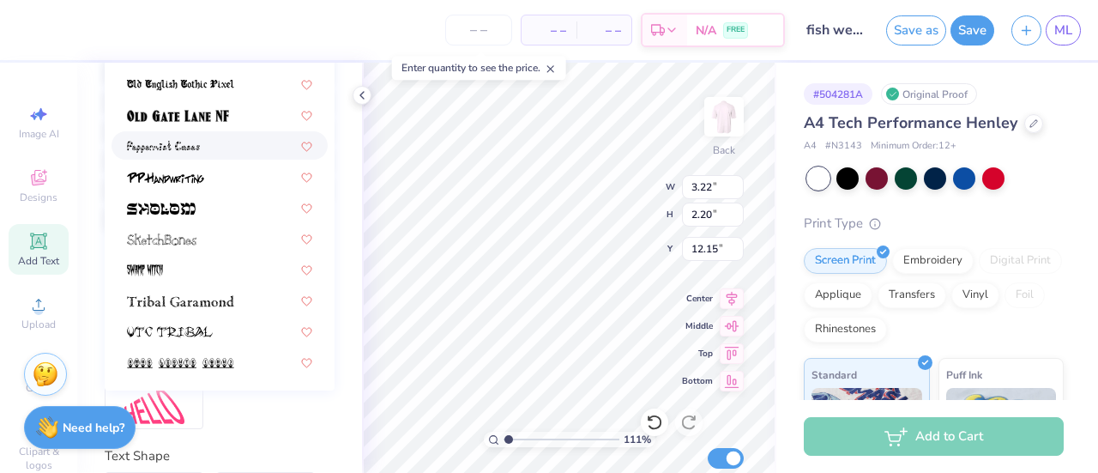
scroll to position [0, 0]
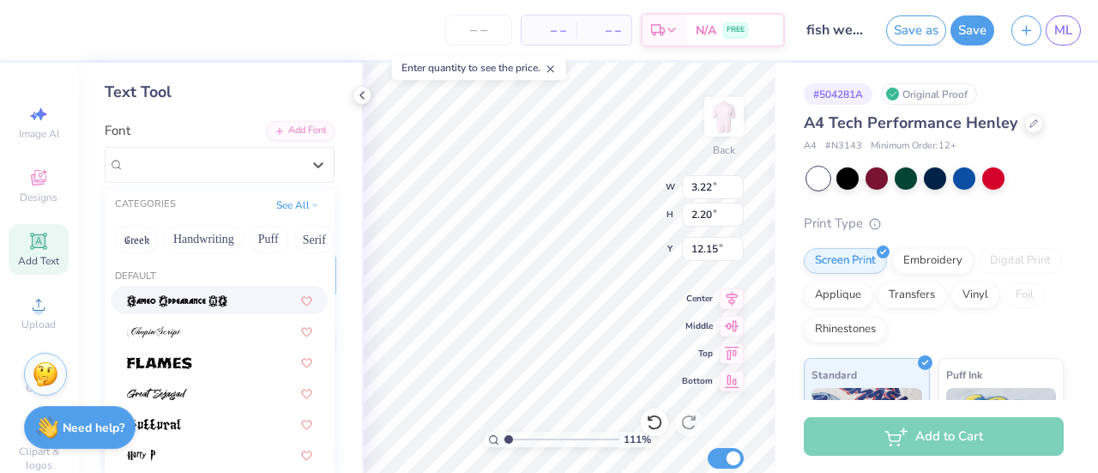
click at [134, 236] on button "Greek" at bounding box center [137, 239] width 44 height 27
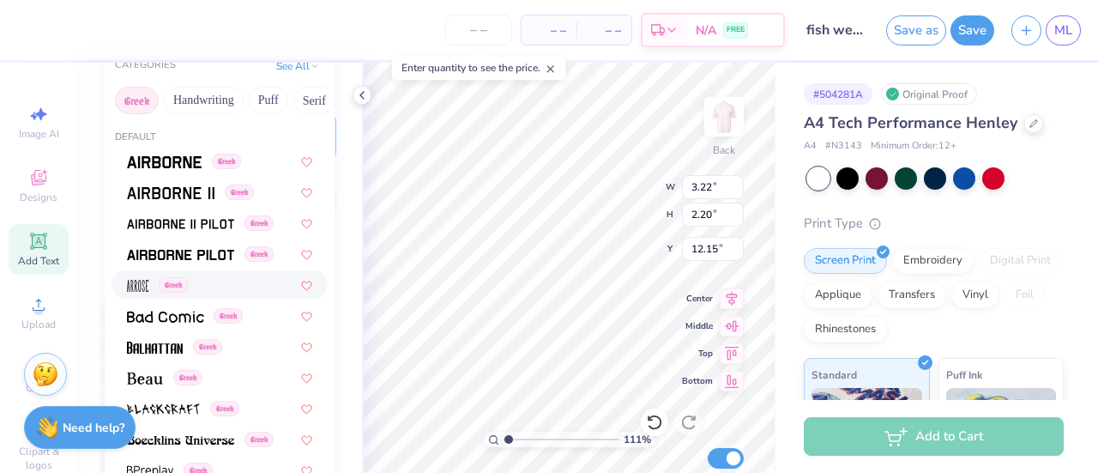
click at [209, 100] on button "Handwriting" at bounding box center [204, 100] width 80 height 27
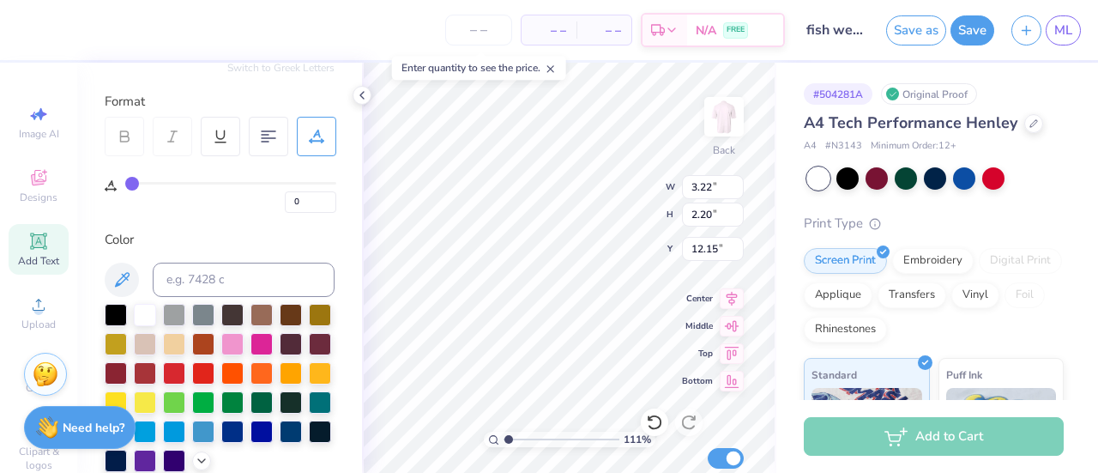
scroll to position [14, 2]
click at [24, 256] on span "Add Text" at bounding box center [38, 261] width 41 height 14
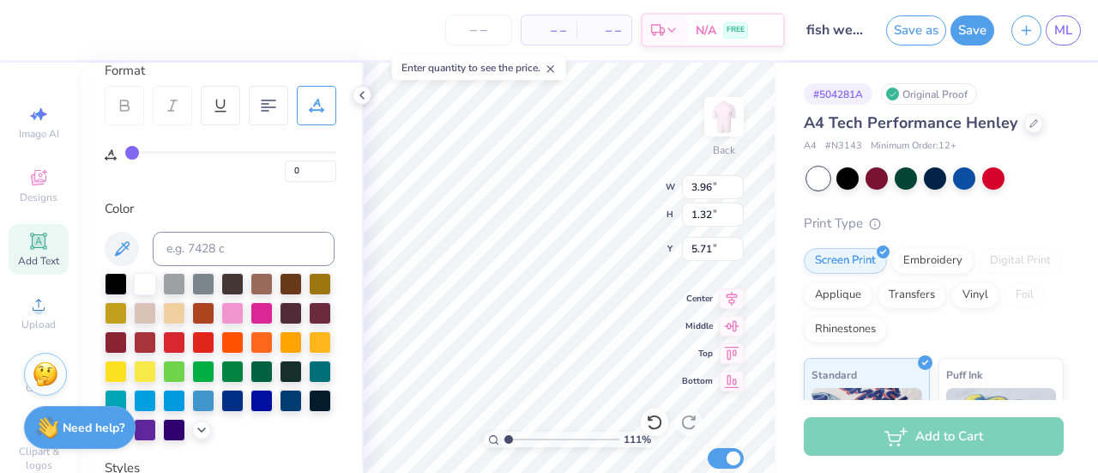
click at [221, 412] on div at bounding box center [232, 400] width 22 height 22
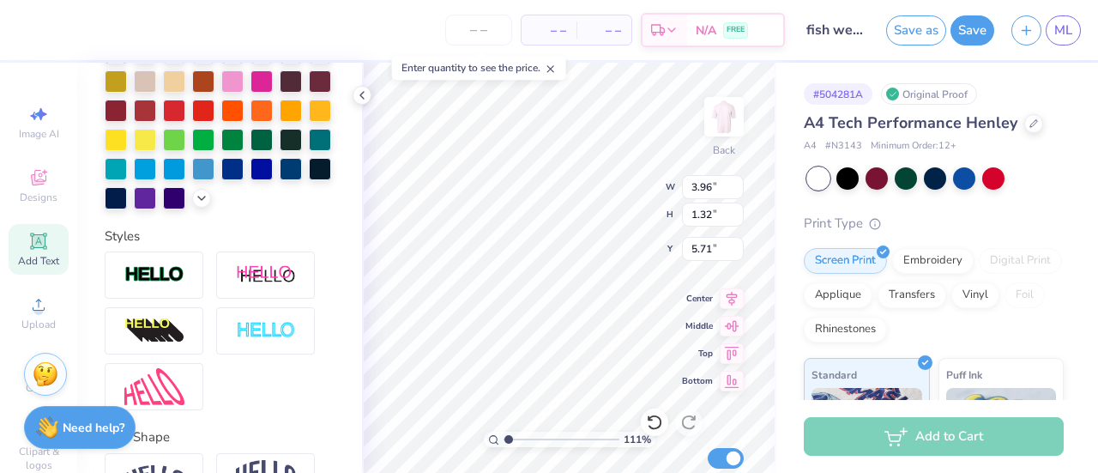
scroll to position [479, 0]
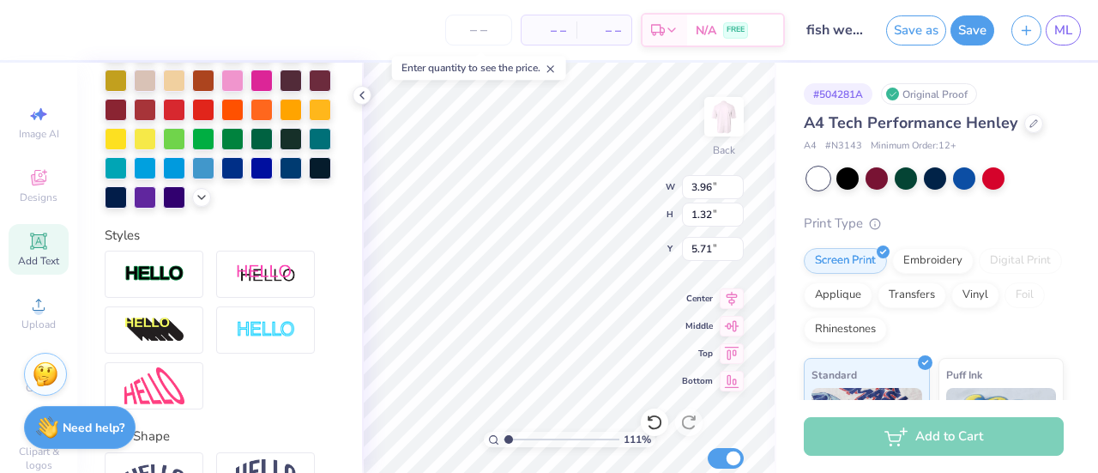
click at [166, 284] on img at bounding box center [154, 274] width 60 height 20
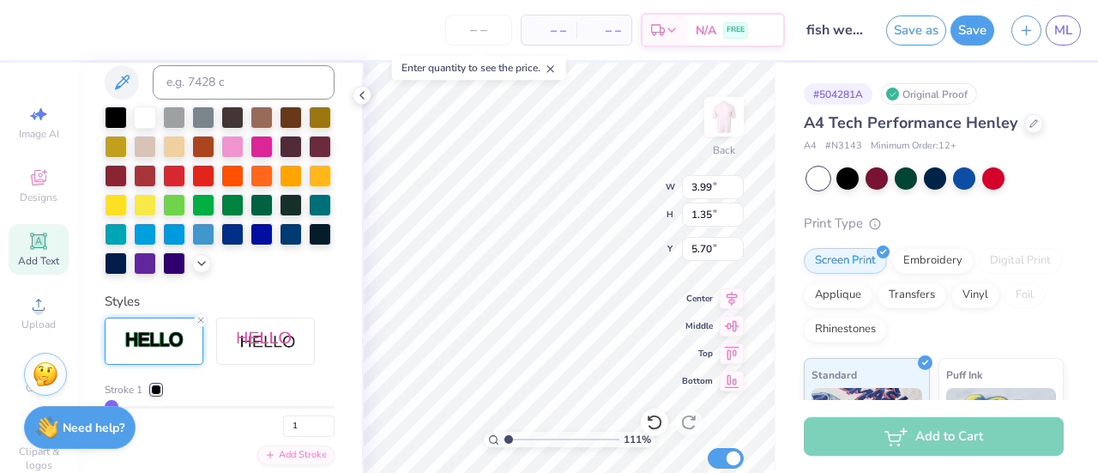
scroll to position [691, 0]
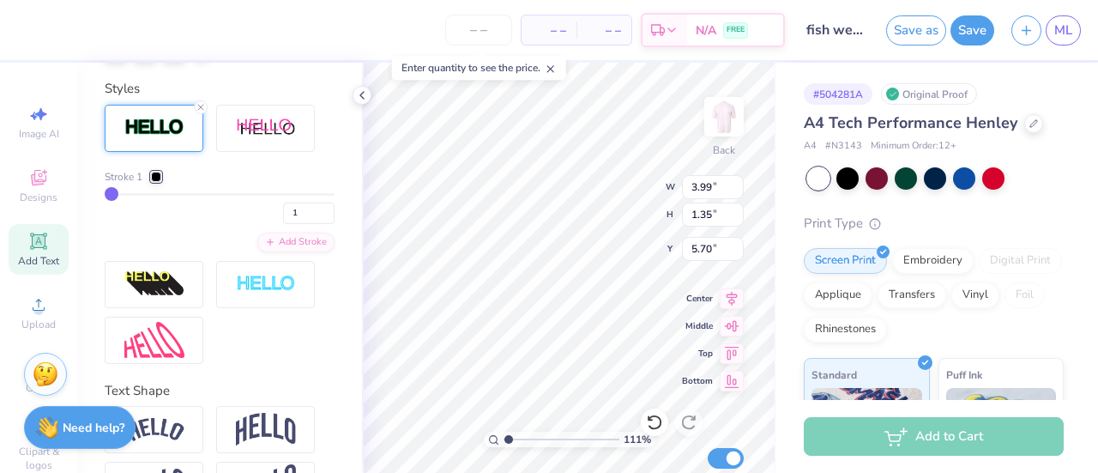
click at [153, 182] on div at bounding box center [156, 177] width 10 height 10
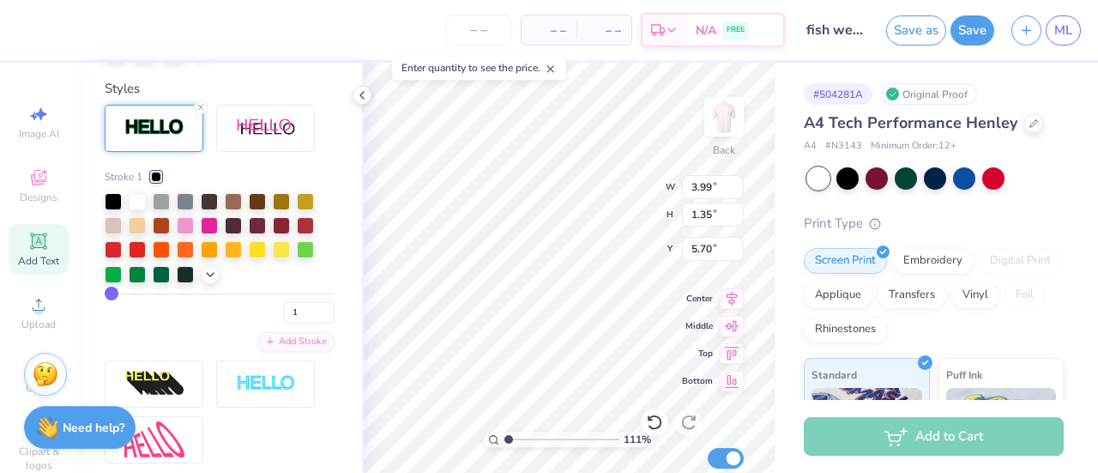
click at [209, 281] on icon at bounding box center [210, 275] width 14 height 14
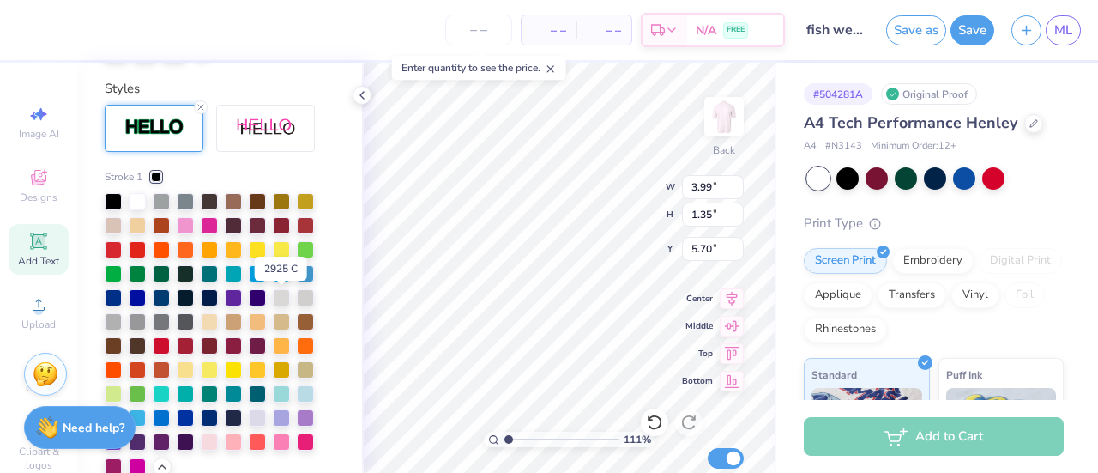
click at [281, 282] on div at bounding box center [281, 273] width 17 height 17
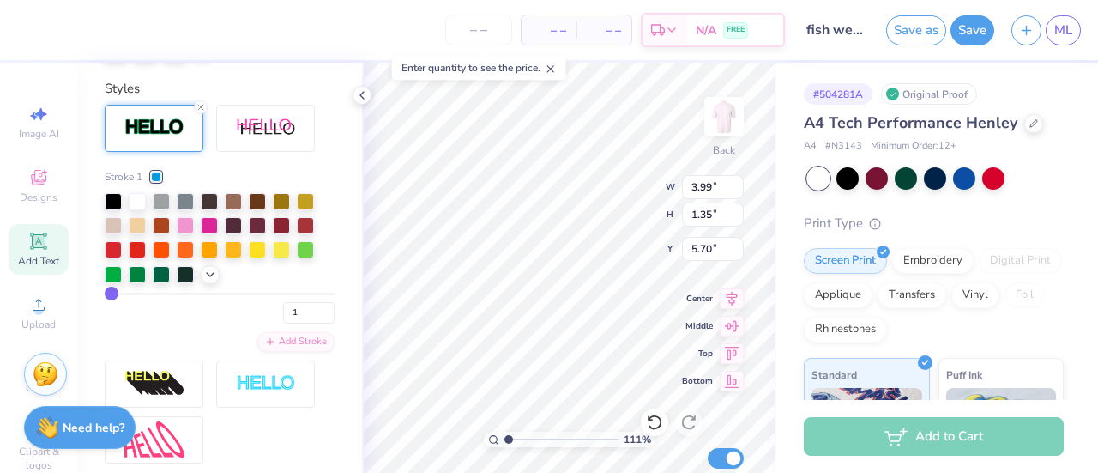
click at [336, 183] on div "Personalized Names Personalized Numbers Text Tool Add Font Font Super Dream Swi…" at bounding box center [219, 268] width 285 height 410
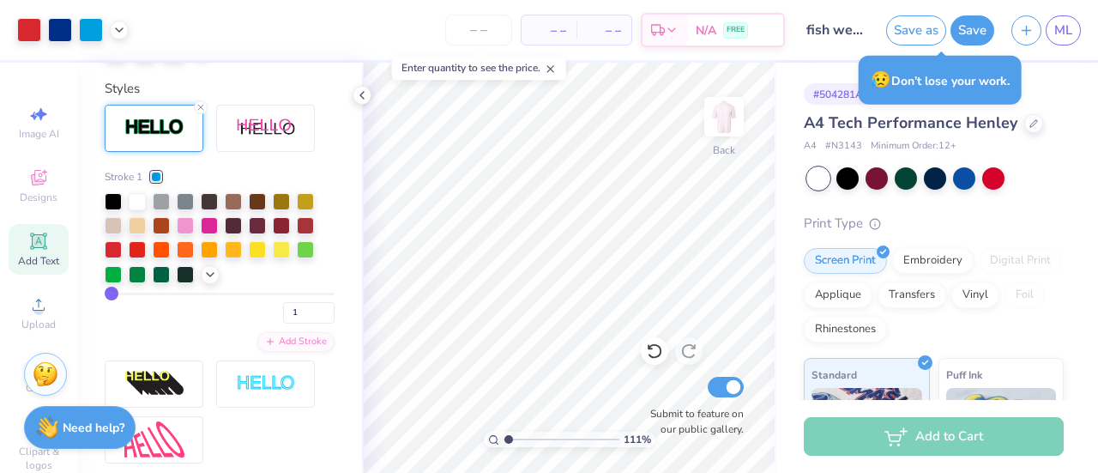
click at [41, 251] on div "Add Text" at bounding box center [39, 249] width 60 height 51
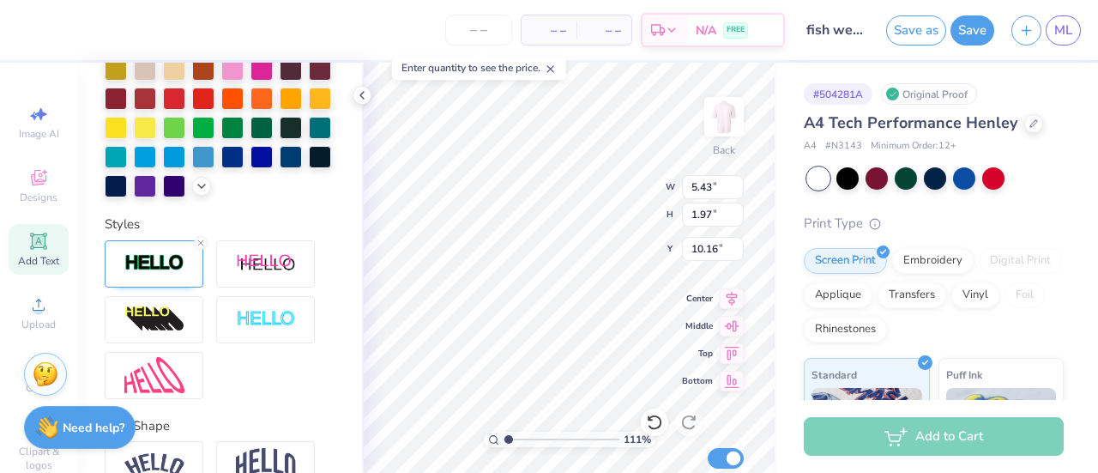
scroll to position [550, 0]
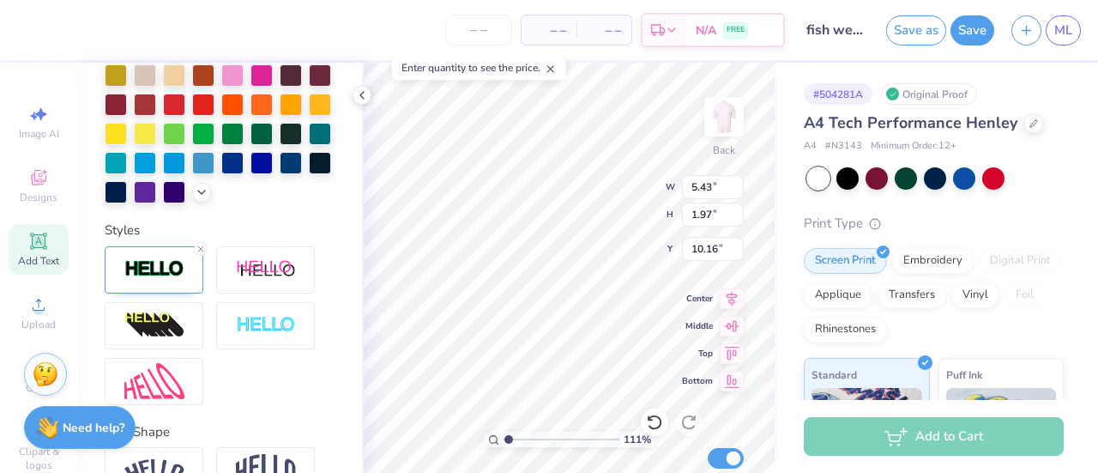
click at [221, 174] on div at bounding box center [232, 163] width 22 height 22
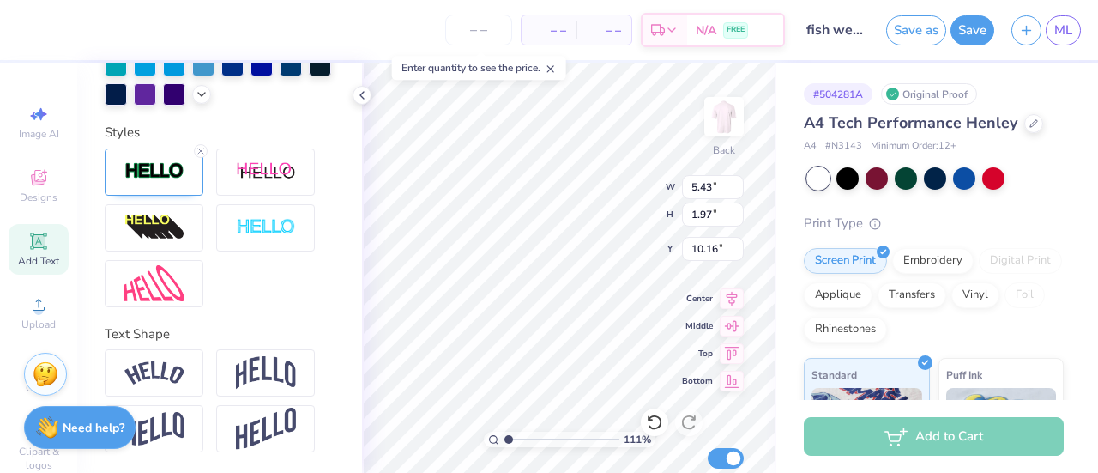
scroll to position [675, 0]
click at [142, 171] on img at bounding box center [154, 171] width 60 height 20
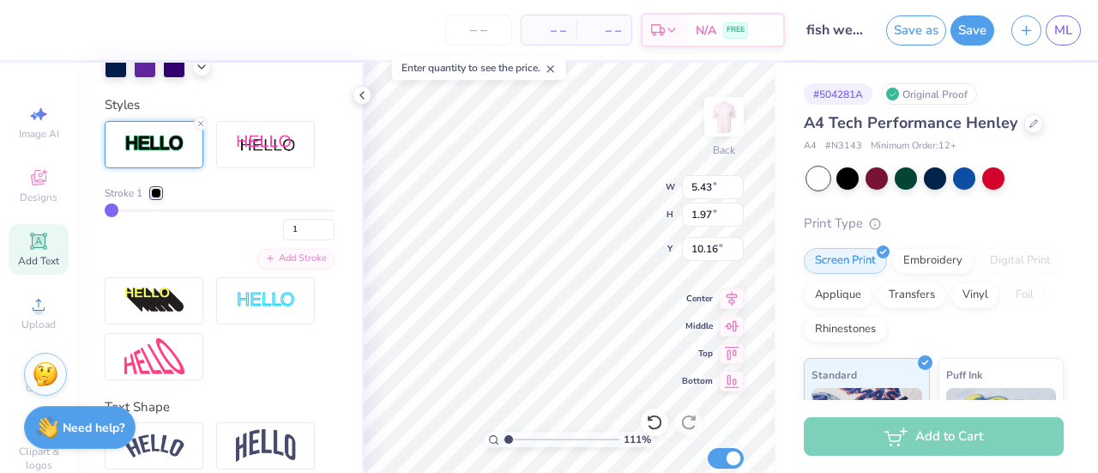
click at [160, 198] on div at bounding box center [156, 193] width 10 height 10
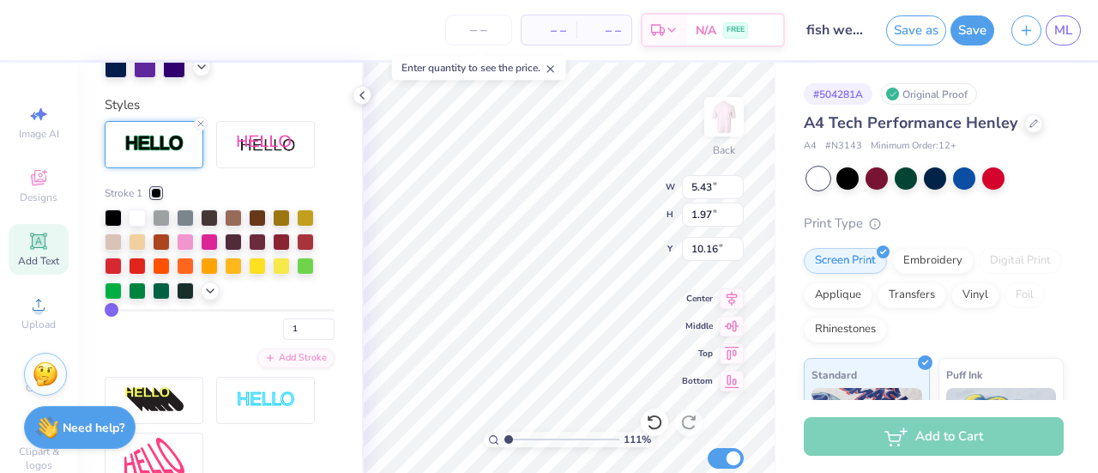
click at [214, 298] on icon at bounding box center [210, 291] width 14 height 14
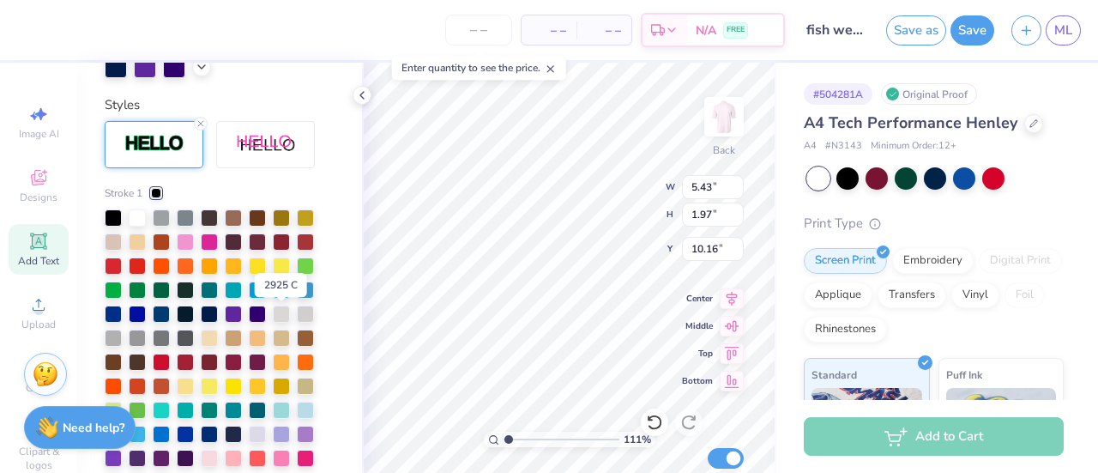
click at [285, 299] on div at bounding box center [281, 289] width 17 height 17
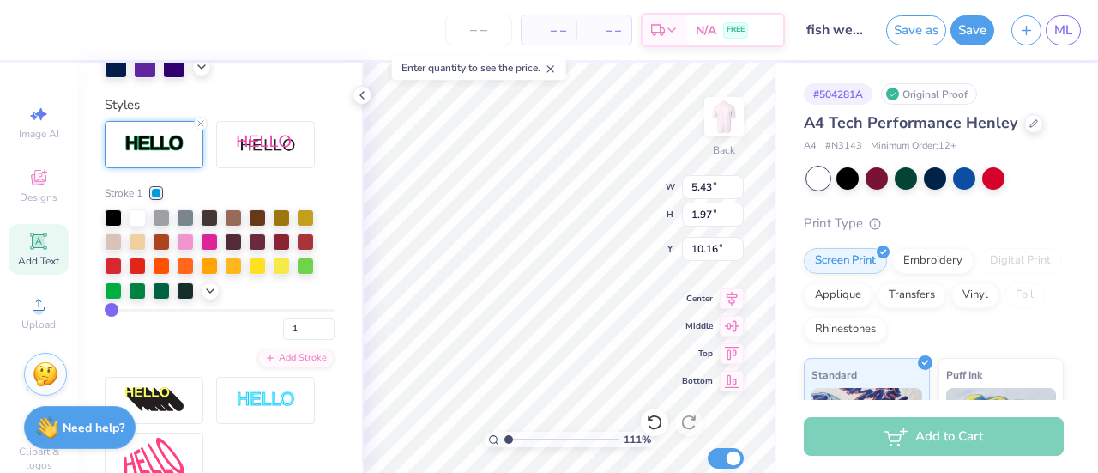
click at [293, 206] on div "Stroke 1 1 Add Stroke" at bounding box center [220, 300] width 230 height 359
click at [212, 298] on icon at bounding box center [210, 291] width 14 height 14
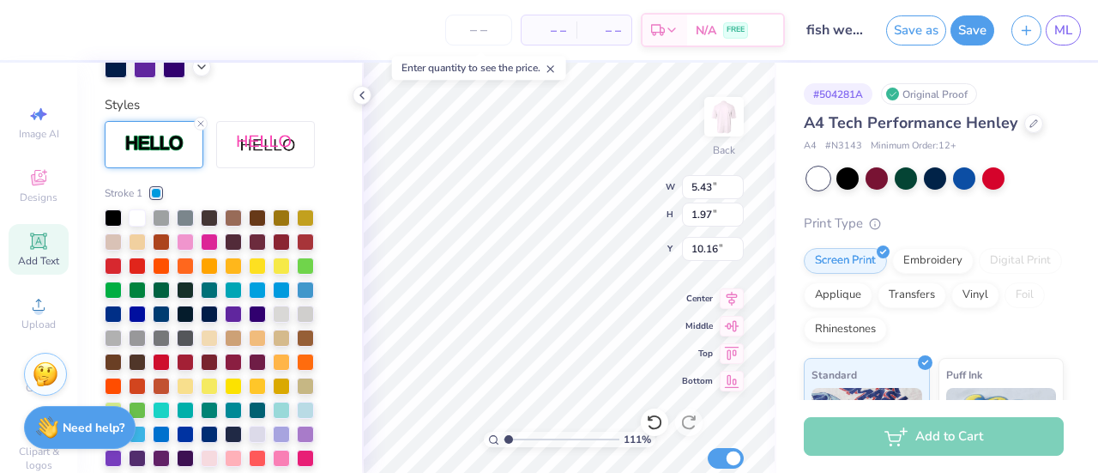
click at [113, 275] on div at bounding box center [113, 265] width 17 height 17
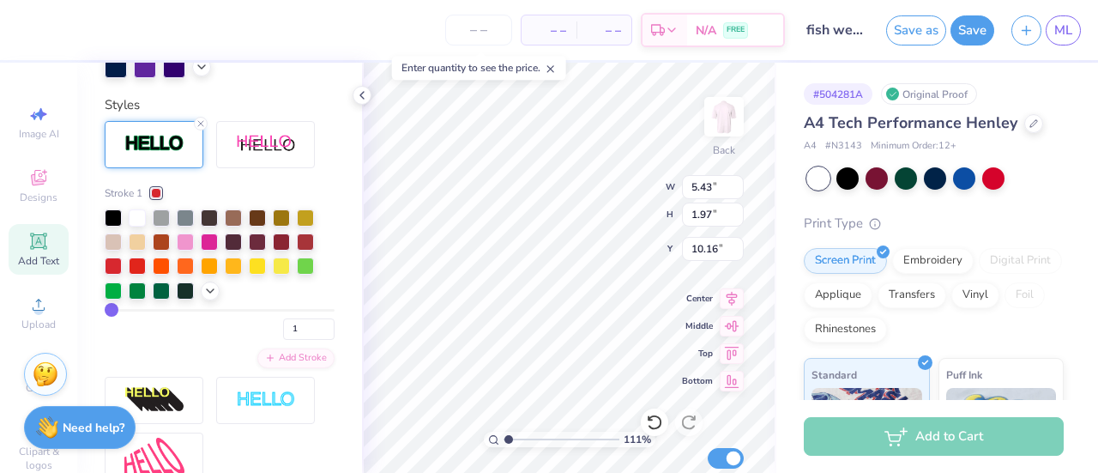
click at [208, 298] on icon at bounding box center [210, 291] width 14 height 14
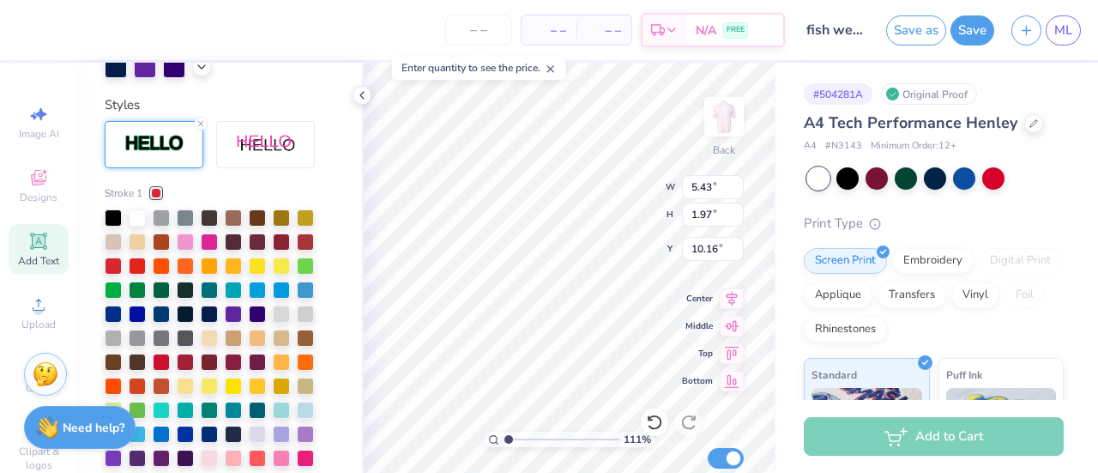
click at [281, 299] on div at bounding box center [281, 289] width 17 height 17
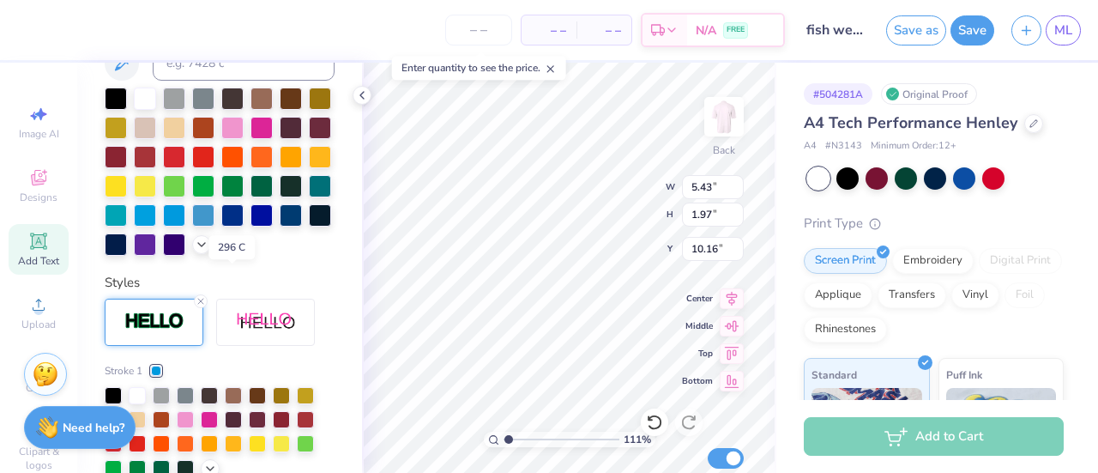
scroll to position [456, 0]
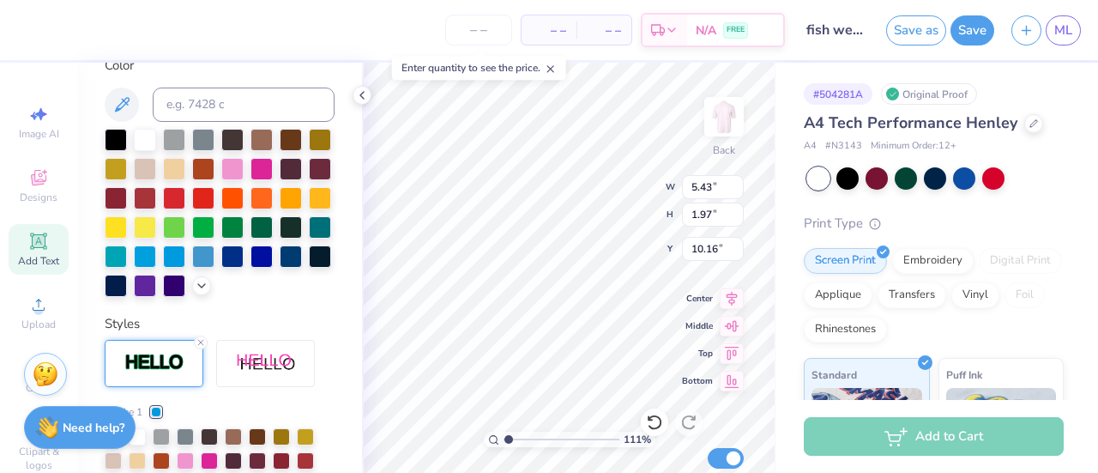
click at [214, 193] on div at bounding box center [203, 198] width 22 height 22
click at [185, 201] on div at bounding box center [174, 198] width 22 height 22
click at [185, 199] on div at bounding box center [174, 198] width 22 height 22
click at [221, 268] on div at bounding box center [232, 256] width 22 height 22
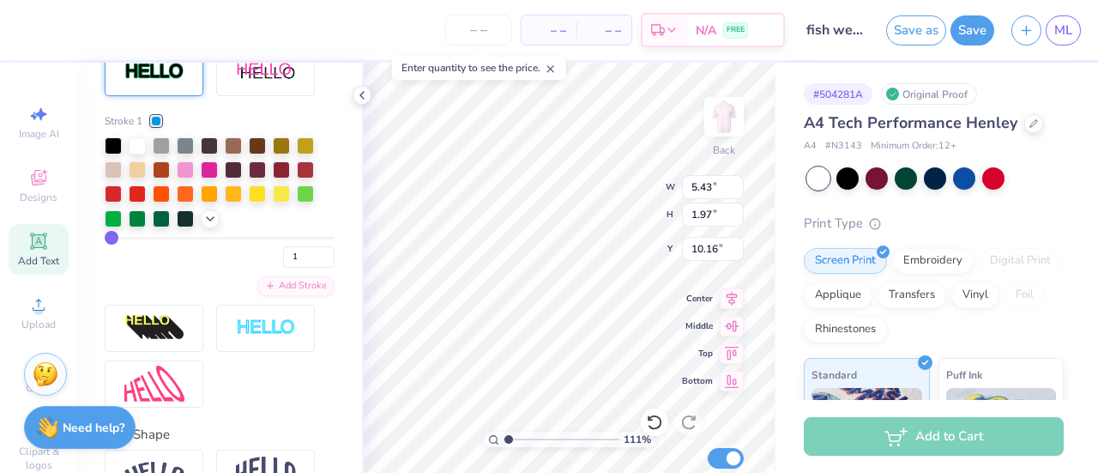
scroll to position [770, 0]
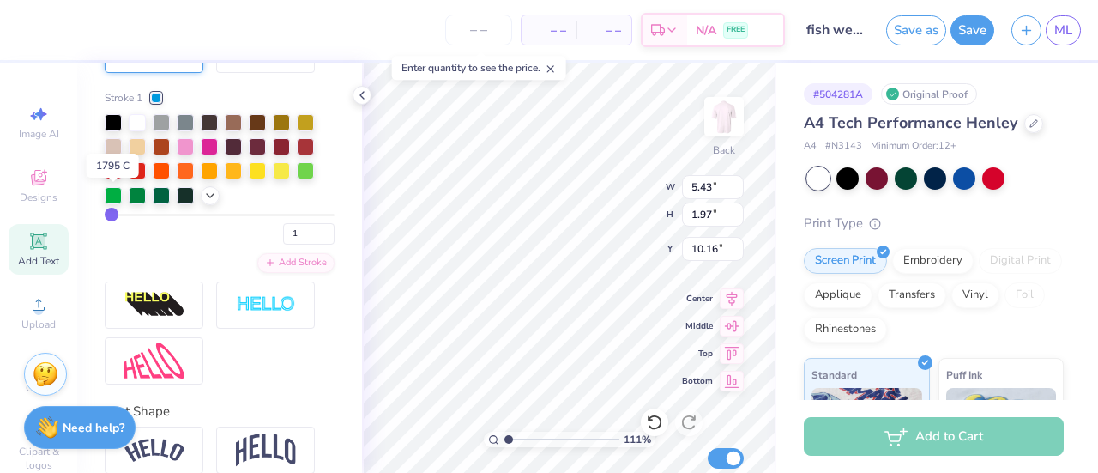
click at [113, 179] on div at bounding box center [113, 170] width 17 height 17
click at [209, 202] on icon at bounding box center [210, 196] width 14 height 14
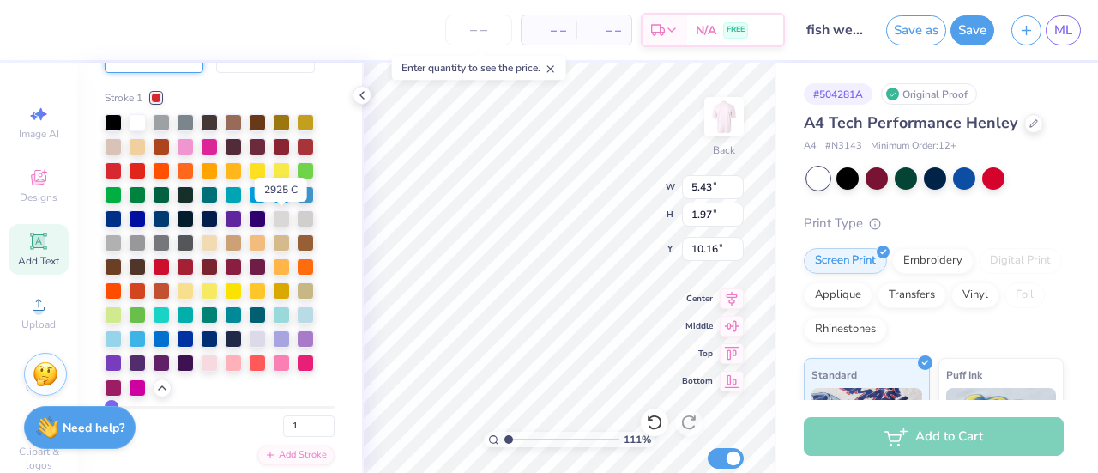
click at [287, 203] on div at bounding box center [281, 194] width 17 height 17
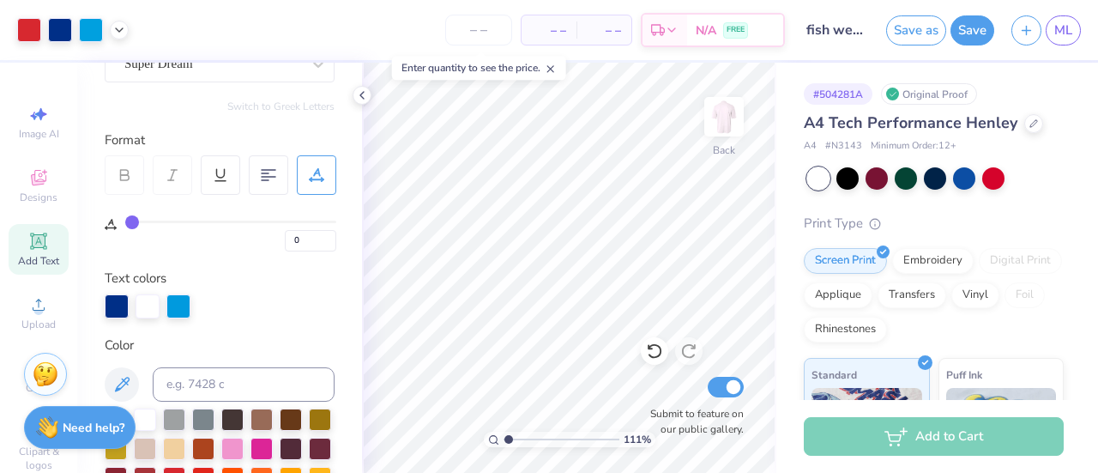
scroll to position [132, 0]
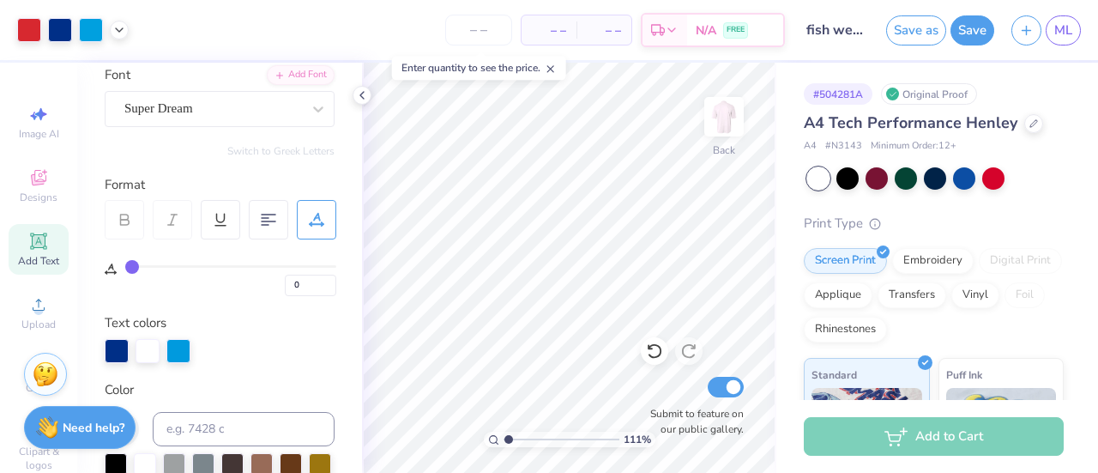
click at [36, 119] on icon at bounding box center [38, 114] width 21 height 21
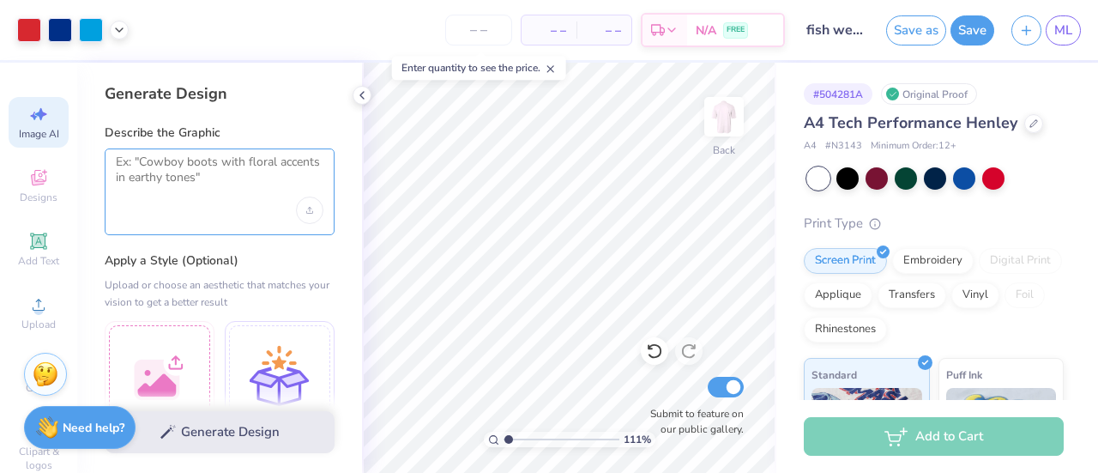
click at [189, 173] on textarea at bounding box center [220, 175] width 208 height 43
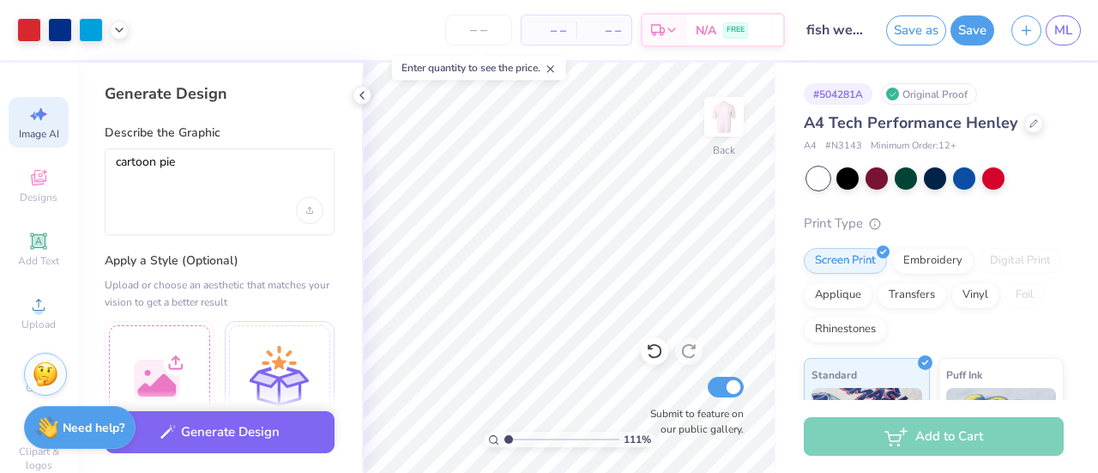
click at [314, 212] on div "Upload image" at bounding box center [309, 209] width 27 height 27
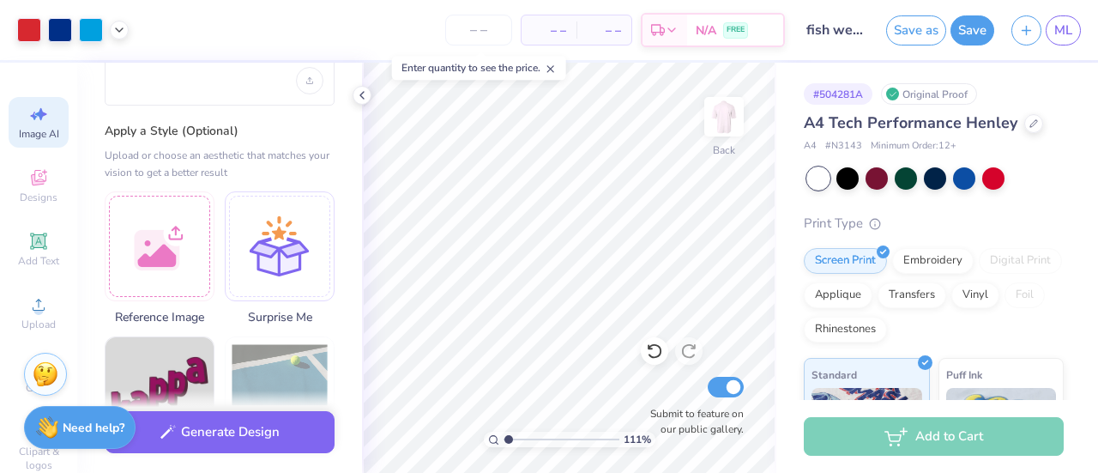
scroll to position [0, 0]
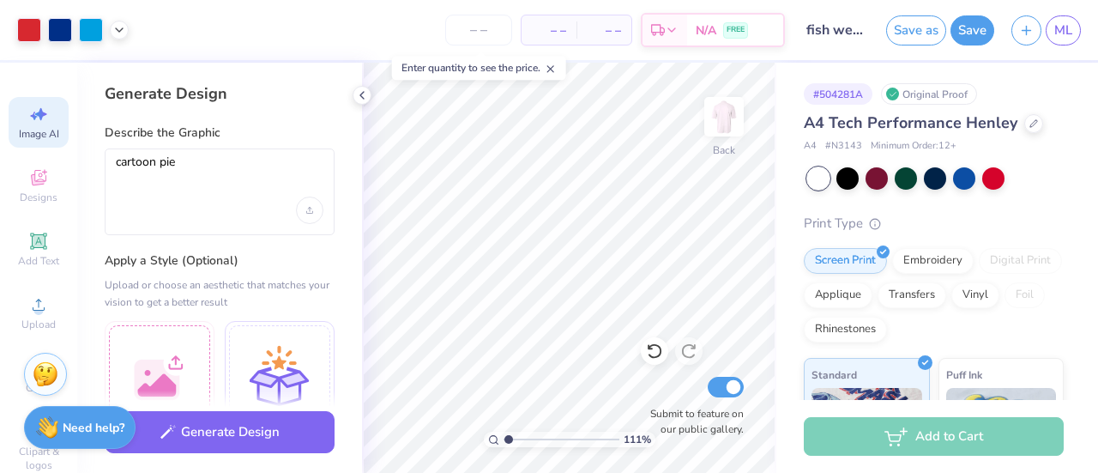
click at [208, 436] on button "Generate Design" at bounding box center [220, 432] width 230 height 42
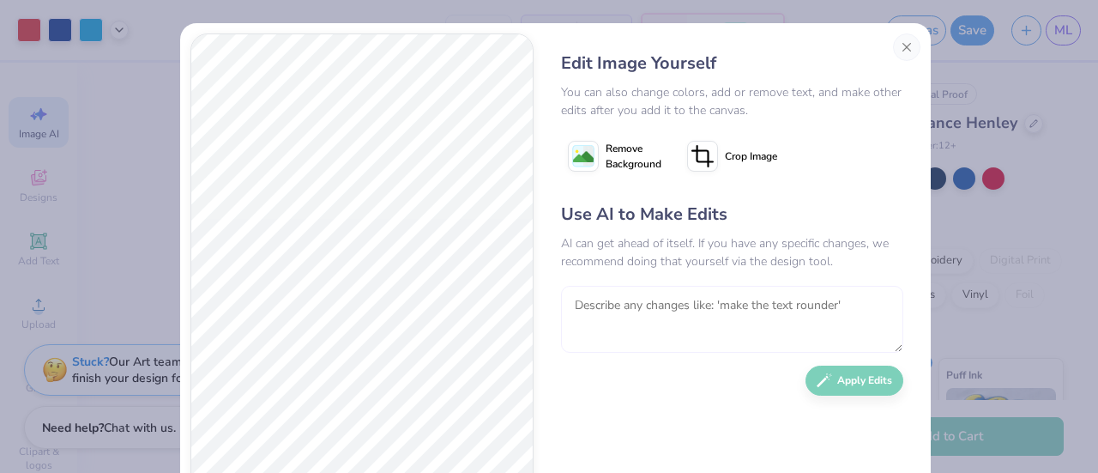
click at [561, 308] on textarea at bounding box center [732, 319] width 342 height 67
click at [844, 377] on button "Apply Edits" at bounding box center [855, 380] width 98 height 30
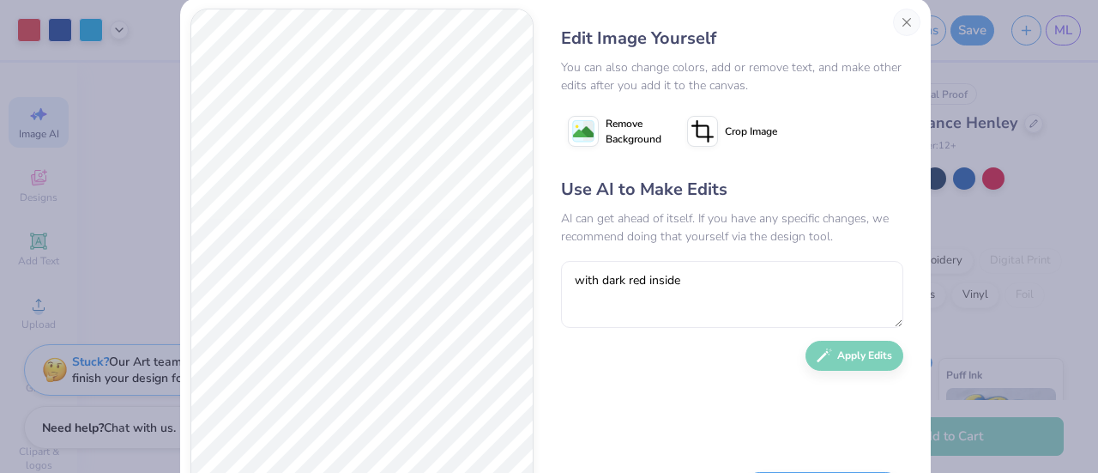
scroll to position [108, 0]
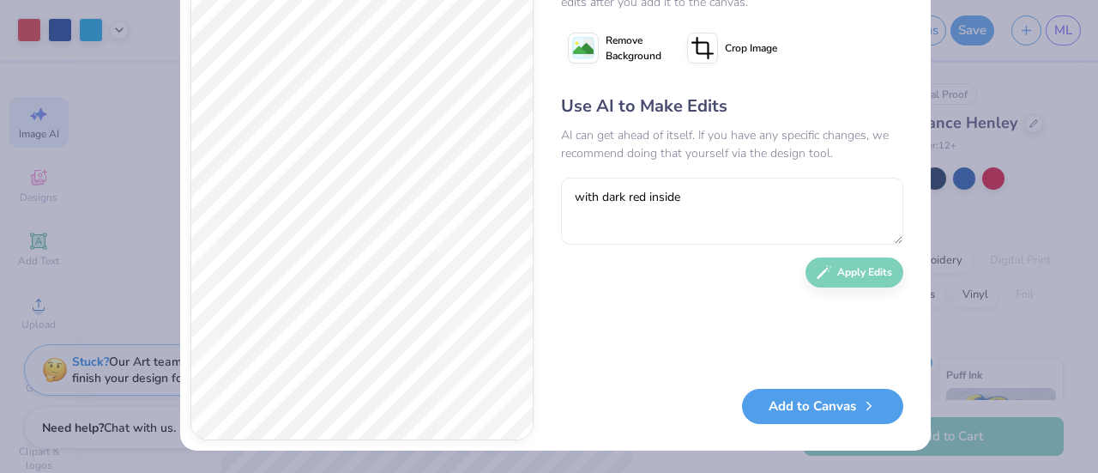
click at [801, 401] on button "Add to Canvas" at bounding box center [822, 406] width 161 height 35
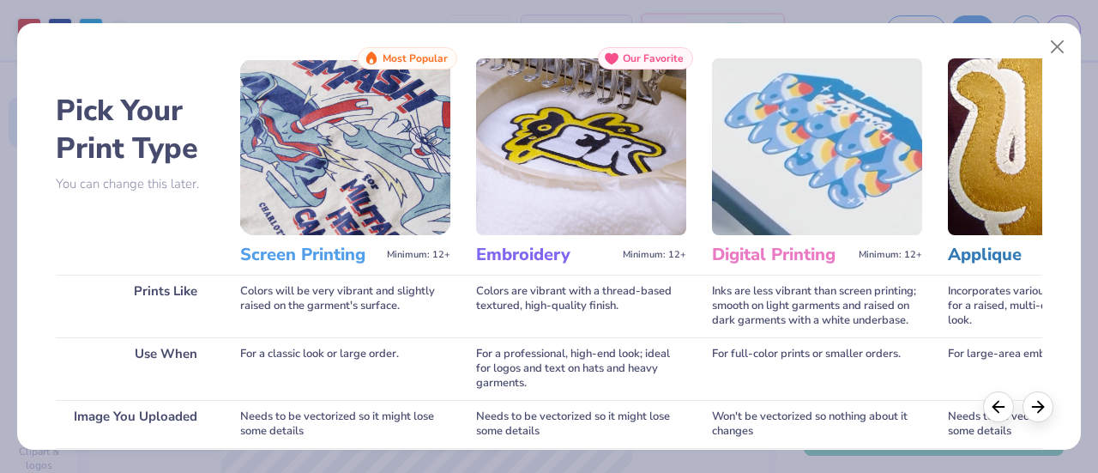
scroll to position [296, 0]
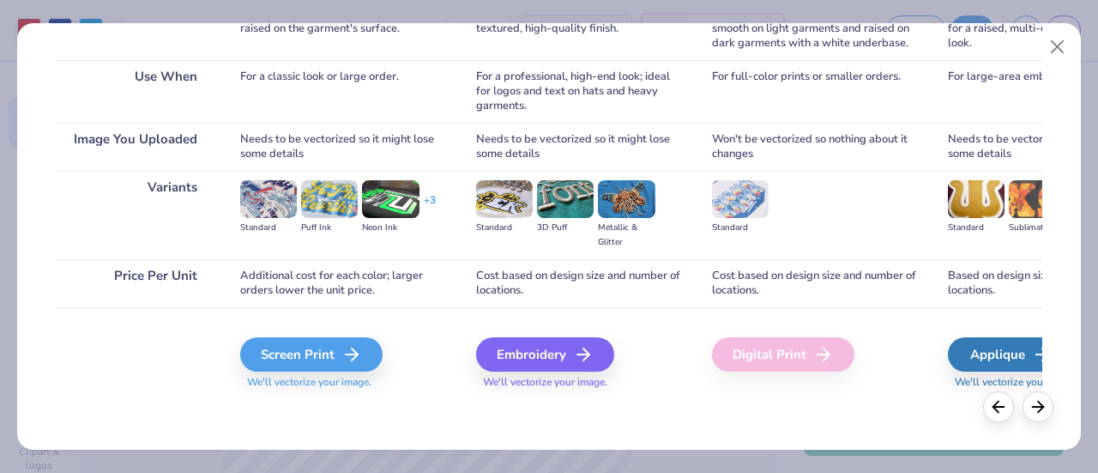
click at [324, 353] on div "Screen Print" at bounding box center [311, 354] width 142 height 34
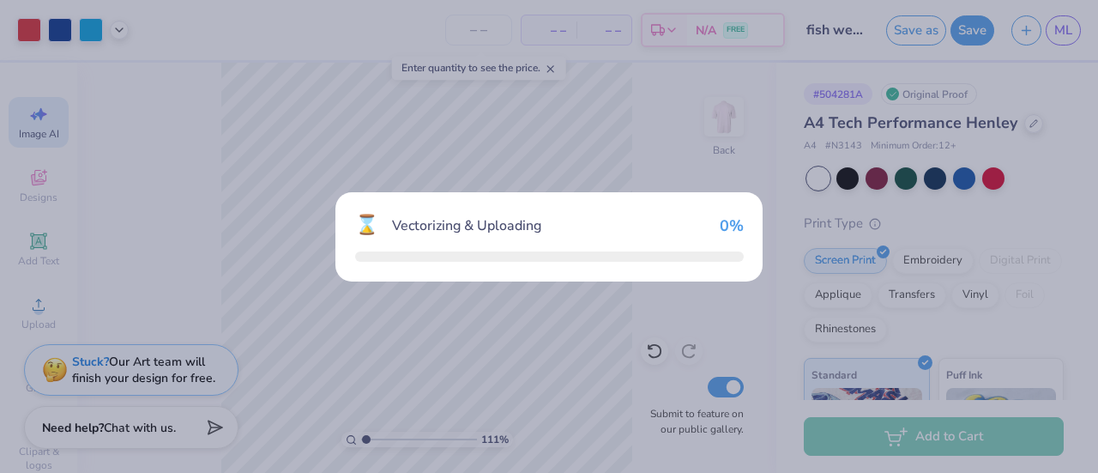
click at [301, 347] on div "⌛ Vectorizing & Uploading 0 %" at bounding box center [549, 236] width 1098 height 473
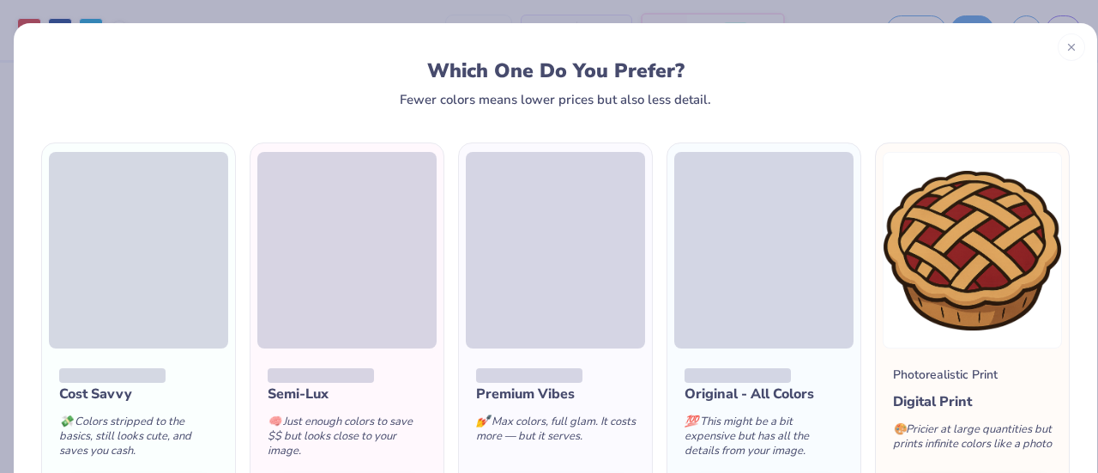
scroll to position [149, 0]
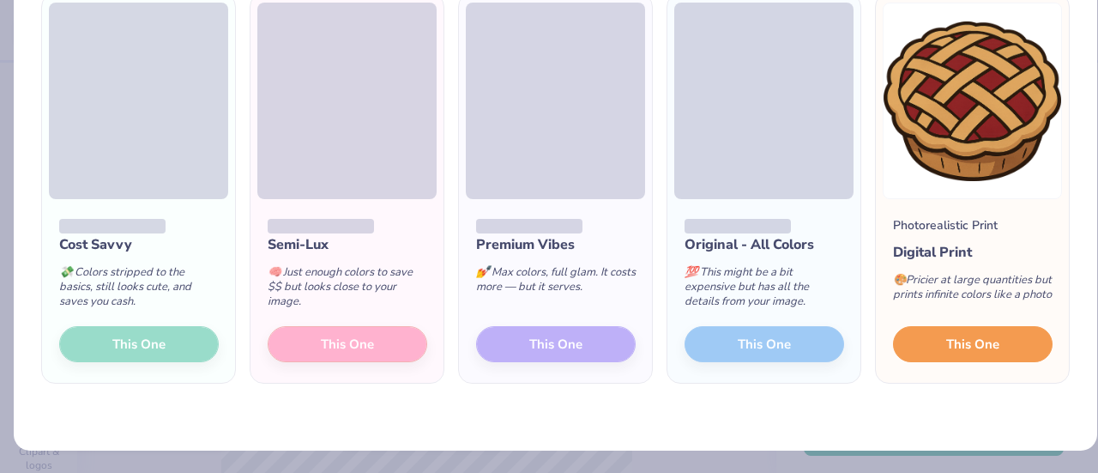
click at [926, 345] on button "This One" at bounding box center [973, 344] width 160 height 36
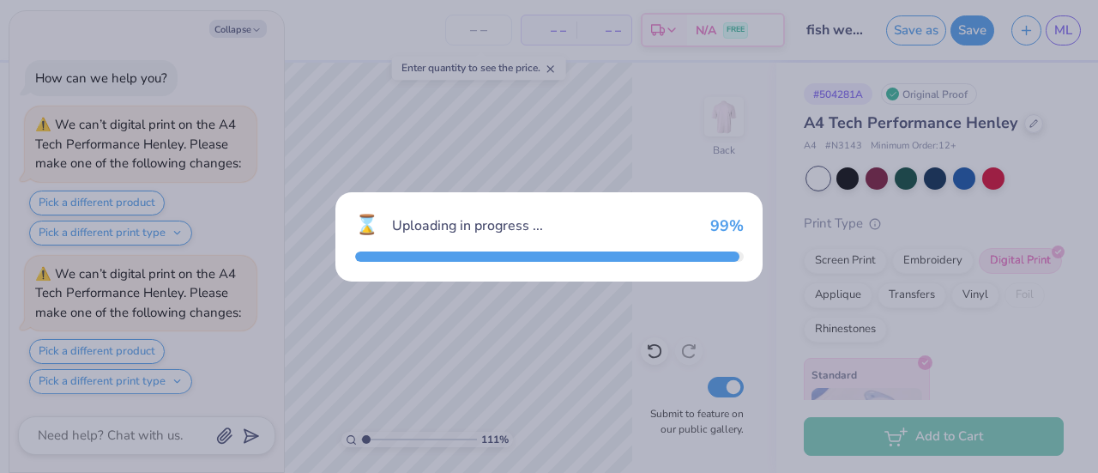
type input "1.11068261791685"
type textarea "x"
type input "1.11068261791685"
type textarea "x"
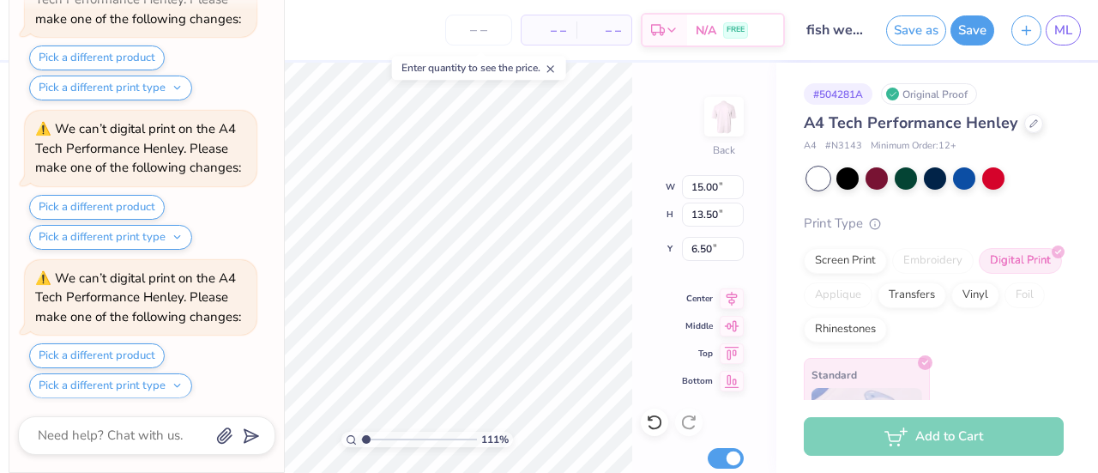
type input "1.11068261791685"
type textarea "x"
type input "1.11068261791685"
type textarea "x"
type input "1.11068261791685"
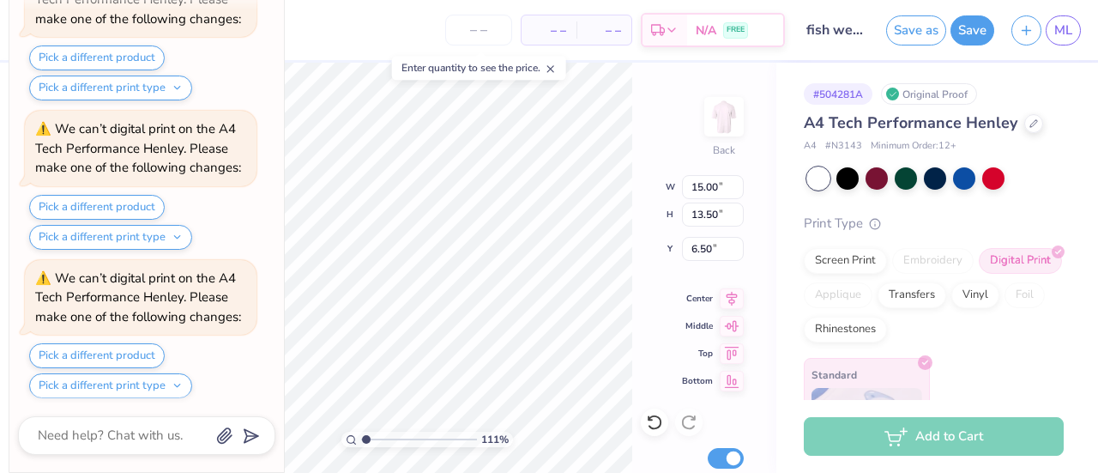
type textarea "x"
type input "1.11068261791685"
type textarea "x"
type input "2.60"
type input "2.34"
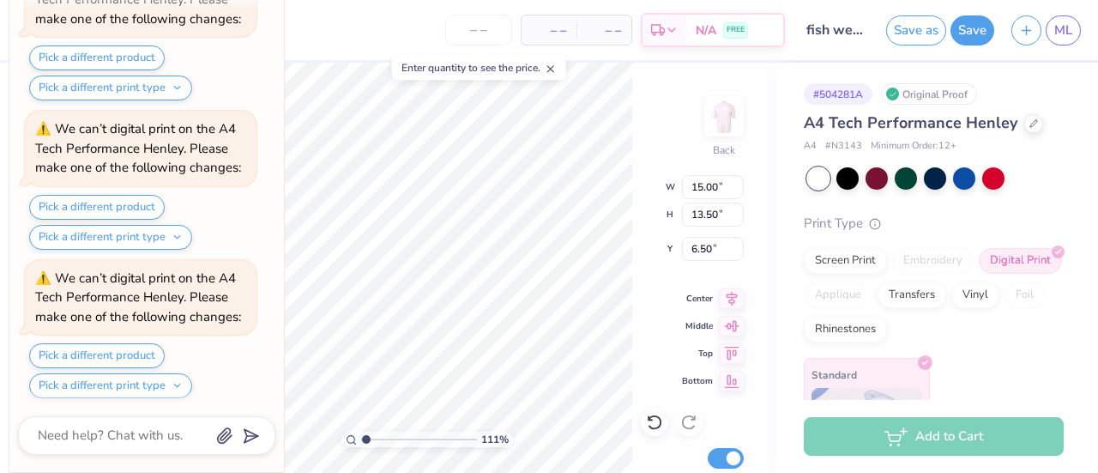
type input "17.66"
type input "1.11068261791685"
type textarea "x"
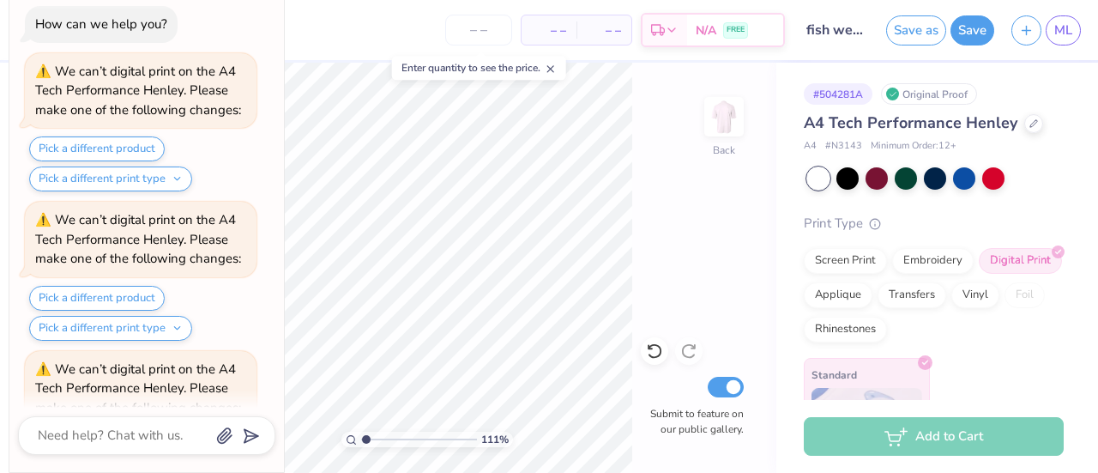
scroll to position [534, 0]
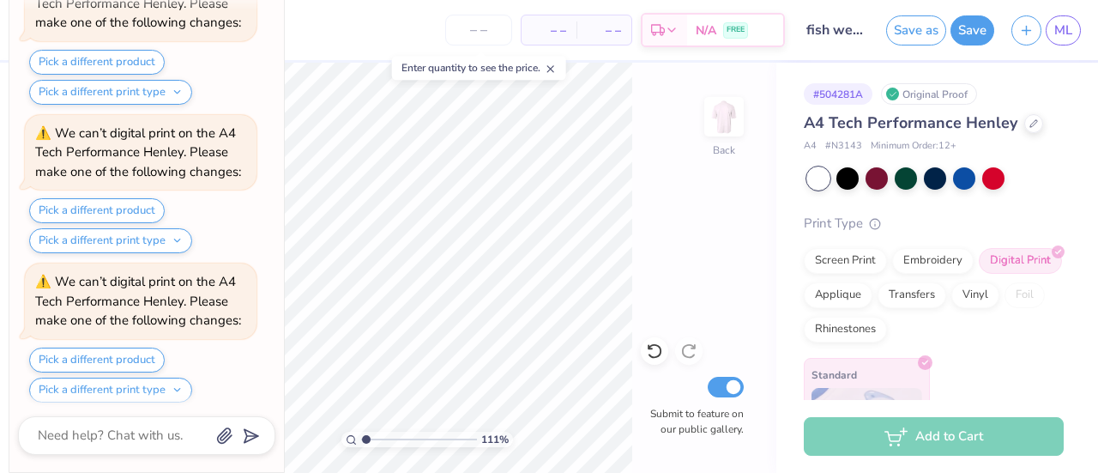
type input "1.11068261791685"
type textarea "x"
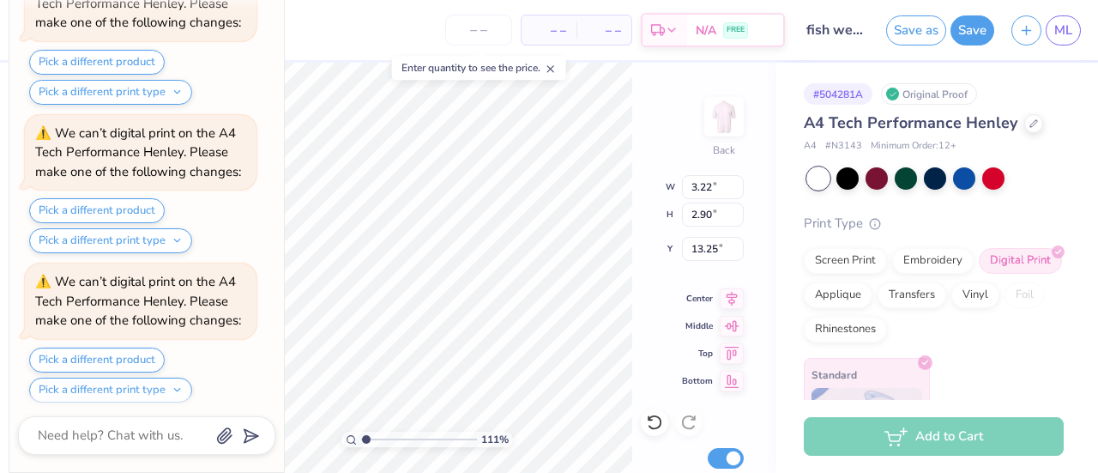
type input "1.11068261791685"
type textarea "x"
type input "1.11068261791685"
type textarea "x"
type input "1.11068261791685"
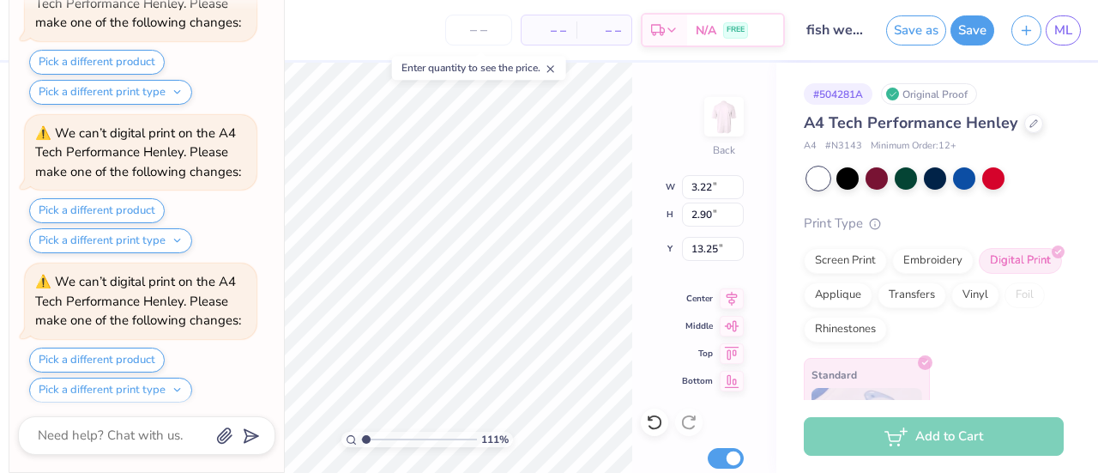
type textarea "x"
type input "10.35"
type input "1.11068261791685"
type textarea "x"
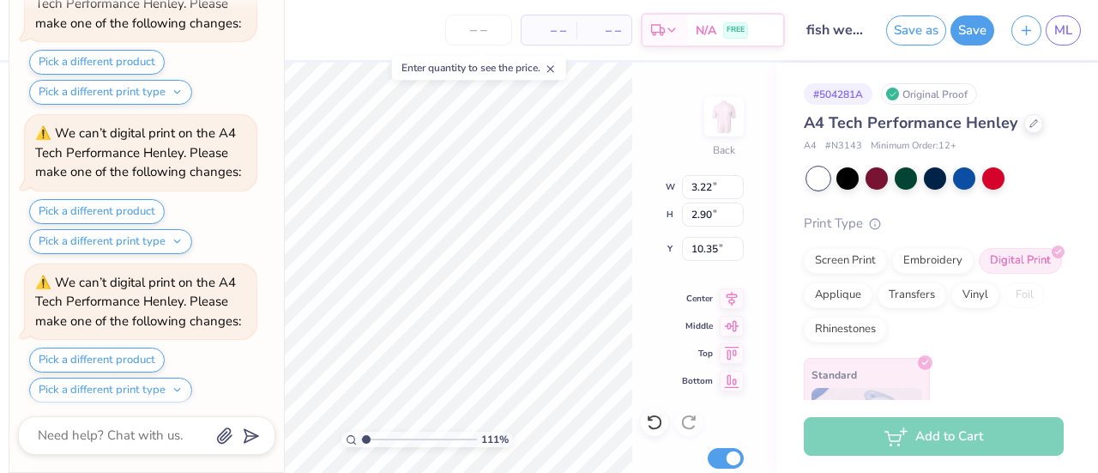
type input "1.11068261791685"
type textarea "x"
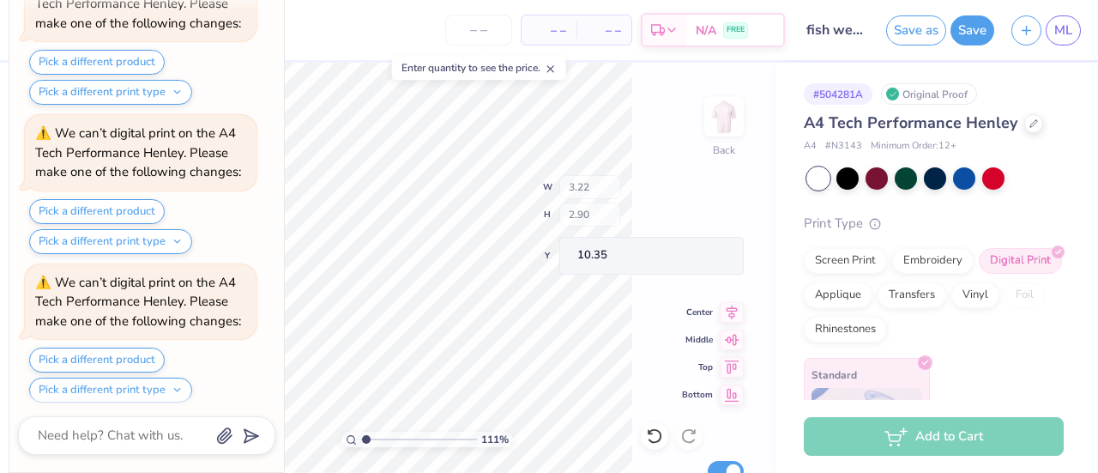
type input "1.11068261791685"
type textarea "x"
type input "1.11068261791685"
type textarea "x"
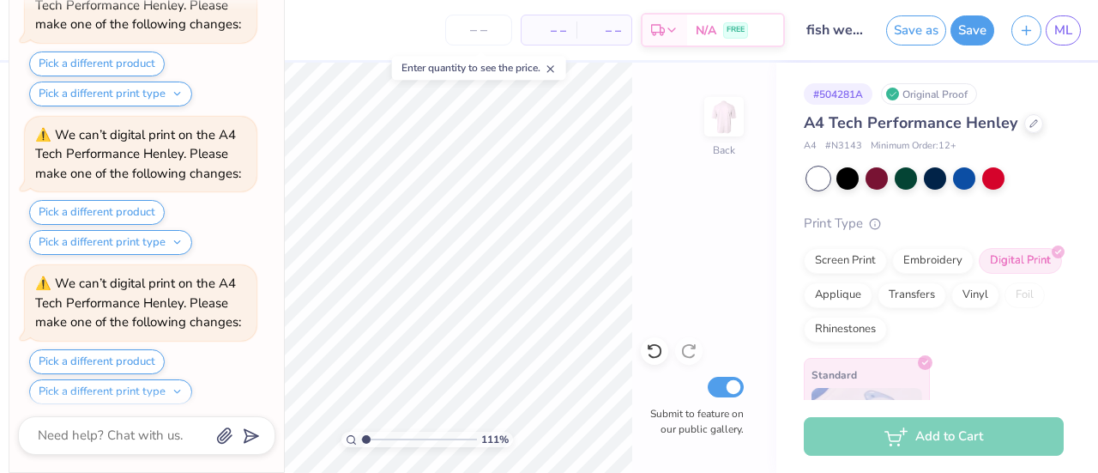
type input "1.11068261791685"
type textarea "x"
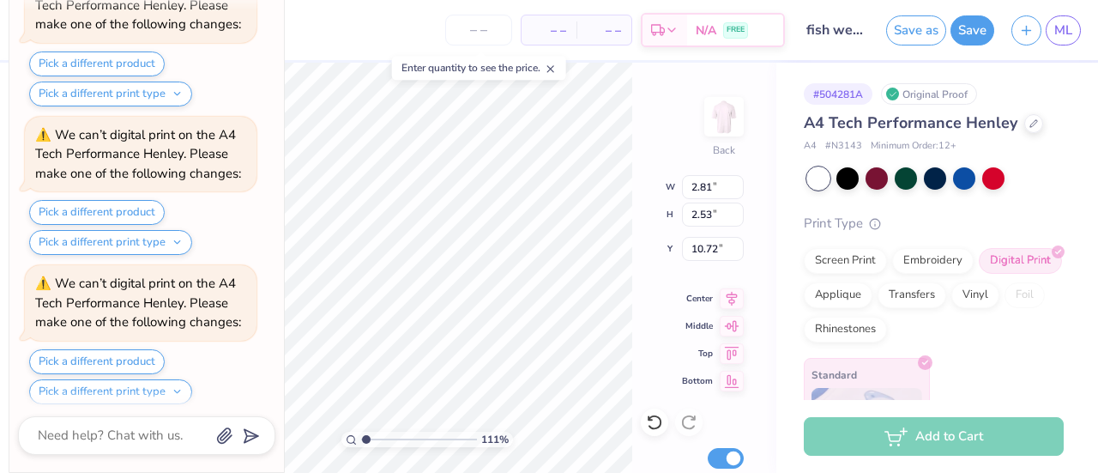
type input "1.11068261791685"
type textarea "x"
type input "1.11068261791685"
type textarea "x"
type input "1.11068261791685"
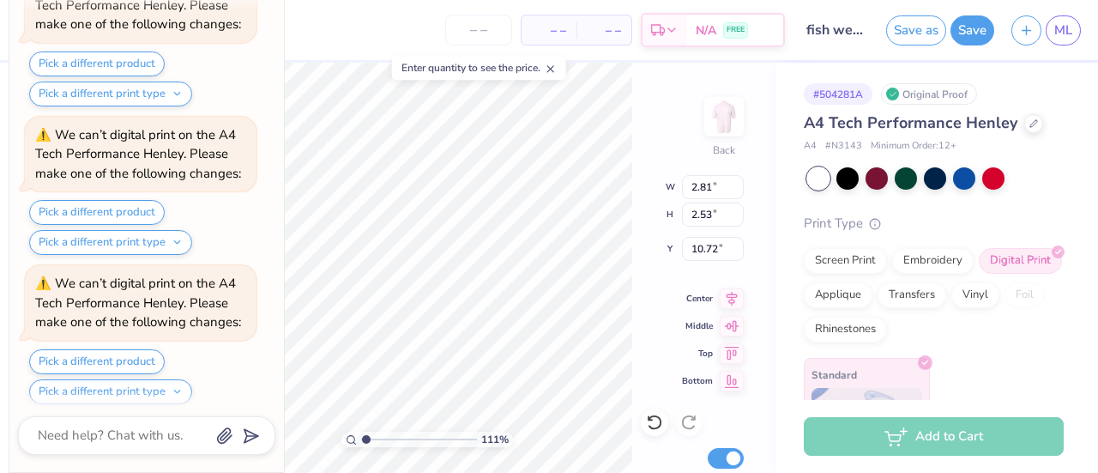
type textarea "x"
type input "10.16"
type input "1.11068261791685"
type textarea "x"
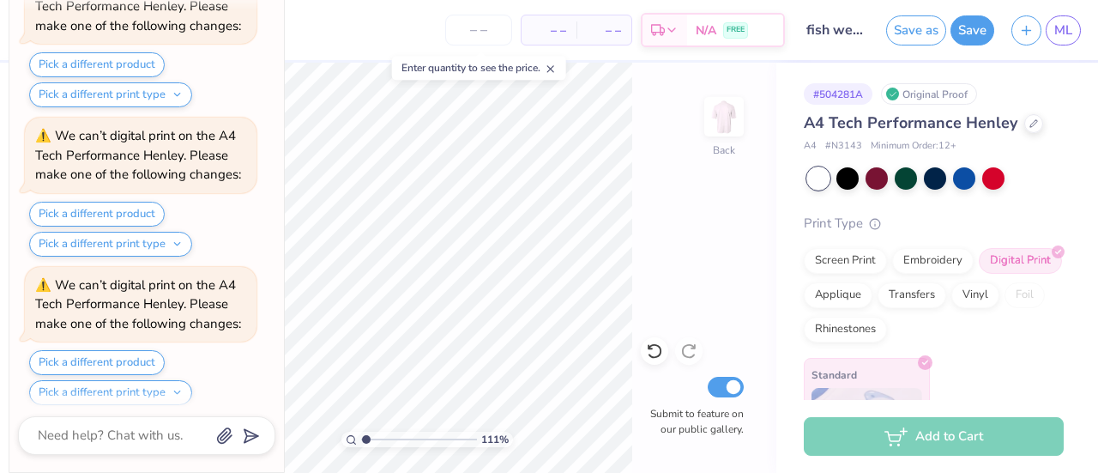
click at [532, 21] on div "– – Per Item" at bounding box center [549, 29] width 55 height 29
click at [472, 17] on input "number" at bounding box center [478, 30] width 67 height 31
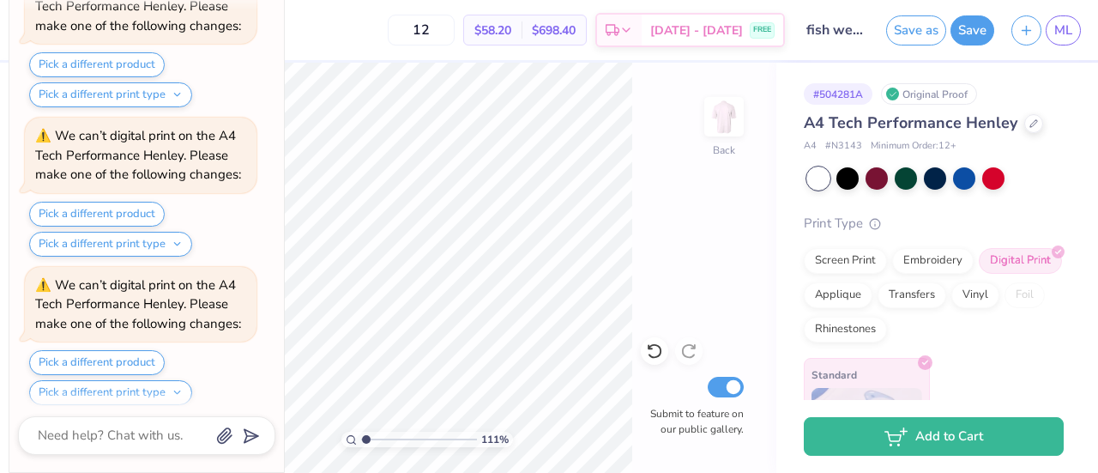
type input "1"
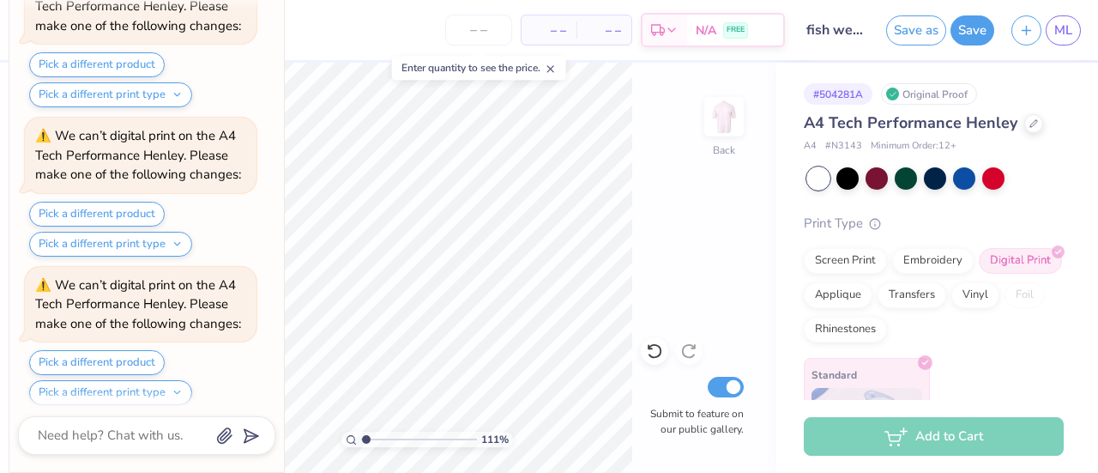
click at [645, 262] on div "111 % Back Submit to feature on our public gallery." at bounding box center [426, 268] width 699 height 410
type input "1"
click at [700, 125] on div "100 % Back Submit to feature on our public gallery." at bounding box center [426, 268] width 699 height 410
click at [738, 121] on img at bounding box center [724, 117] width 34 height 34
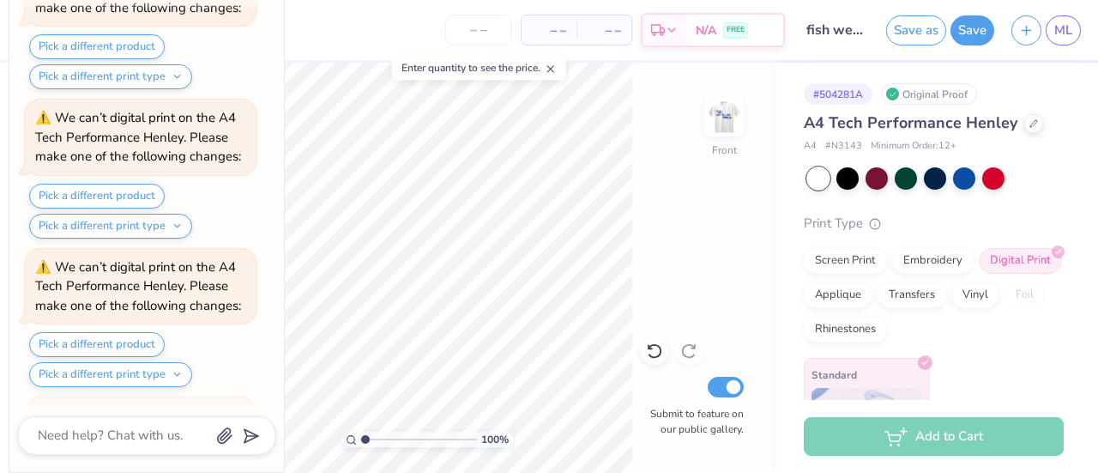
scroll to position [1420, 0]
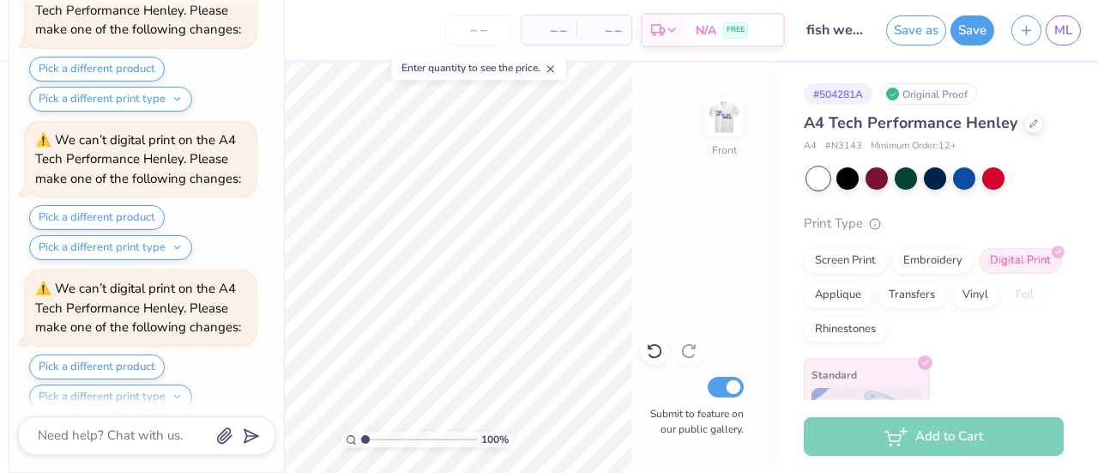
click at [648, 198] on div "100 % Front Submit to feature on our public gallery." at bounding box center [426, 268] width 699 height 410
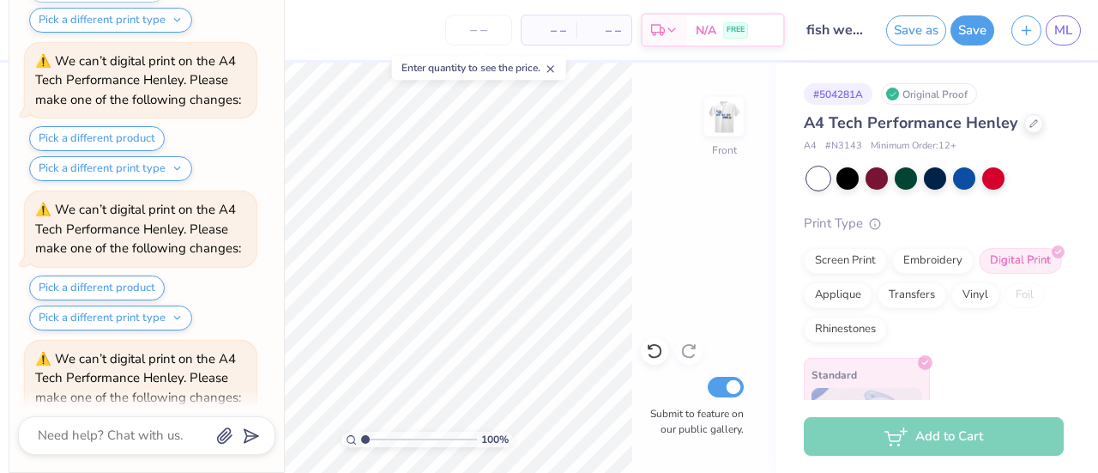
scroll to position [917, 0]
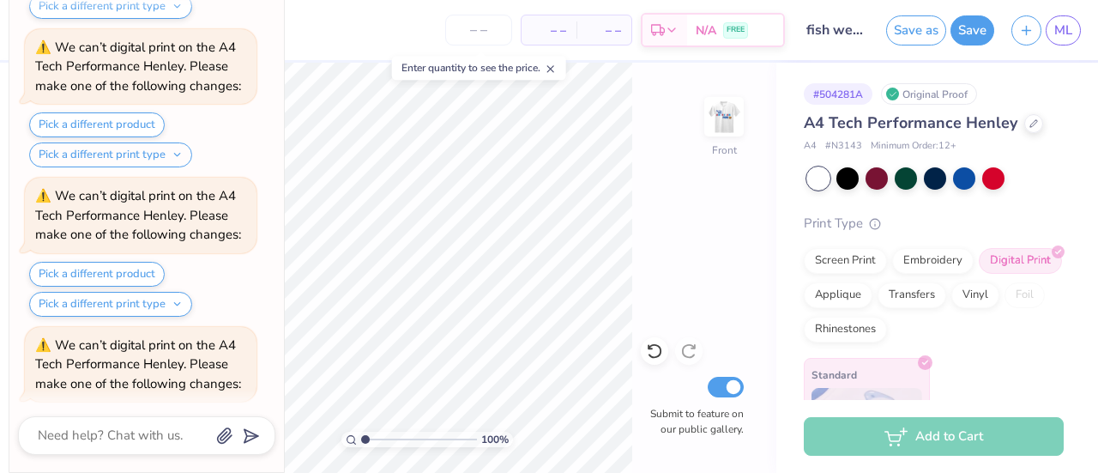
click at [174, 148] on button "Pick a different print type" at bounding box center [110, 154] width 163 height 25
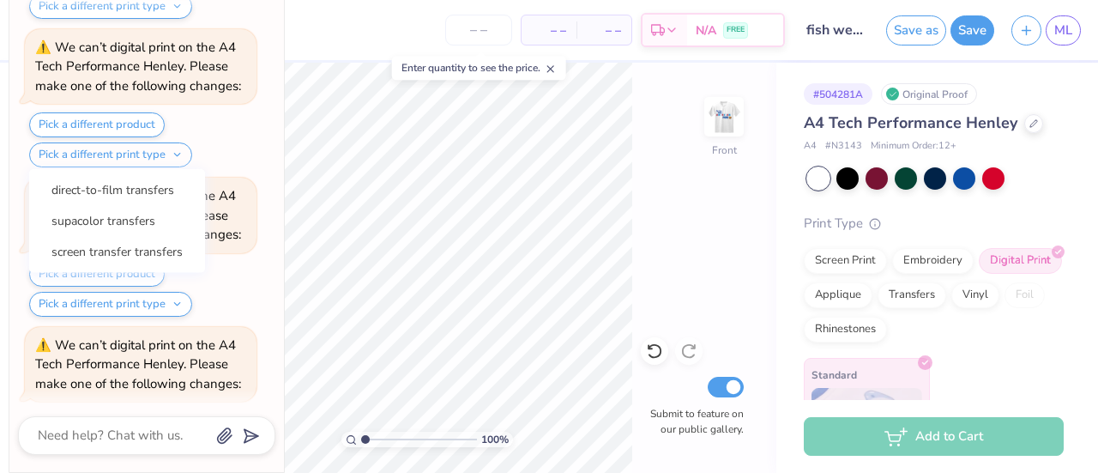
scroll to position [928, 0]
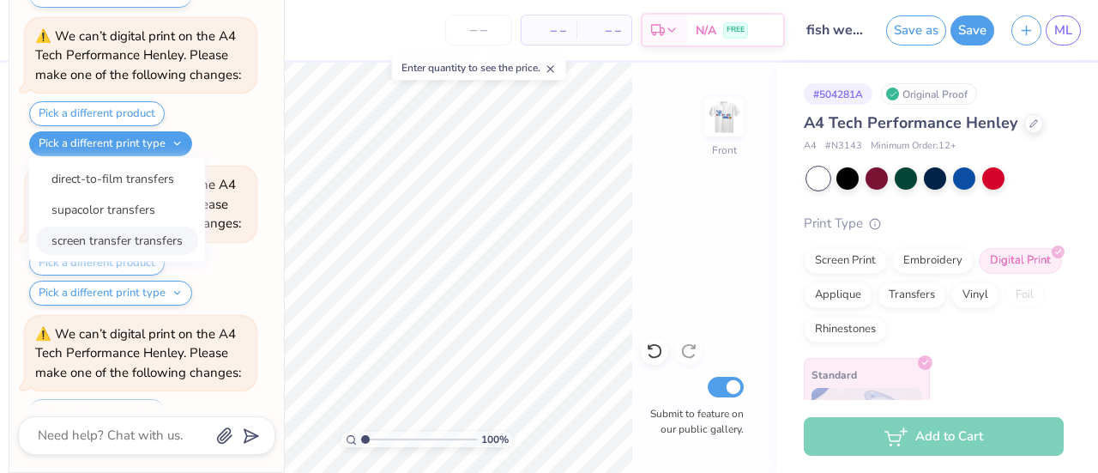
click at [105, 226] on button "screen transfer transfers" at bounding box center [117, 240] width 162 height 28
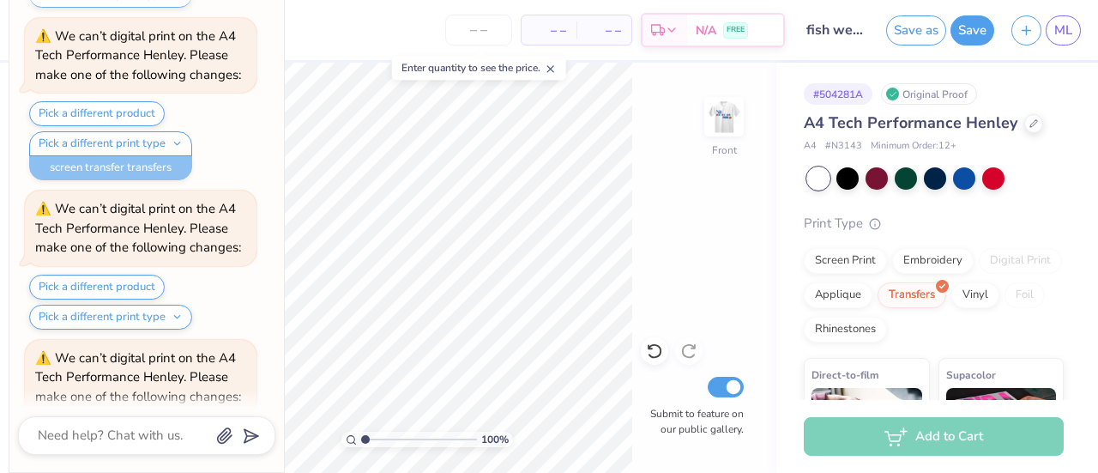
type textarea "x"
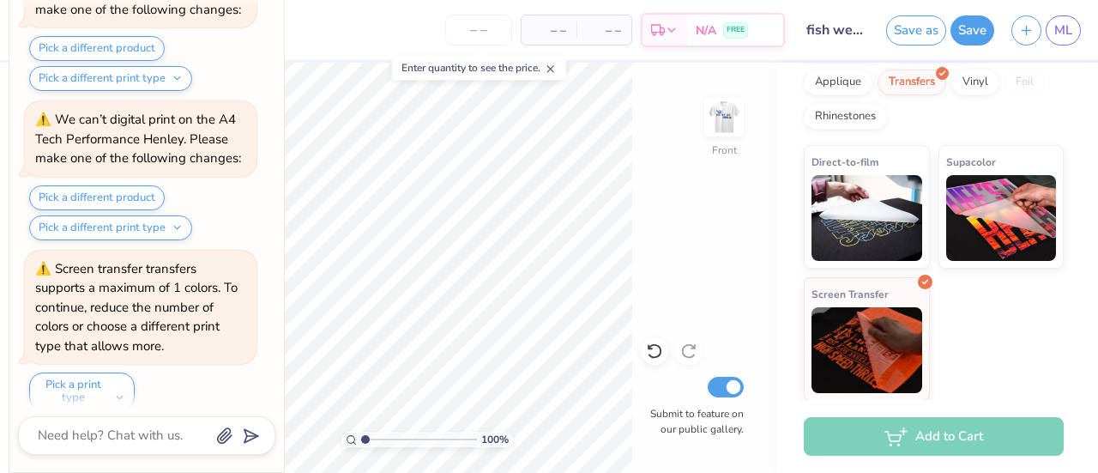
scroll to position [0, 0]
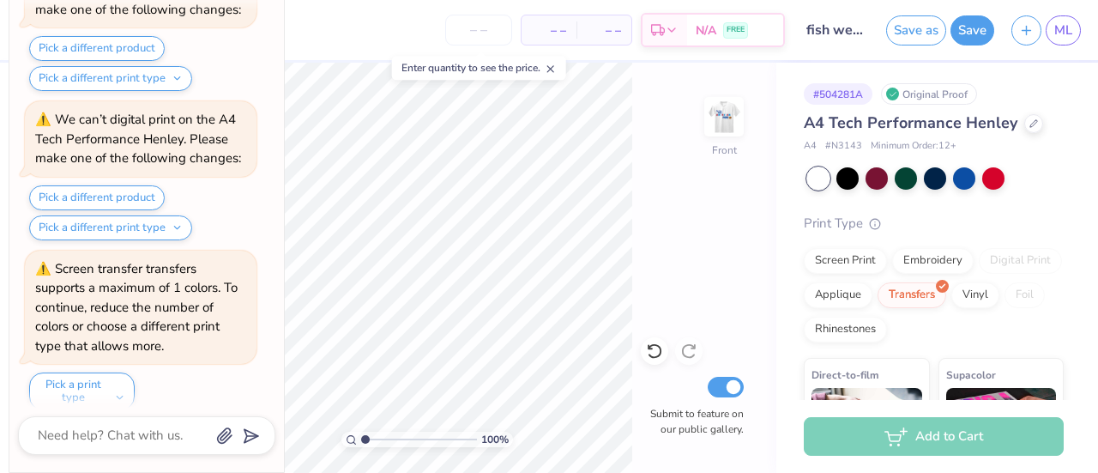
click at [497, 28] on input "number" at bounding box center [478, 30] width 67 height 31
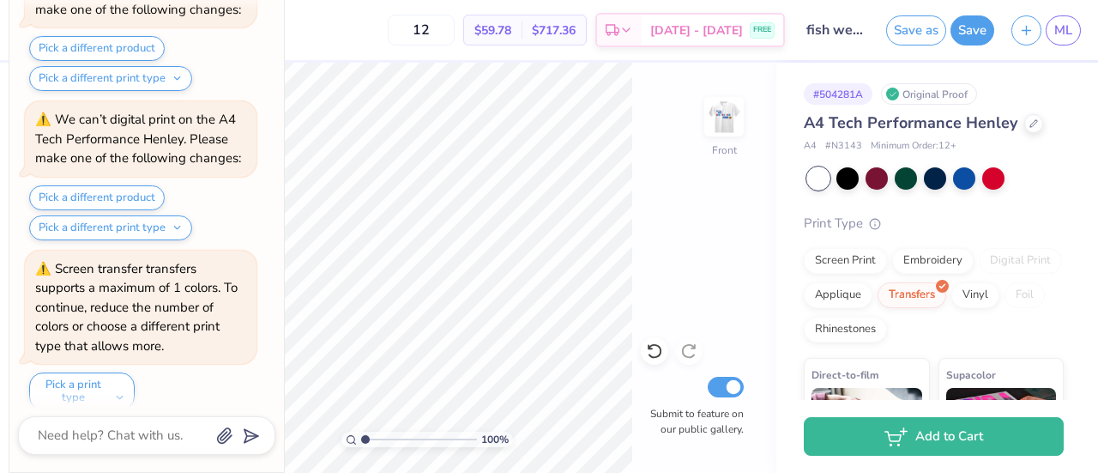
click at [455, 28] on input "12" at bounding box center [421, 30] width 67 height 31
type input "1"
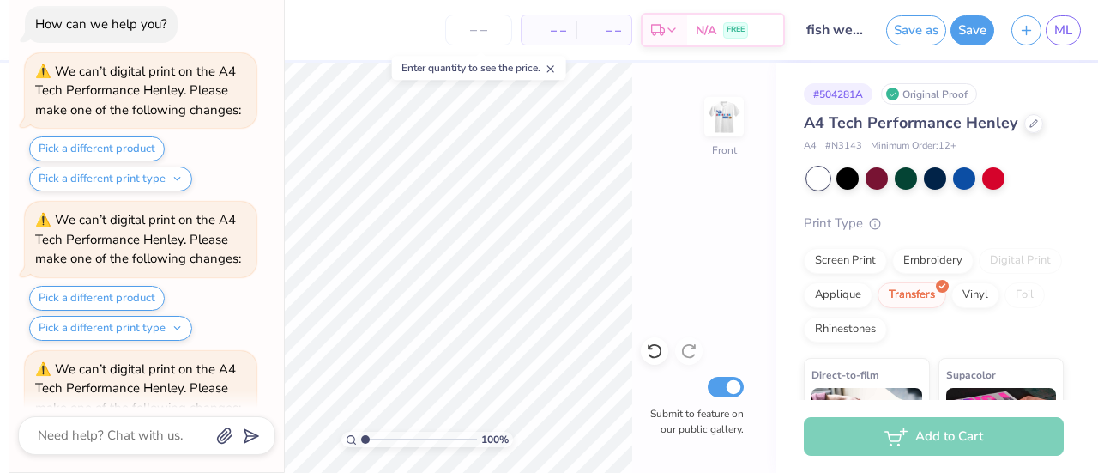
click at [966, 35] on button "Save" at bounding box center [972, 30] width 44 height 30
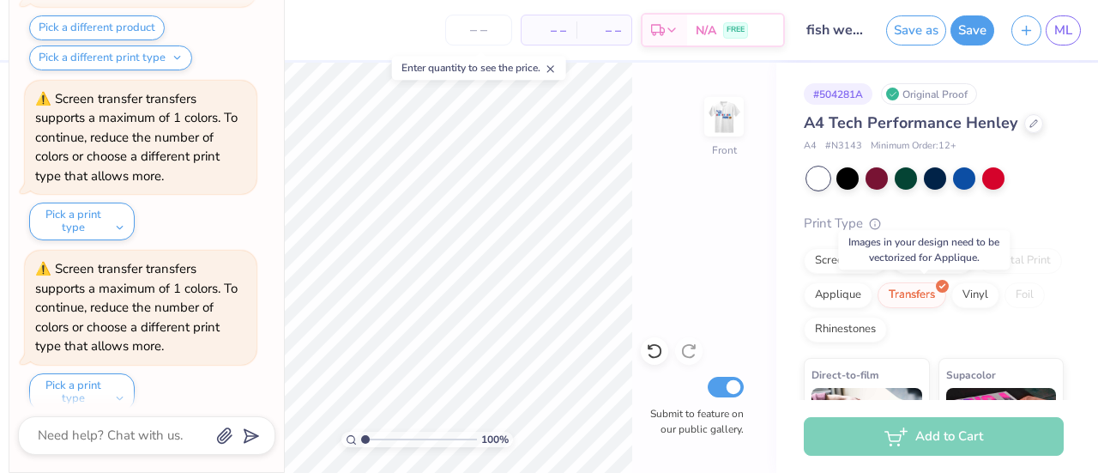
click at [872, 287] on div "Applique" at bounding box center [838, 295] width 69 height 26
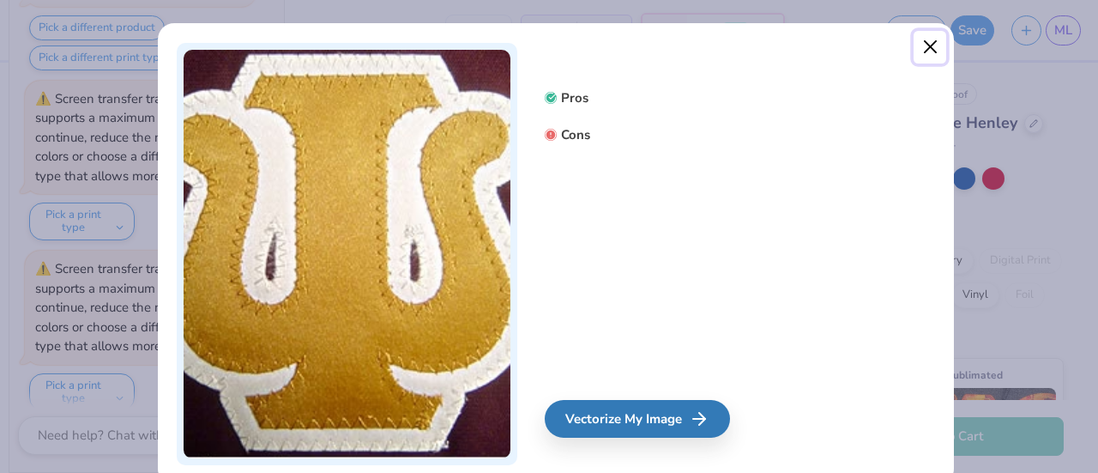
click at [926, 39] on button "Close" at bounding box center [930, 47] width 33 height 33
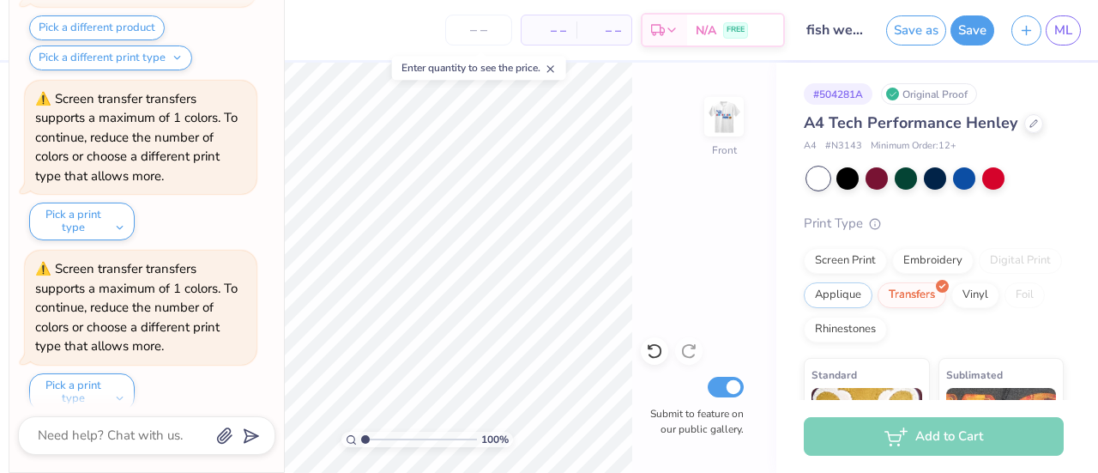
click at [951, 308] on div "Vinyl" at bounding box center [975, 295] width 48 height 26
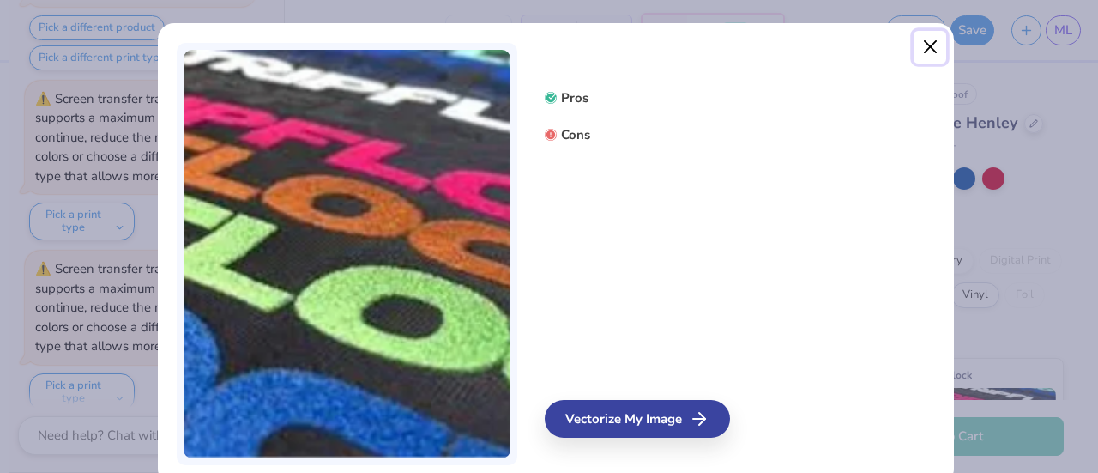
click at [917, 46] on button "Close" at bounding box center [930, 47] width 33 height 33
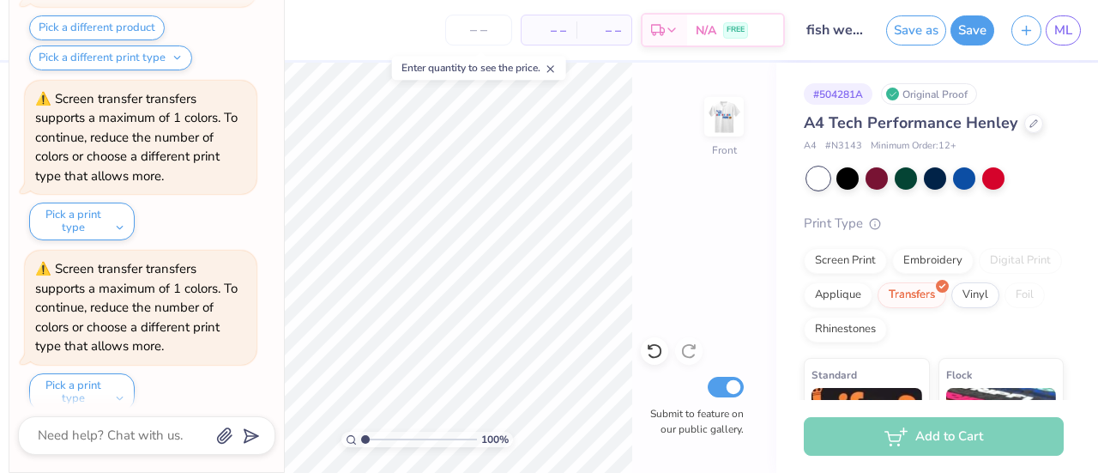
click at [836, 260] on div "Screen Print" at bounding box center [845, 261] width 83 height 26
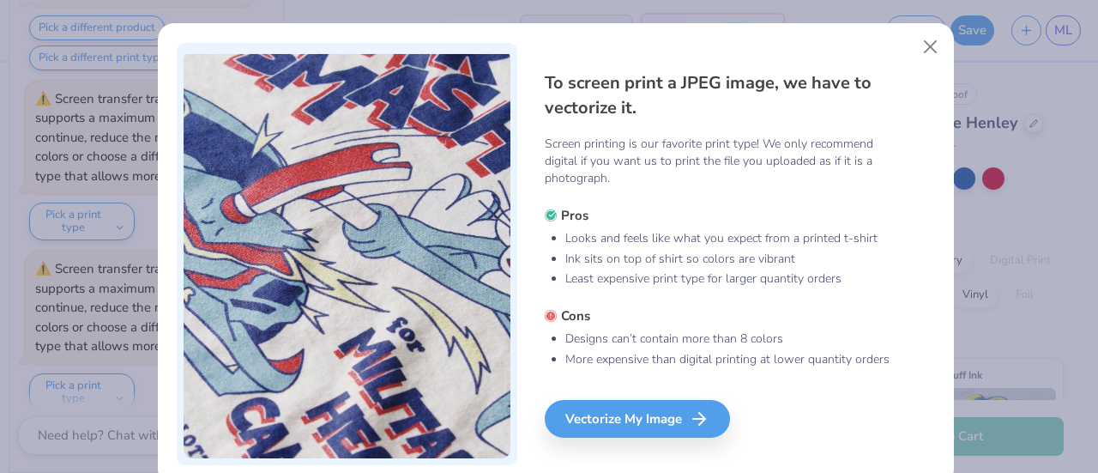
click at [637, 413] on div "Vectorize My Image" at bounding box center [637, 419] width 185 height 38
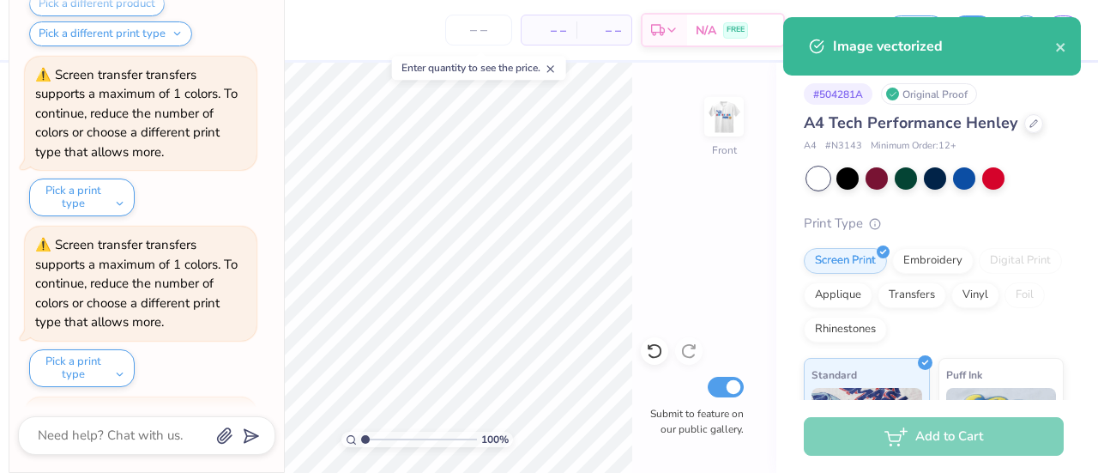
scroll to position [2071, 0]
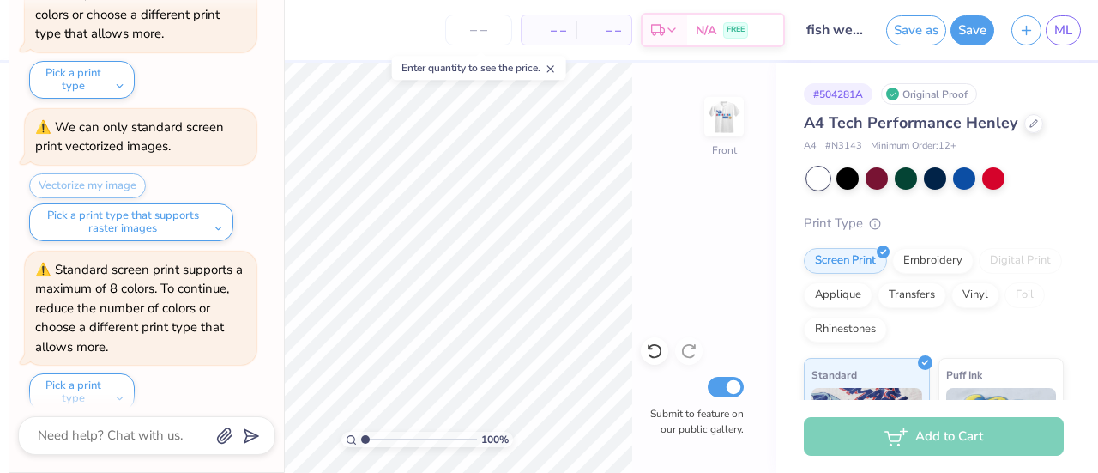
click at [726, 121] on img at bounding box center [724, 117] width 34 height 34
type textarea "x"
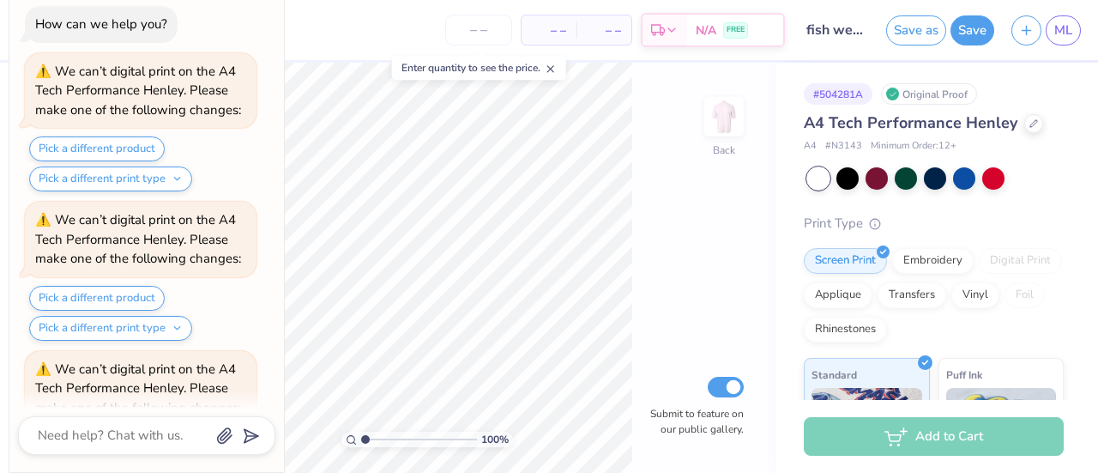
click at [973, 27] on button "Save" at bounding box center [972, 30] width 44 height 30
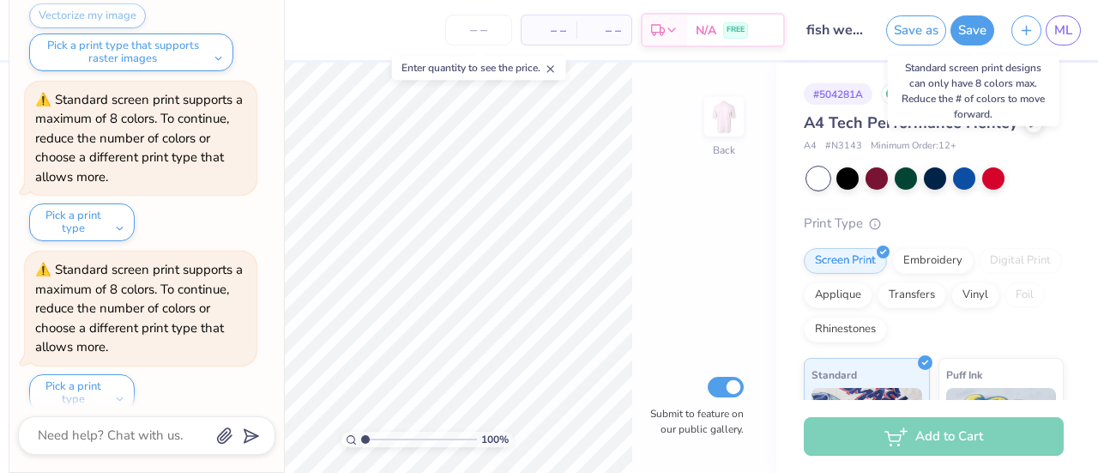
click at [990, 38] on button "Save" at bounding box center [972, 30] width 44 height 30
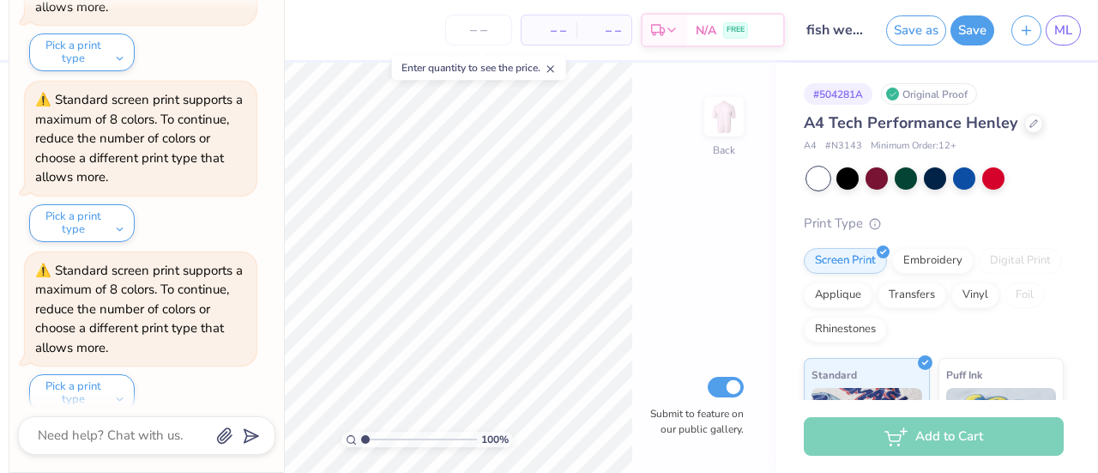
click at [975, 24] on button "Save" at bounding box center [972, 30] width 44 height 30
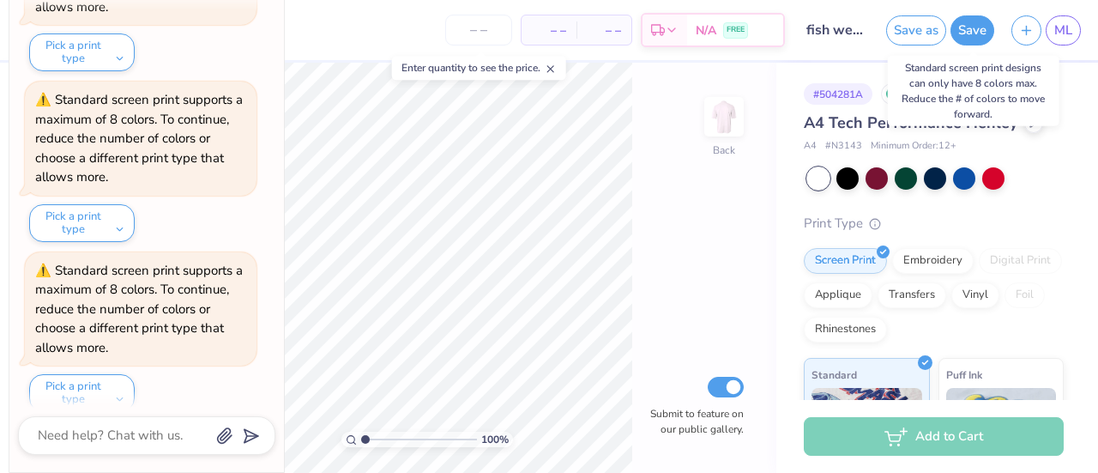
scroll to position [2580, 0]
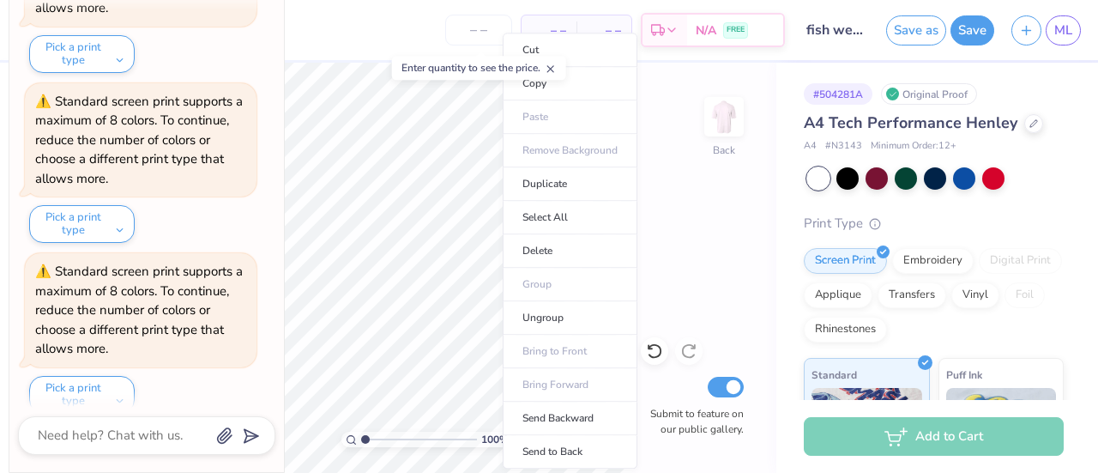
click at [709, 258] on div "100 % Back Submit to feature on our public gallery." at bounding box center [426, 268] width 699 height 410
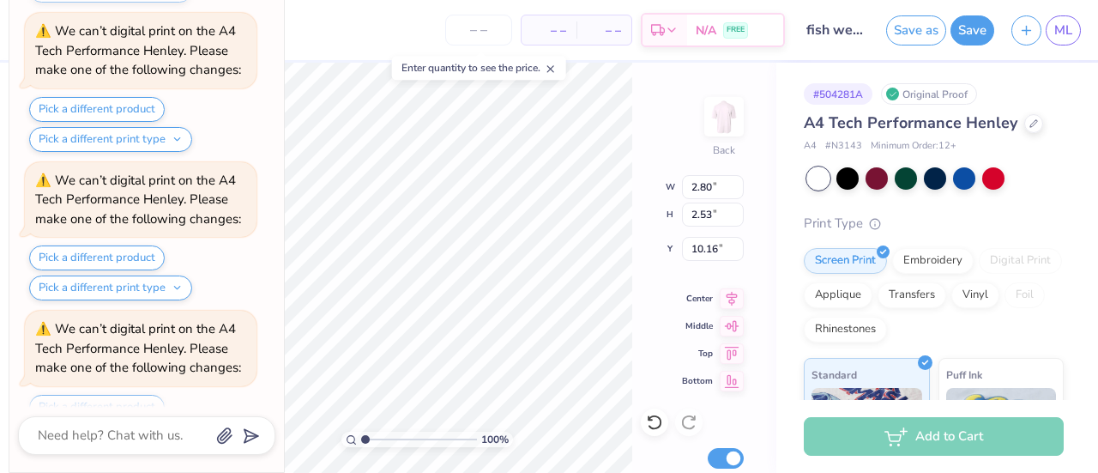
scroll to position [0, 0]
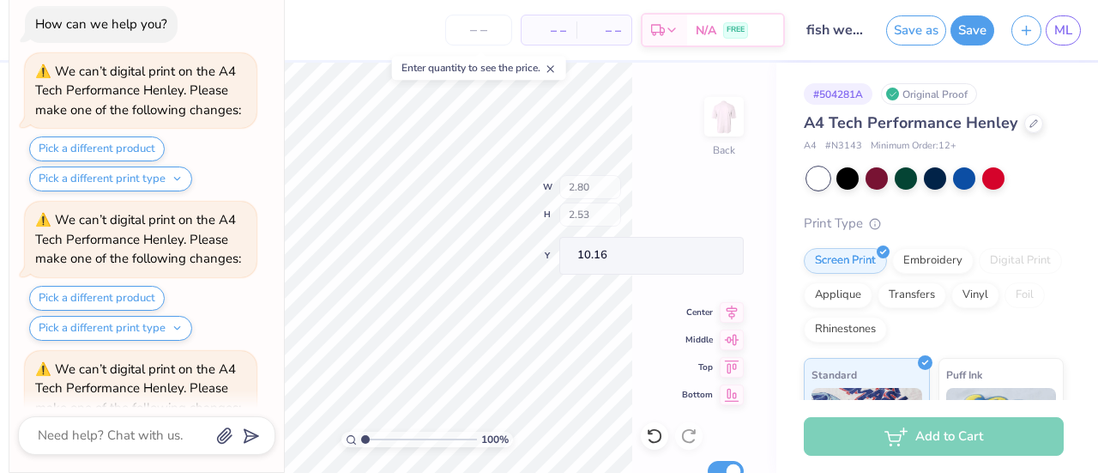
type textarea "x"
type input "0.77"
type input "0.60"
type input "11.28"
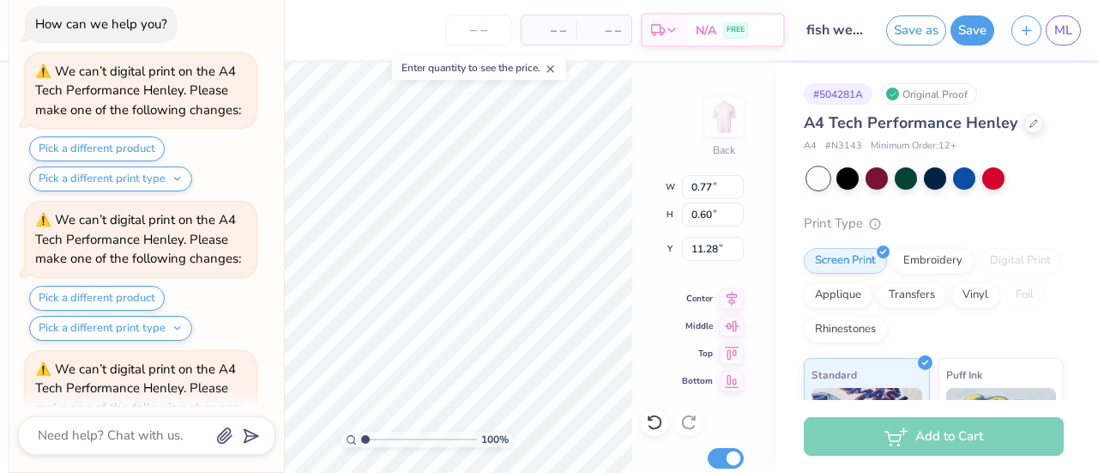
type textarea "x"
type input "0.73"
type input "0.54"
type input "10.87"
click at [638, 368] on div "100 % Back W 0.73 0.73 " H 0.54 0.54 " Y 10.87 10.87 " Center Middle Top Bottom…" at bounding box center [426, 268] width 699 height 410
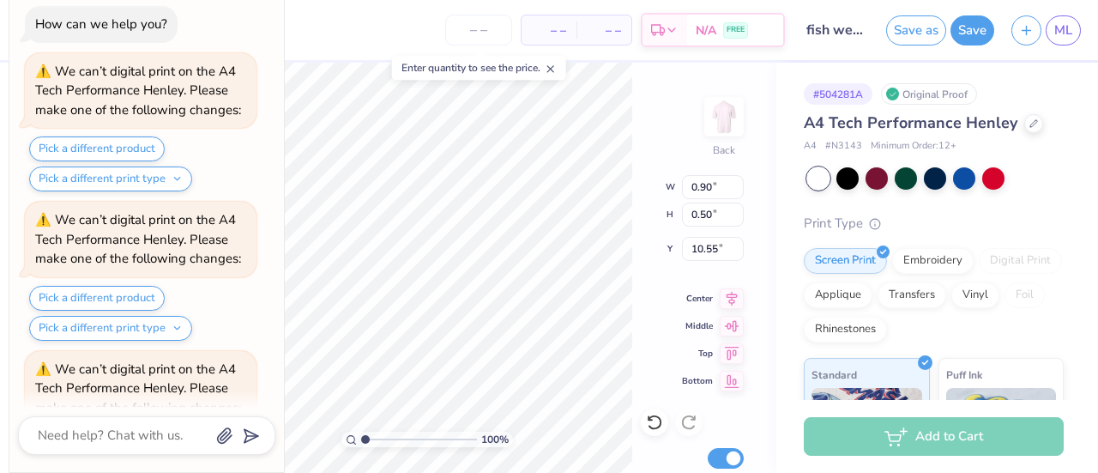
type textarea "x"
type input "2.69"
type input "2.08"
type input "10.21"
click at [642, 366] on div "100 % Back W 2.69 0.90 " H 2.08 0.50 " Y 10.21 10.55 " Center Middle Top Bottom…" at bounding box center [426, 268] width 699 height 410
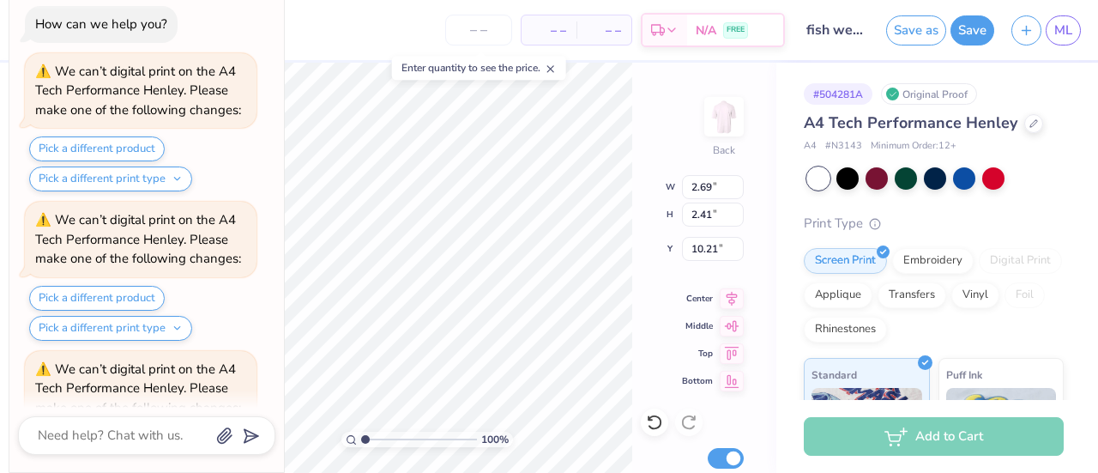
type textarea "x"
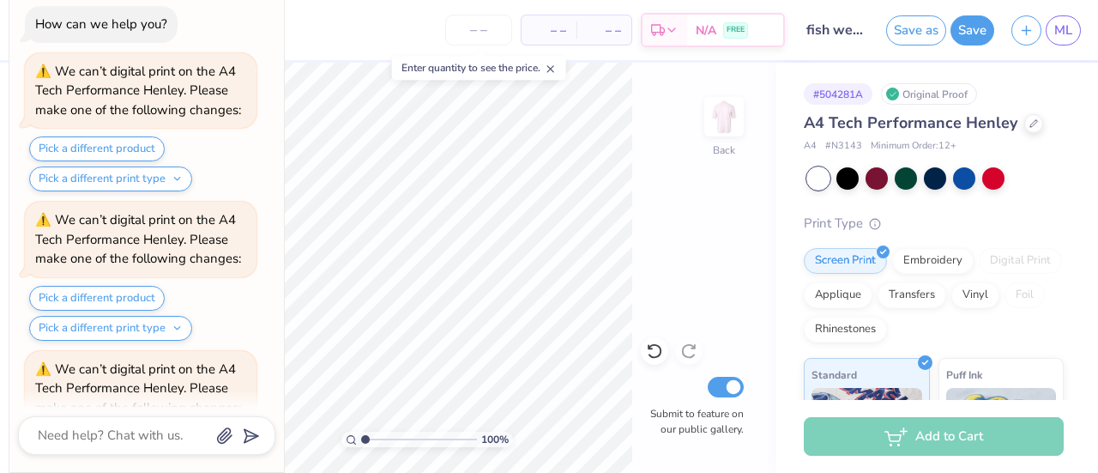
click at [971, 30] on button "Save" at bounding box center [972, 30] width 44 height 30
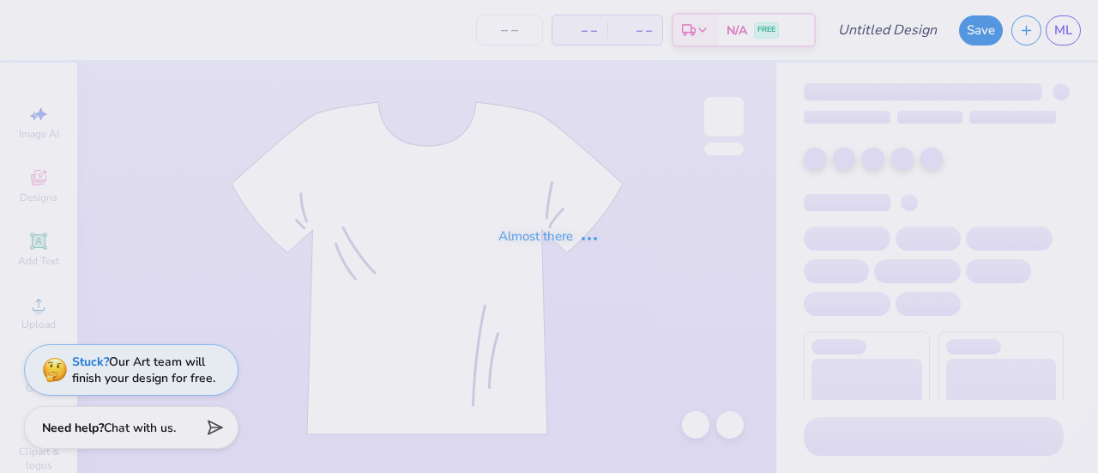
type input "fish week t-shirt 1"
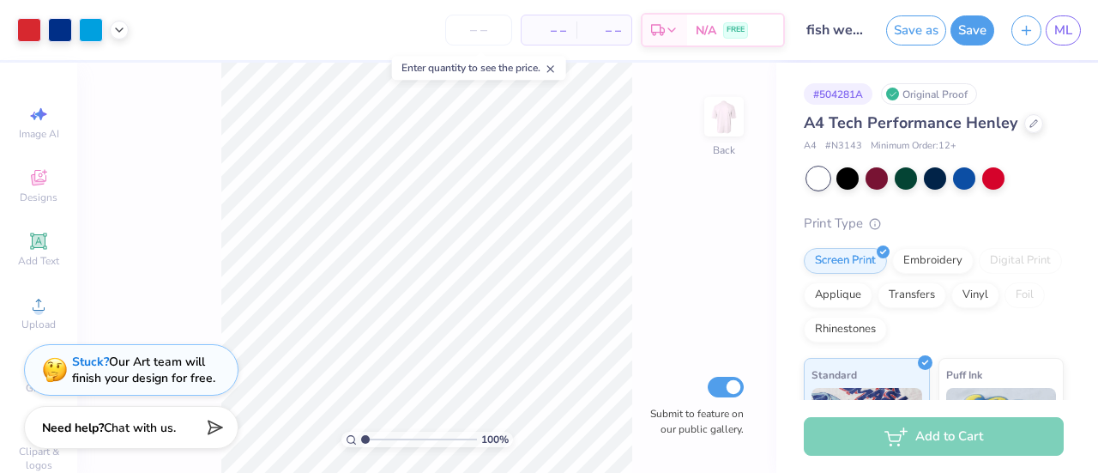
click at [479, 31] on input "number" at bounding box center [478, 30] width 67 height 31
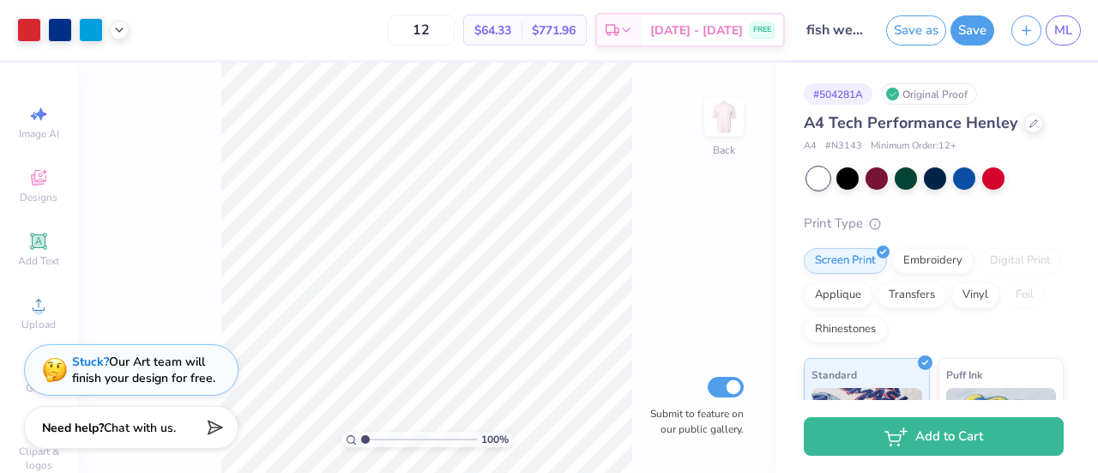
type input "1"
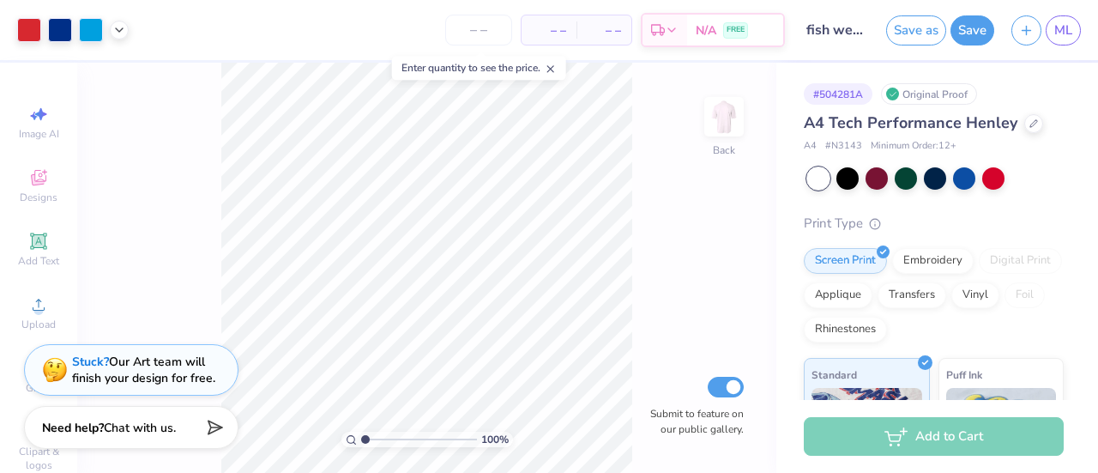
click at [653, 173] on div "100 % Back Submit to feature on our public gallery." at bounding box center [426, 268] width 699 height 410
